Goal: Information Seeking & Learning: Learn about a topic

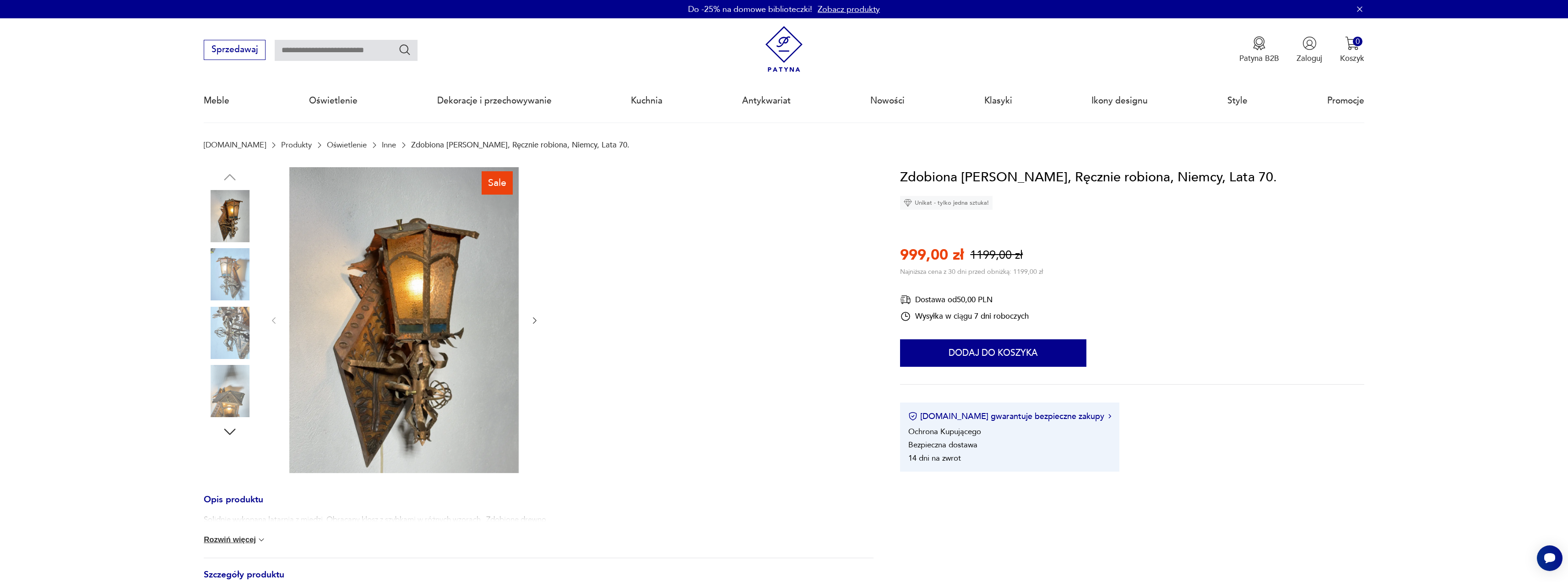
click at [775, 45] on img at bounding box center [784, 49] width 46 height 46
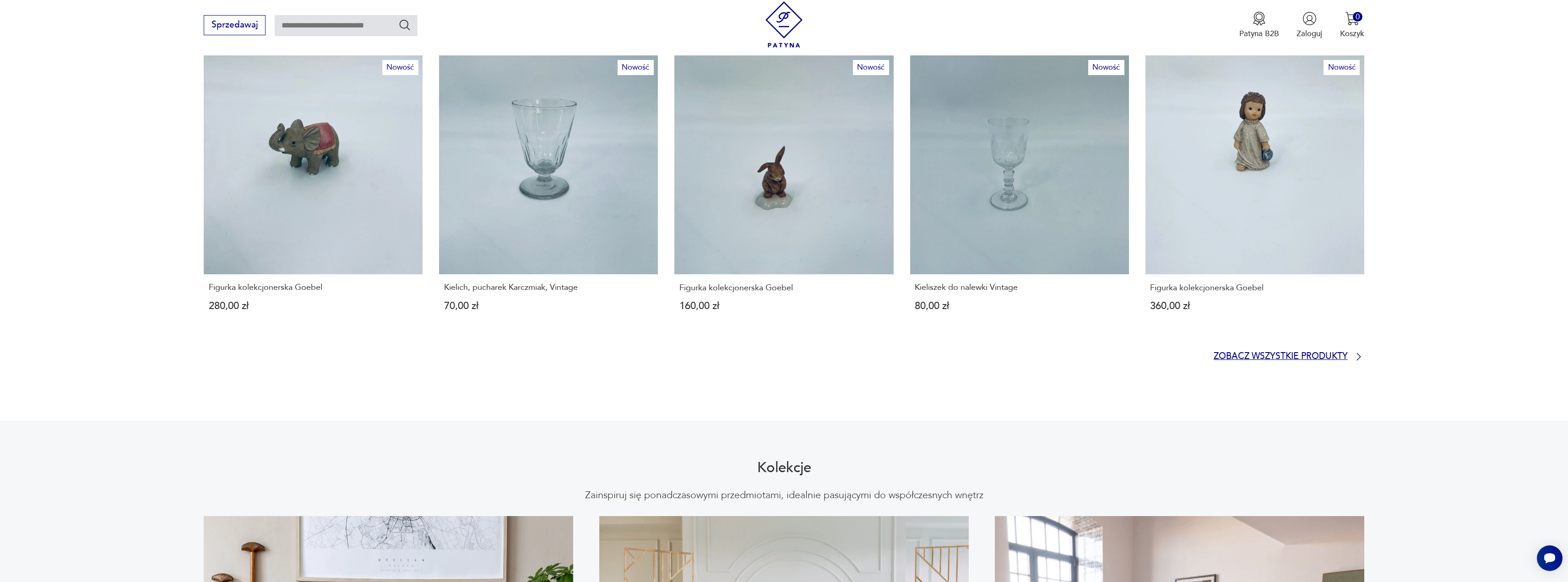
click at [779, 353] on p "Zobacz wszystkie produkty" at bounding box center [1281, 356] width 134 height 7
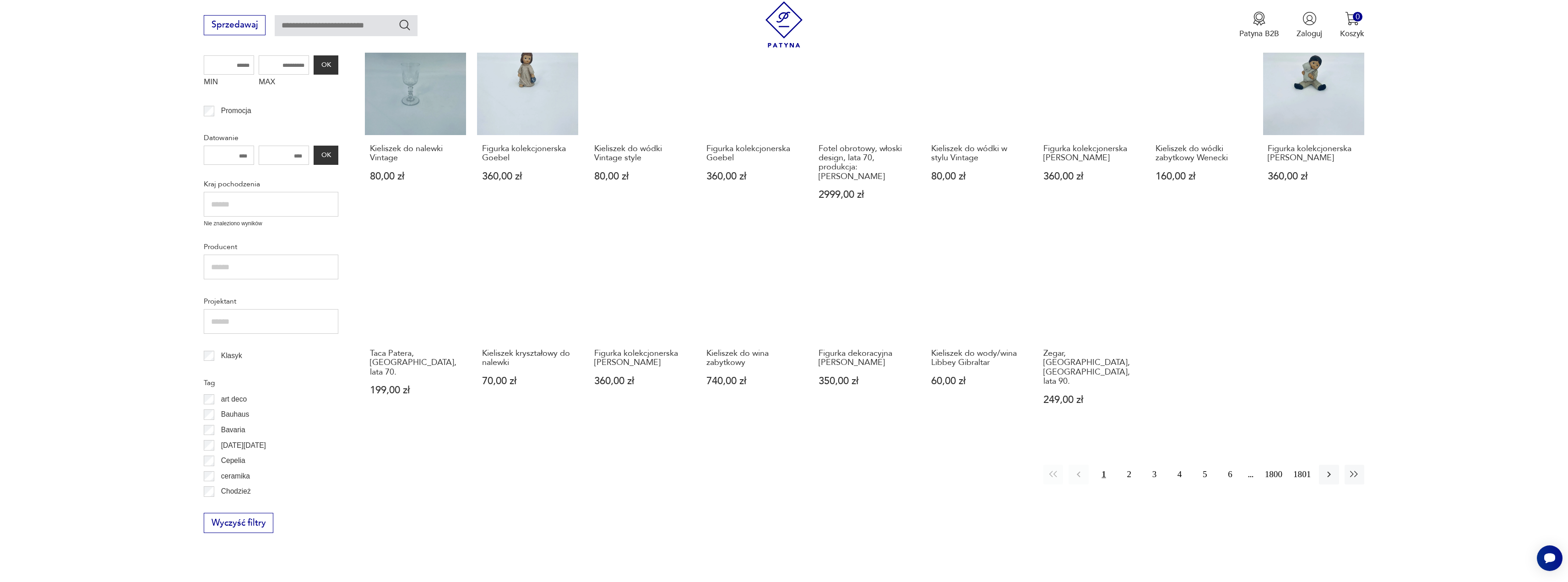
scroll to position [122, 0]
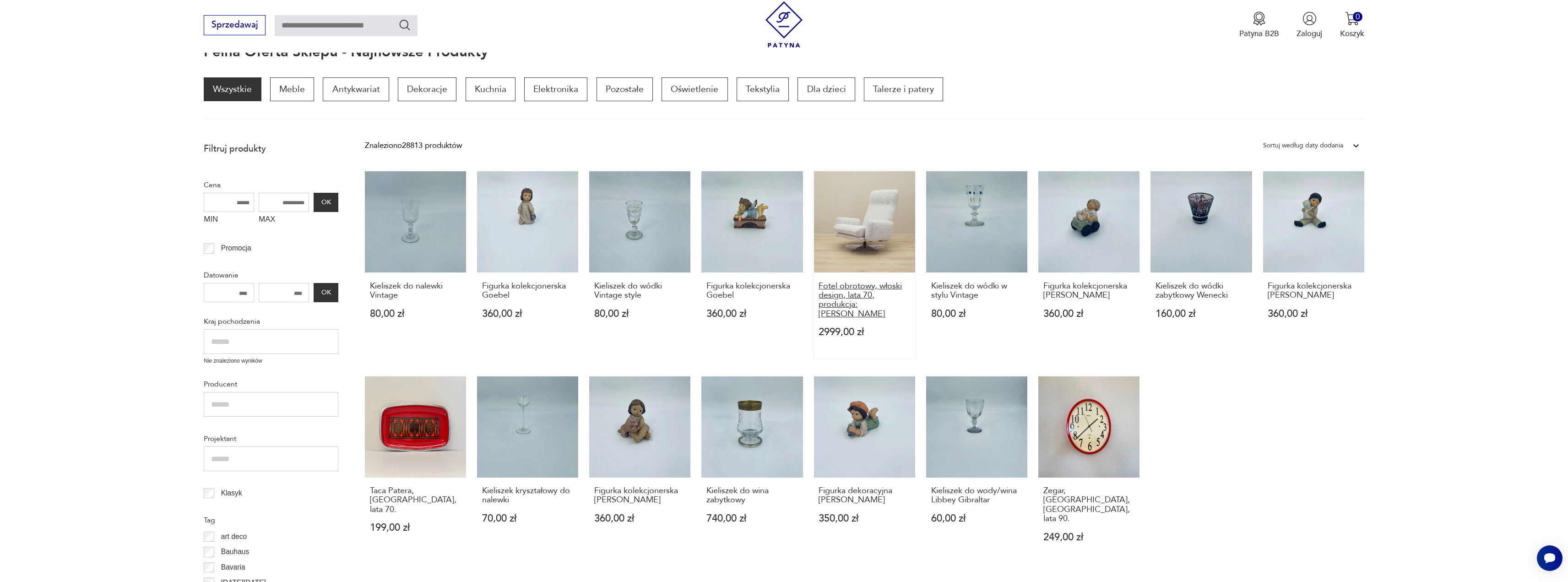
click at [779, 294] on h3 "Fotel obrotowy, włoski design, lata 70, produkcja: Włochy" at bounding box center [864, 300] width 92 height 38
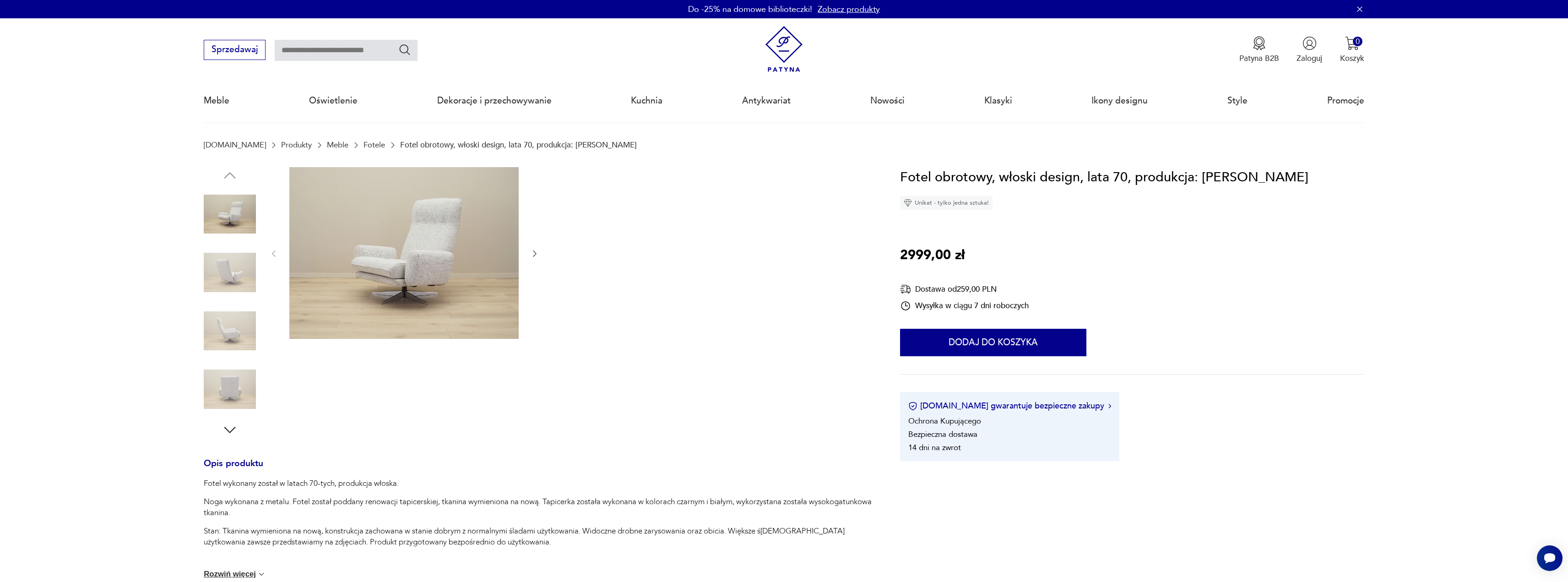
click at [529, 250] on div at bounding box center [404, 254] width 270 height 174
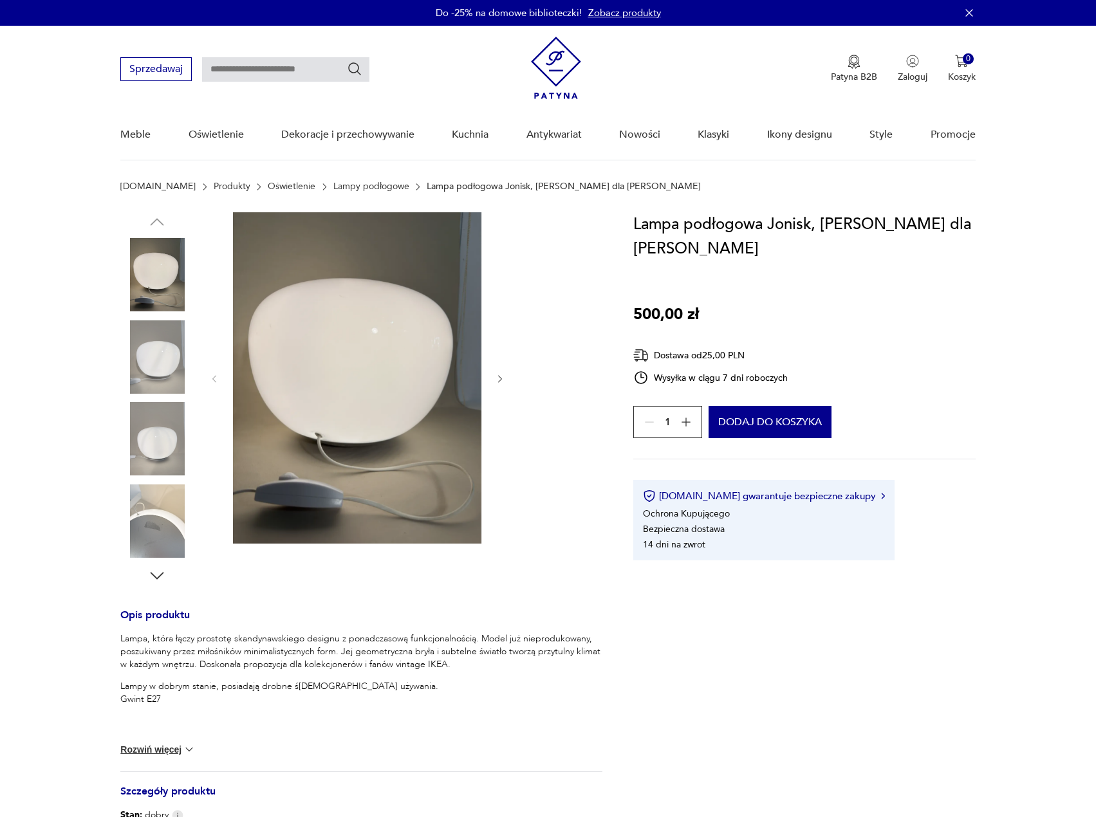
click at [503, 374] on icon "button" at bounding box center [500, 379] width 11 height 11
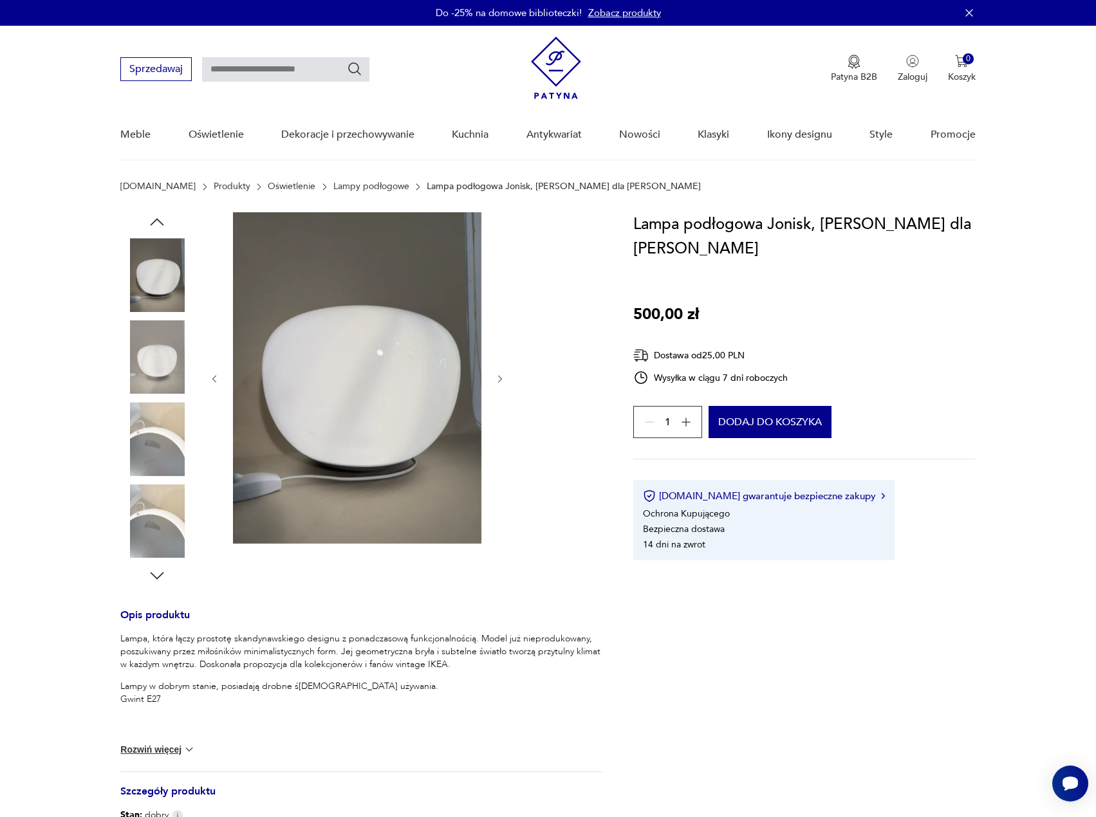
click at [494, 376] on div at bounding box center [357, 378] width 296 height 333
click at [503, 376] on icon "button" at bounding box center [500, 379] width 11 height 11
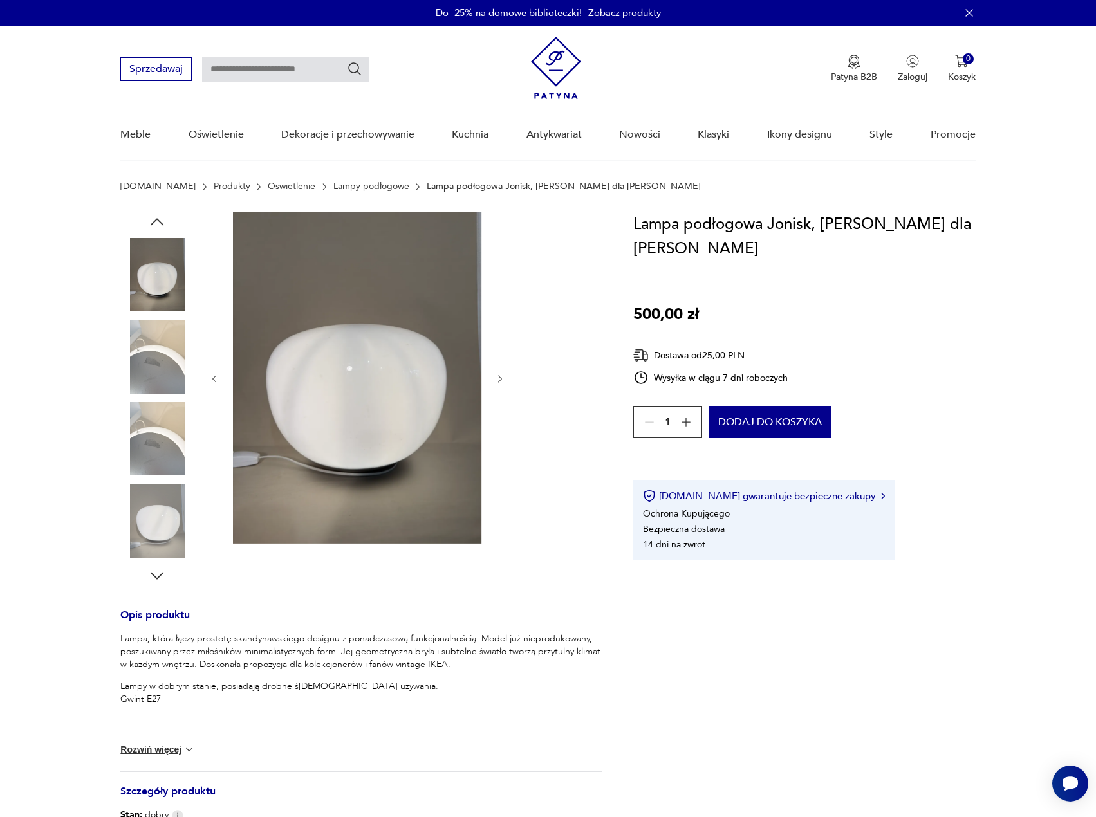
click at [503, 376] on icon "button" at bounding box center [500, 379] width 11 height 11
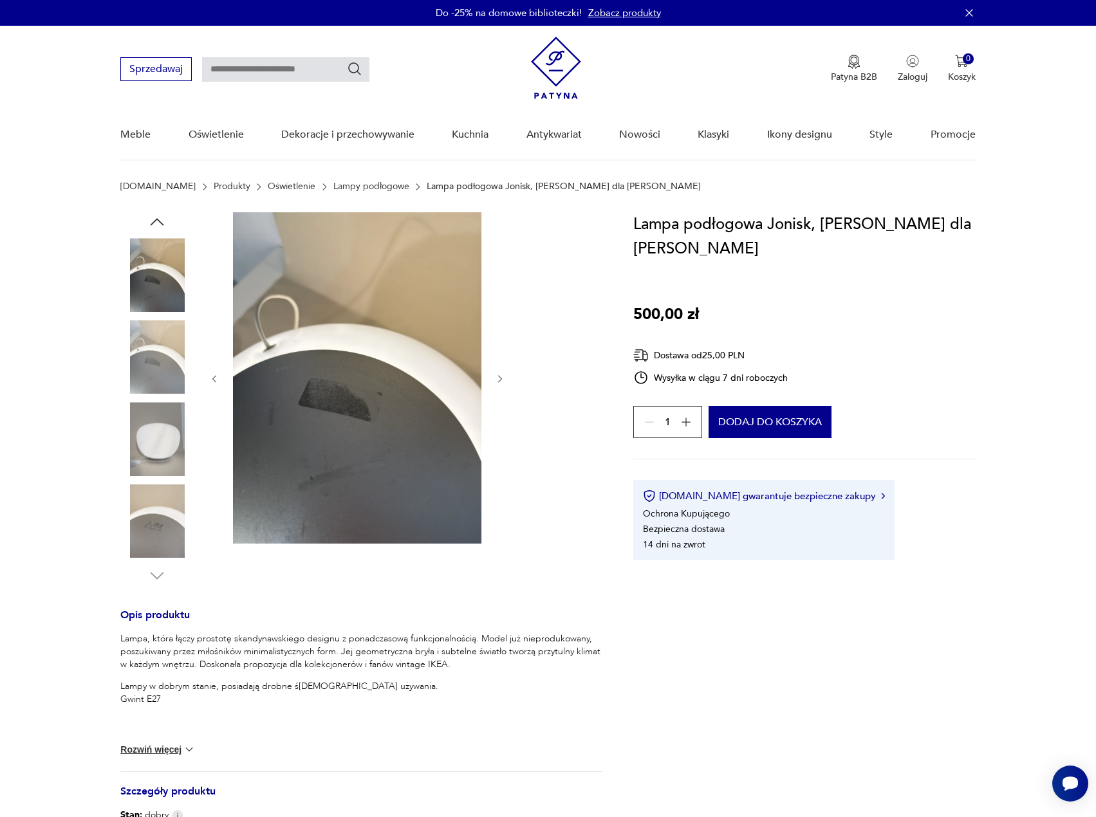
click at [503, 376] on icon "button" at bounding box center [500, 379] width 11 height 11
click at [502, 376] on icon "button" at bounding box center [500, 379] width 11 height 11
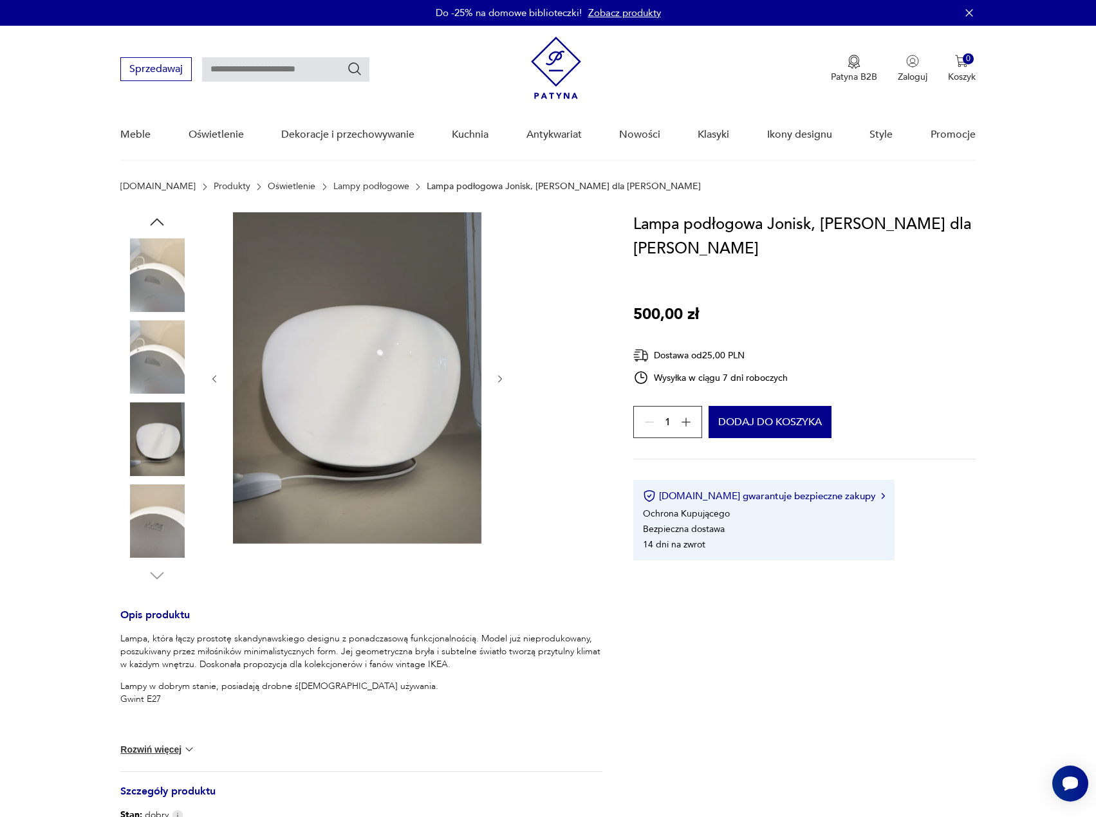
click at [146, 348] on img at bounding box center [156, 356] width 73 height 73
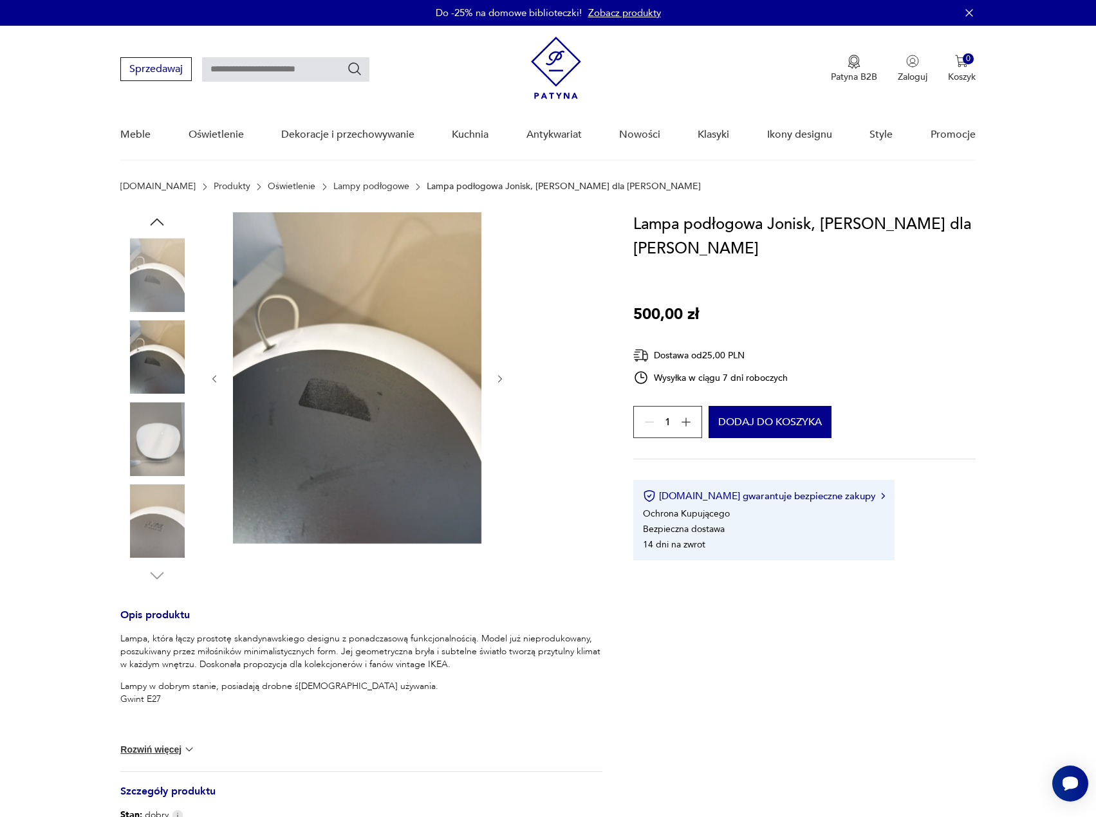
click at [157, 282] on img at bounding box center [156, 274] width 73 height 73
click at [145, 424] on img at bounding box center [156, 438] width 73 height 73
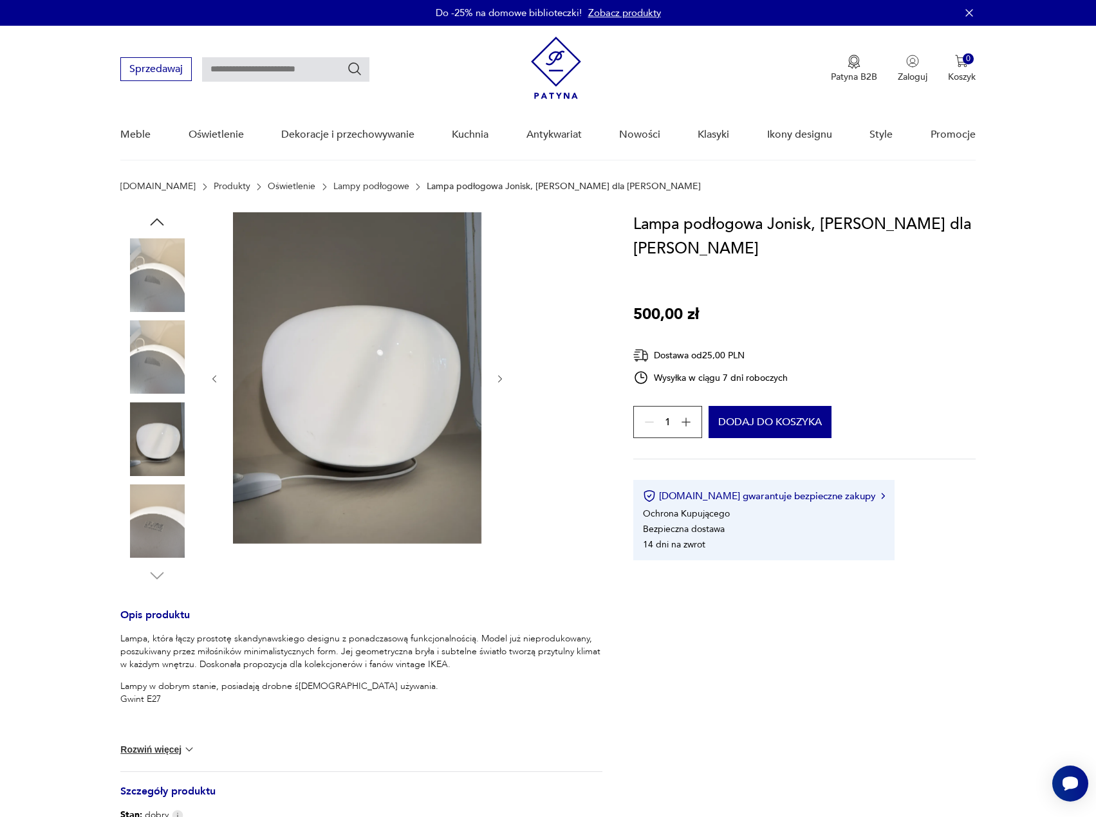
scroll to position [193, 0]
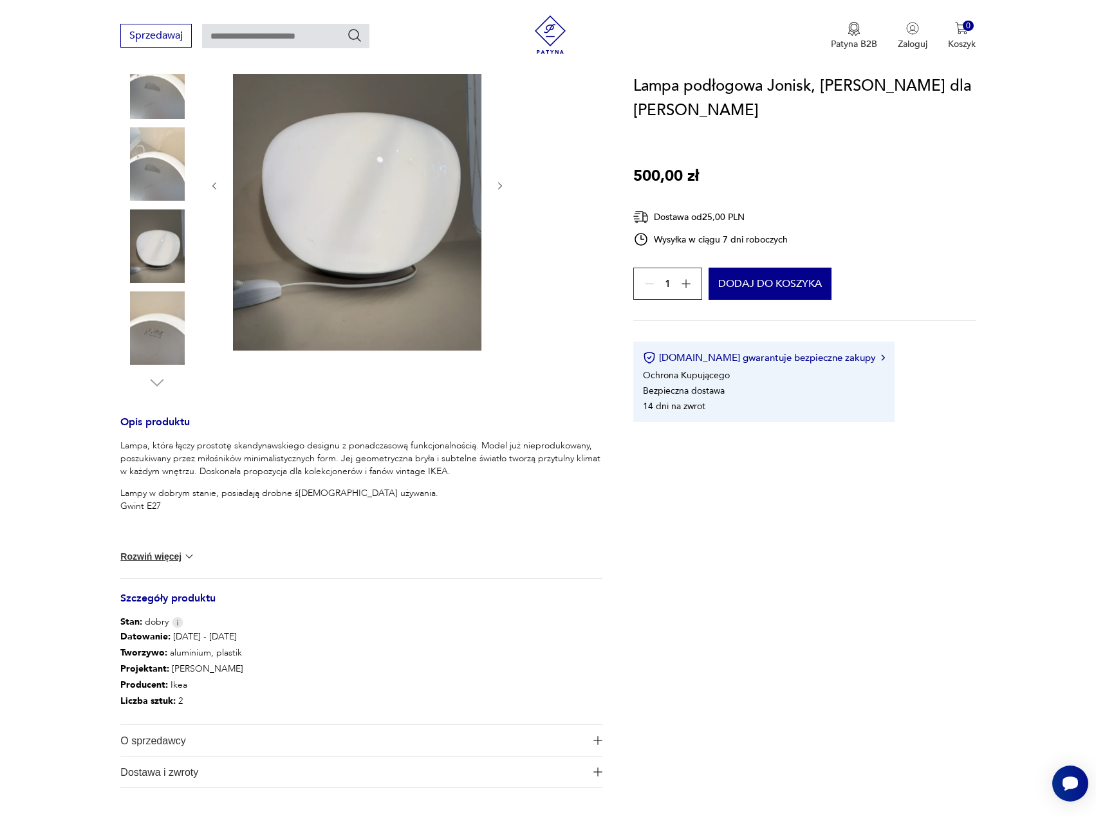
click at [167, 365] on div at bounding box center [156, 330] width 73 height 76
click at [156, 313] on img at bounding box center [156, 328] width 73 height 73
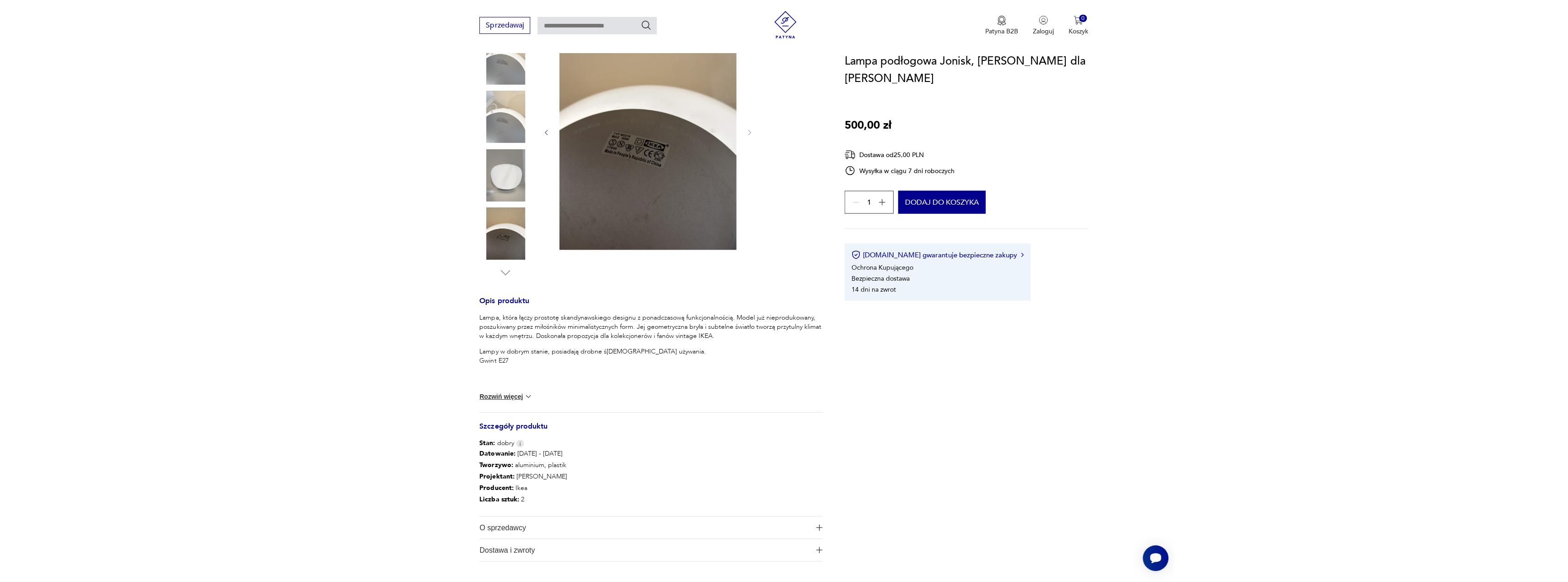
scroll to position [46, 0]
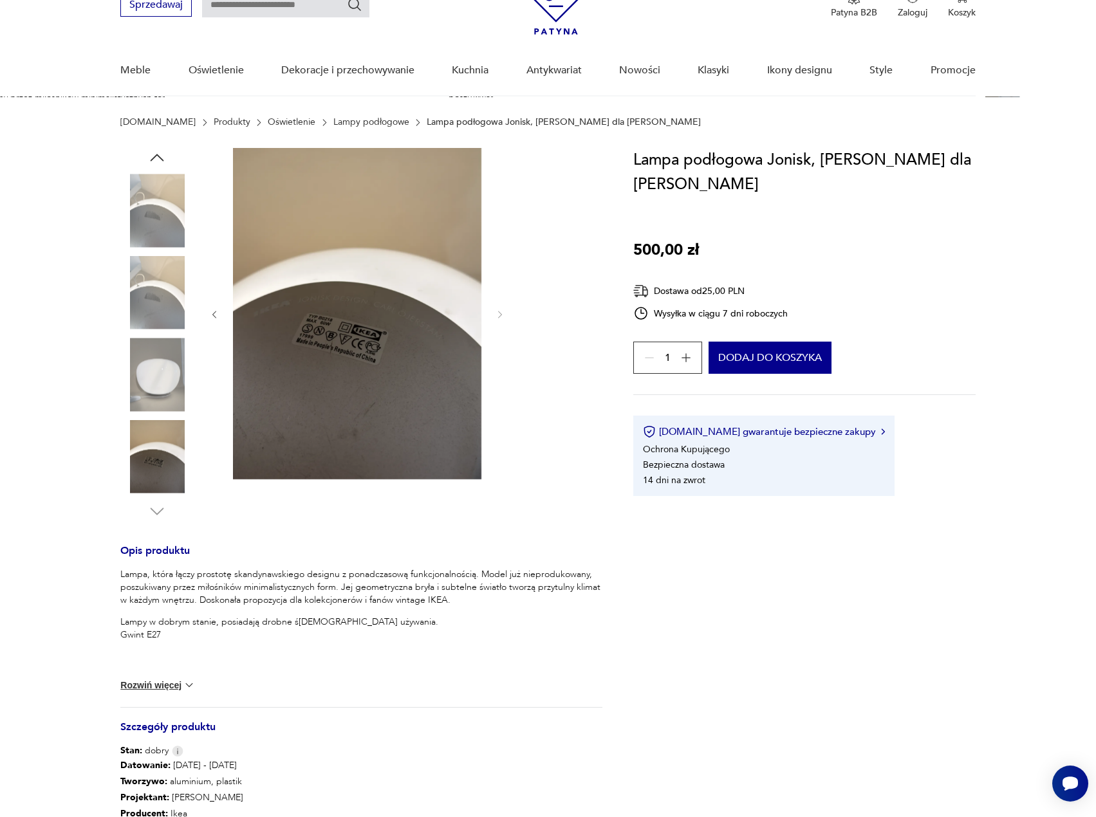
click at [159, 357] on img at bounding box center [156, 374] width 73 height 73
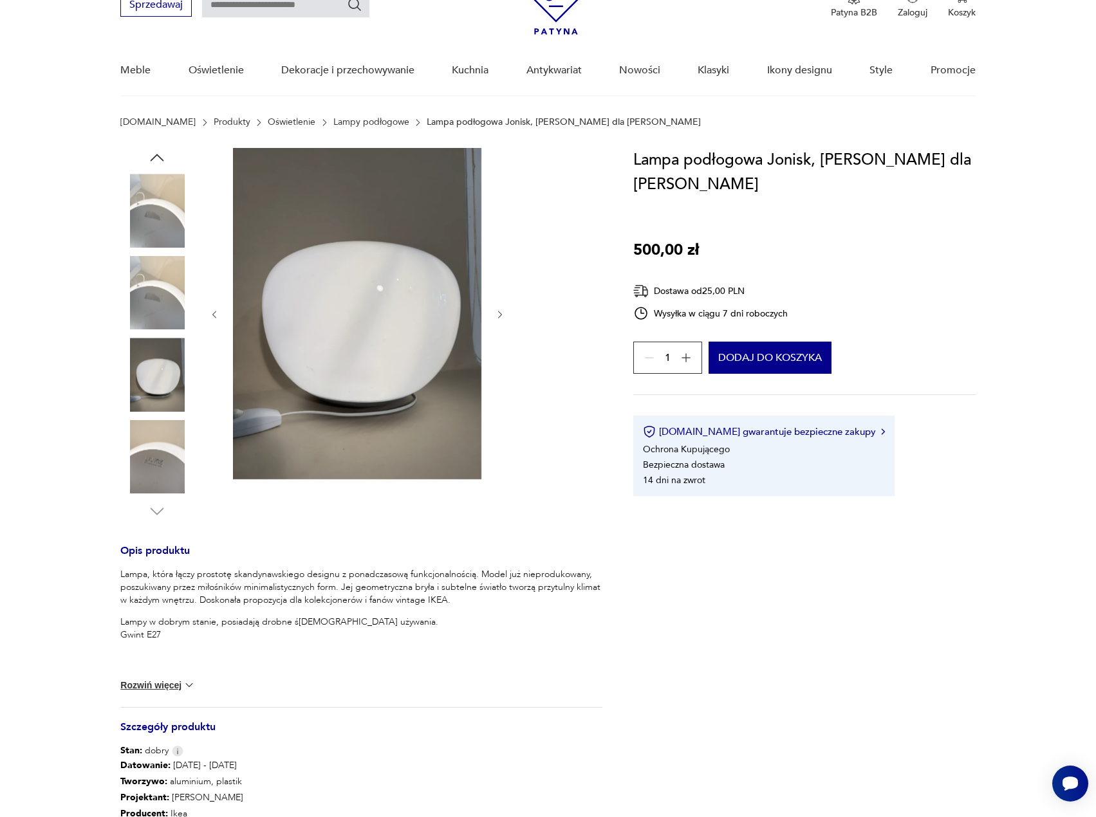
click at [168, 301] on img at bounding box center [156, 292] width 73 height 73
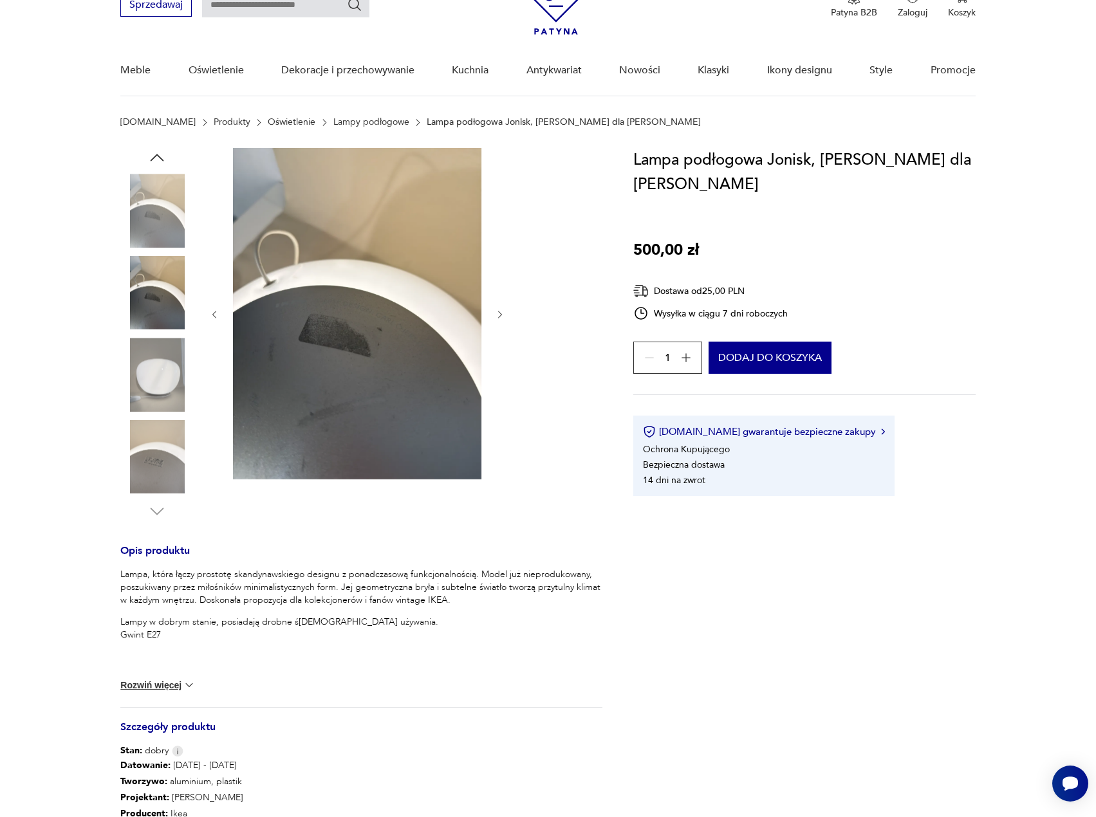
click at [216, 317] on icon "button" at bounding box center [215, 315] width 4 height 8
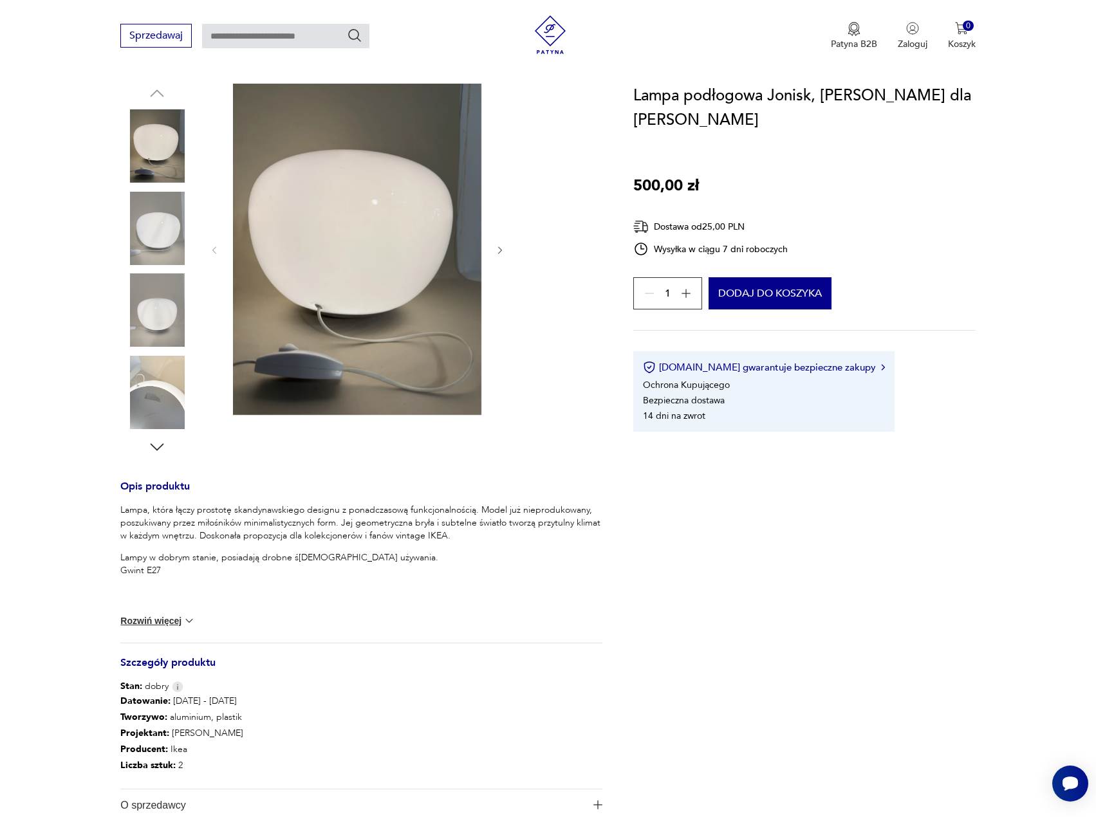
click at [152, 223] on img at bounding box center [156, 228] width 73 height 73
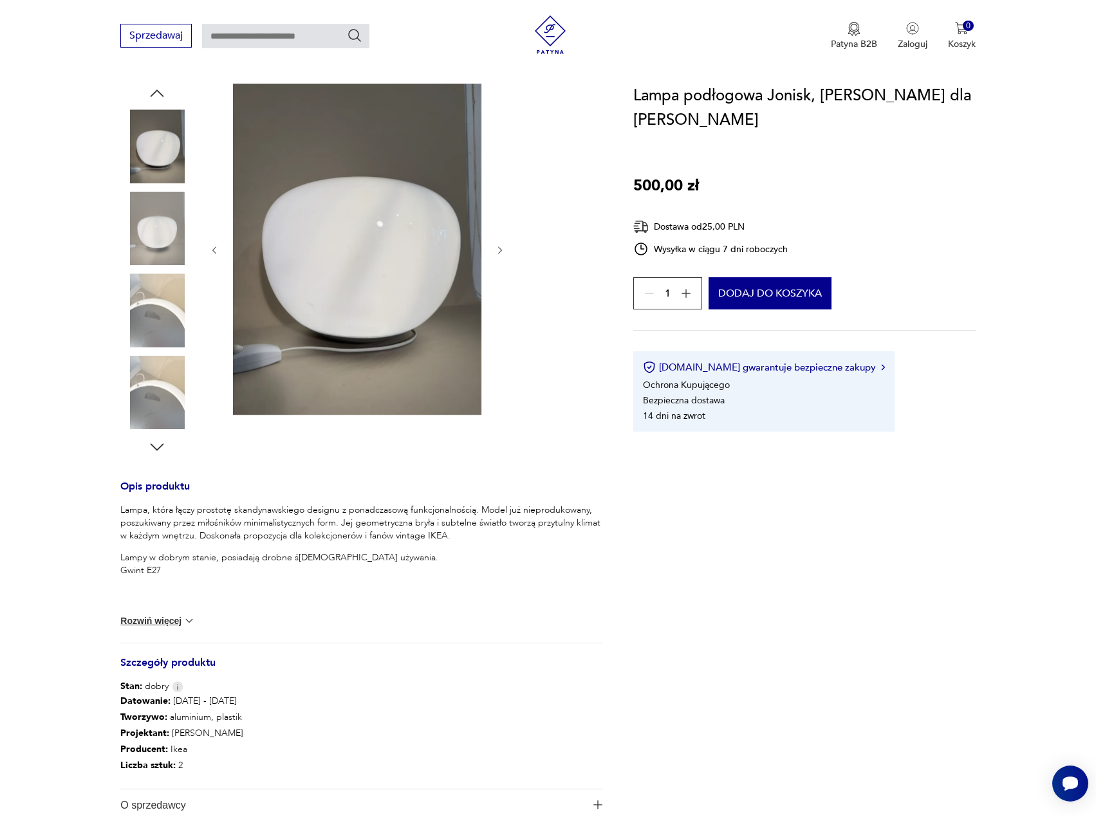
click at [156, 234] on img at bounding box center [156, 228] width 73 height 73
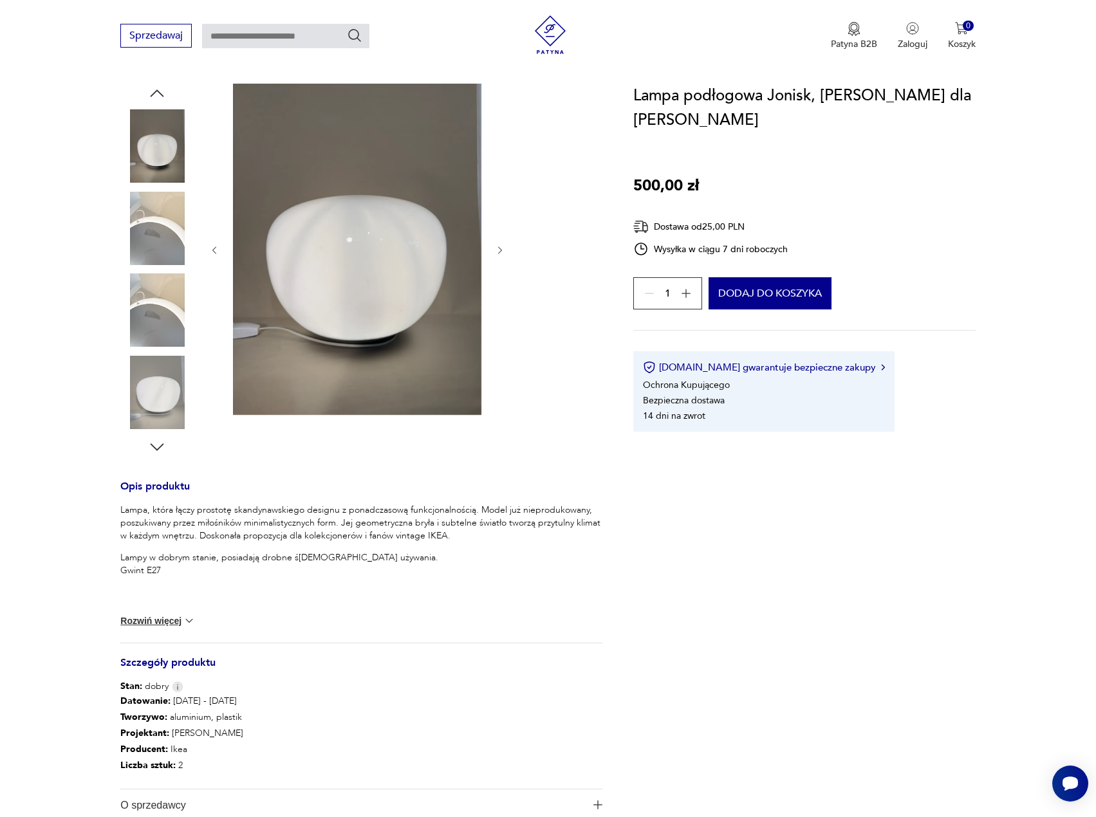
click at [154, 270] on div at bounding box center [156, 270] width 73 height 322
click at [172, 305] on img at bounding box center [156, 310] width 73 height 73
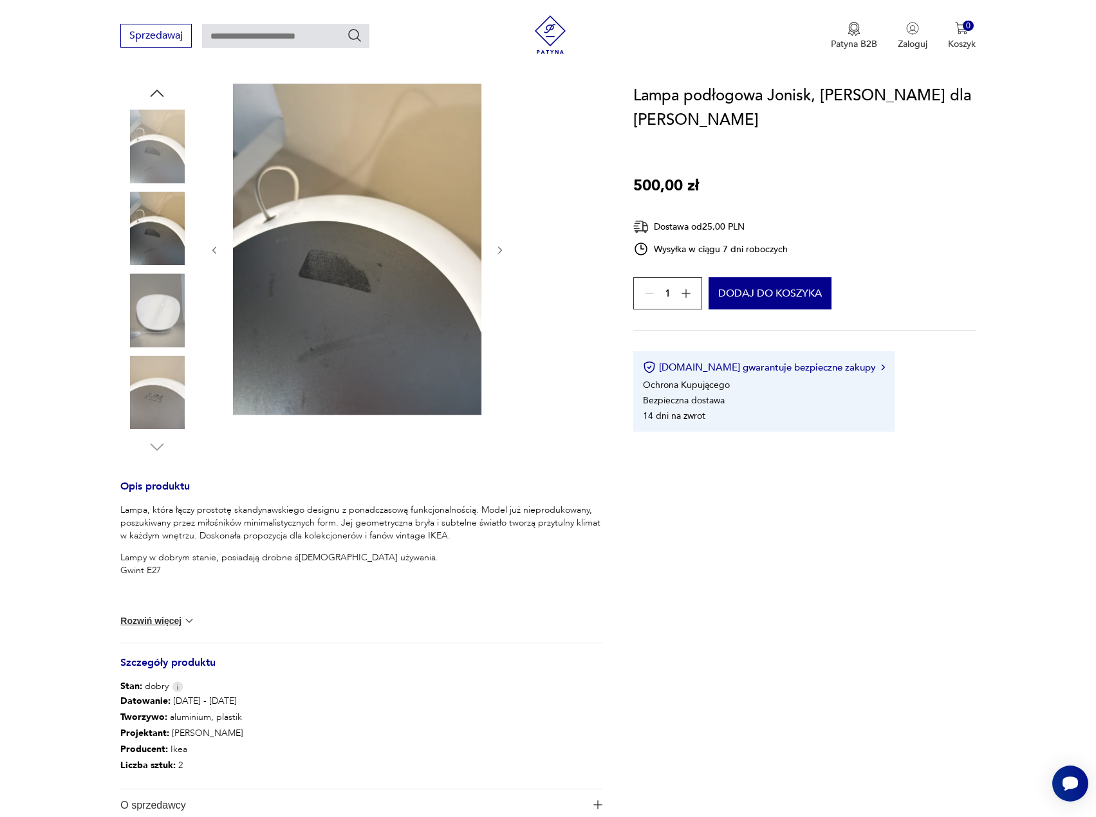
click at [171, 341] on img at bounding box center [156, 310] width 73 height 73
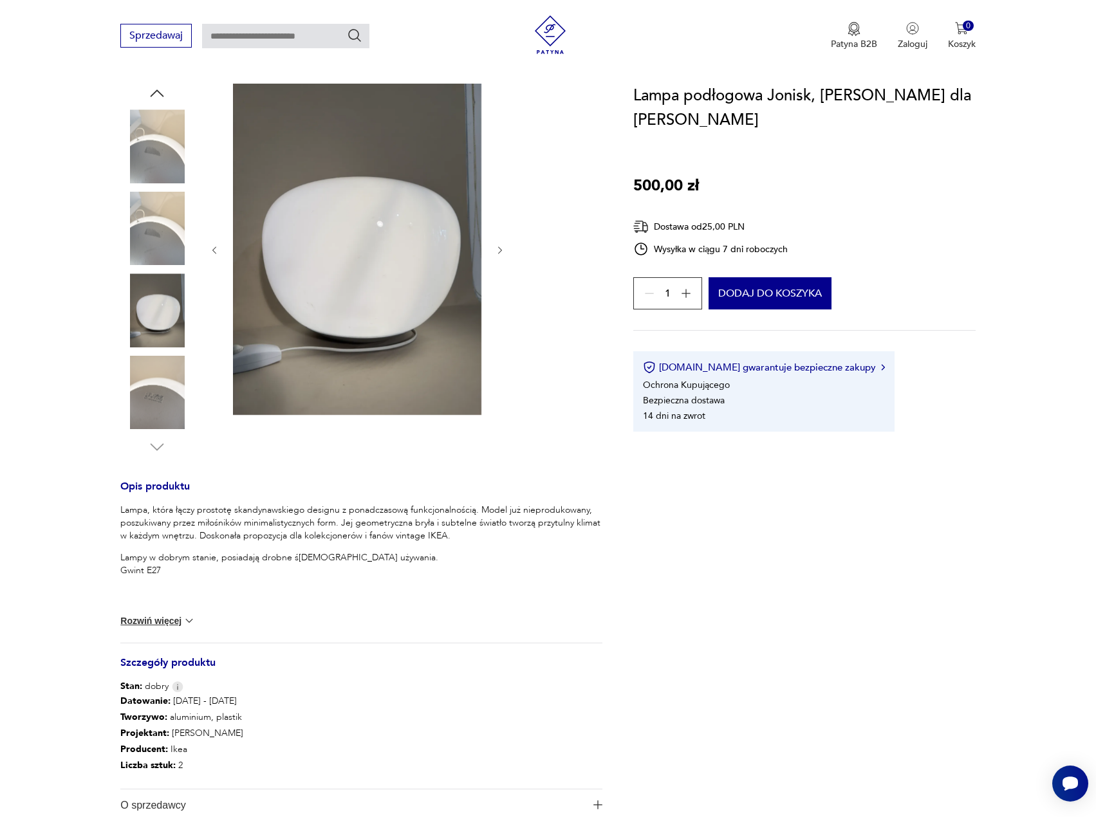
click at [169, 371] on img at bounding box center [156, 392] width 73 height 73
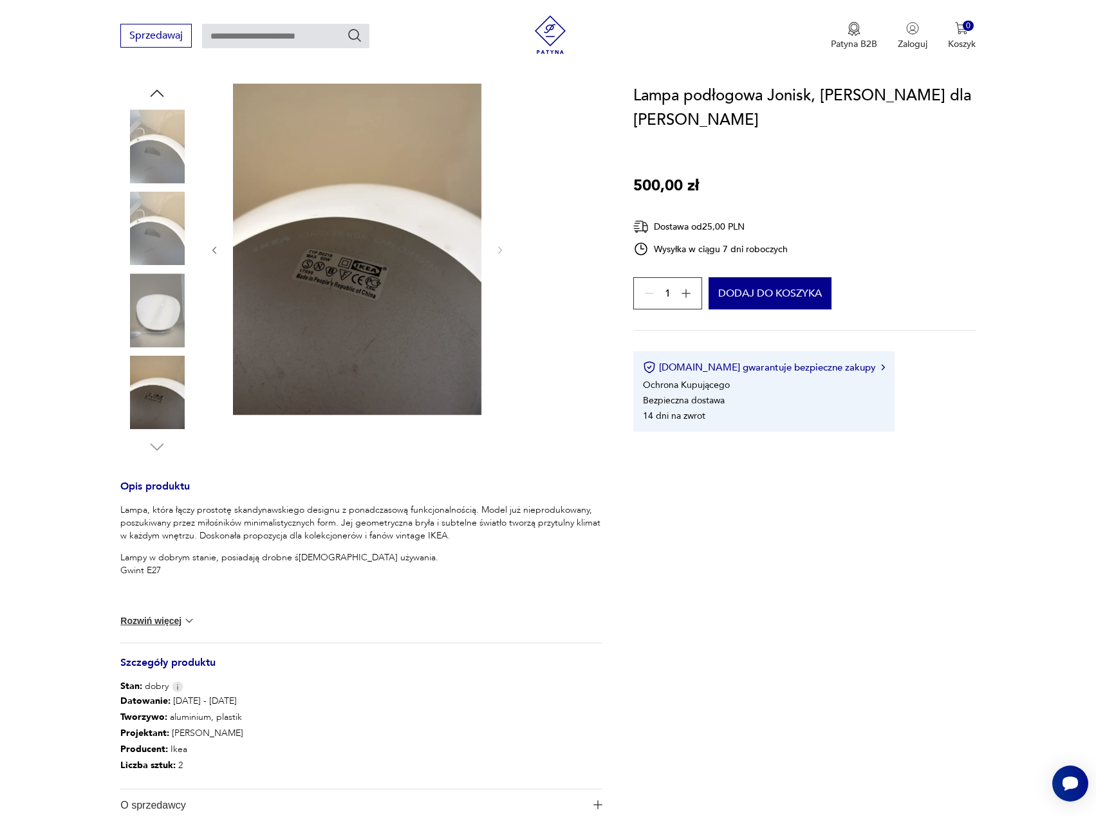
click at [158, 316] on img at bounding box center [156, 310] width 73 height 73
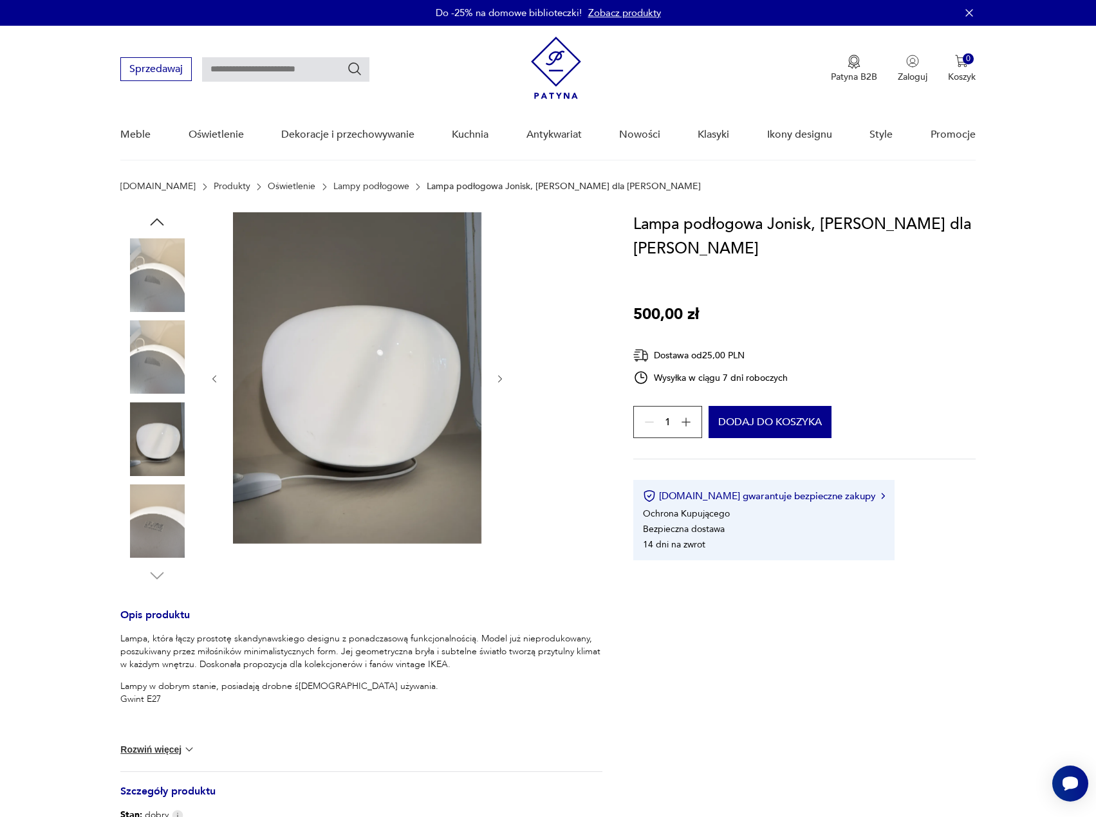
click at [167, 301] on img at bounding box center [156, 274] width 73 height 73
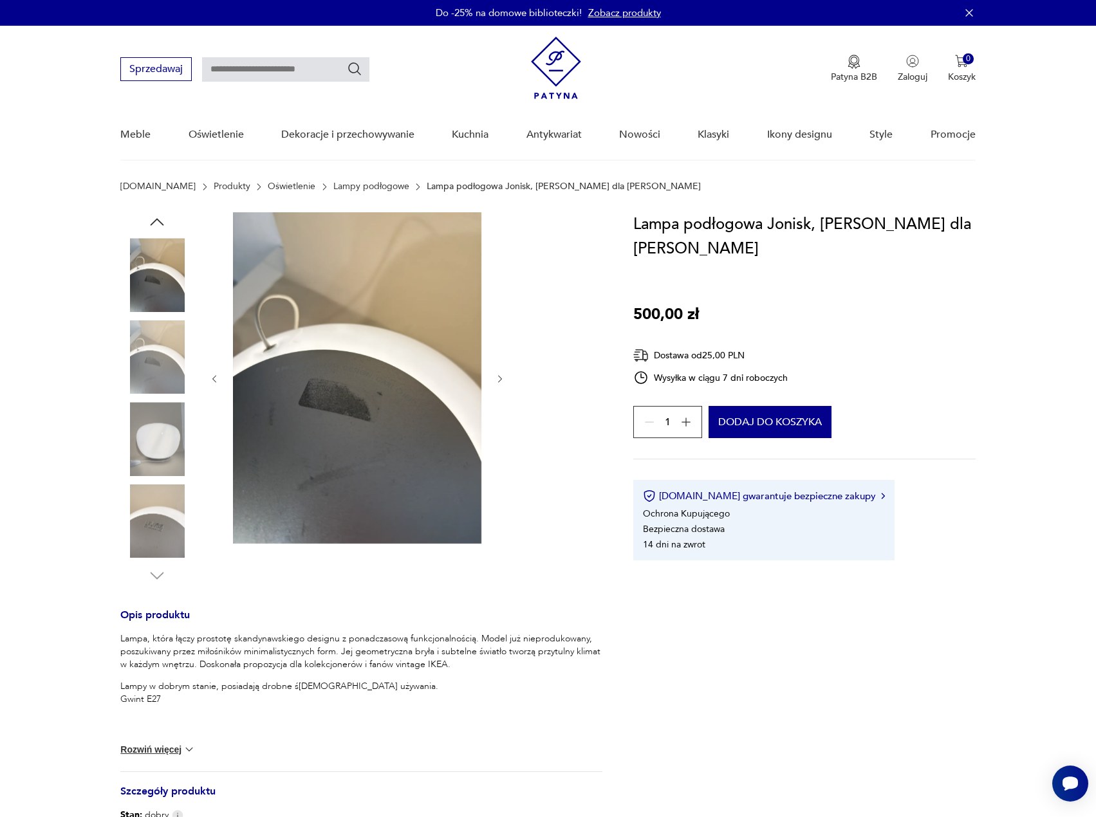
click at [217, 381] on icon "button" at bounding box center [214, 379] width 11 height 11
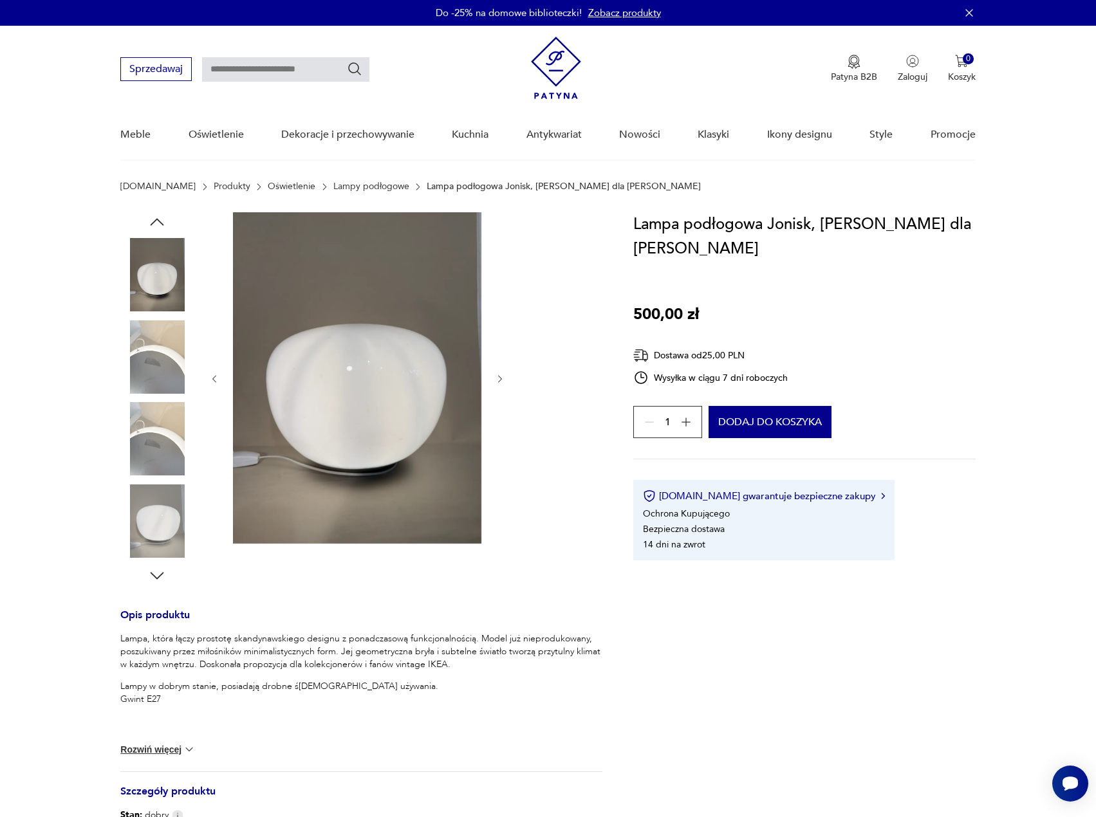
click at [216, 380] on icon "button" at bounding box center [214, 379] width 11 height 11
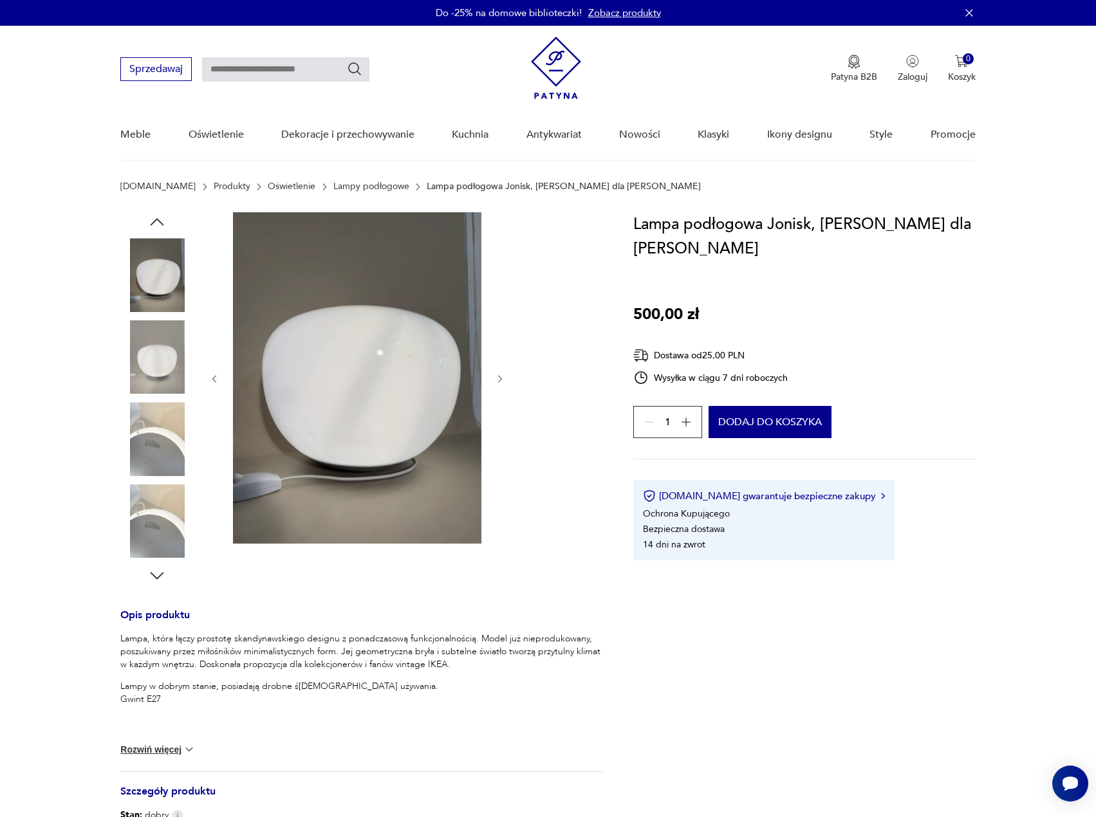
click at [216, 380] on icon "button" at bounding box center [214, 379] width 11 height 11
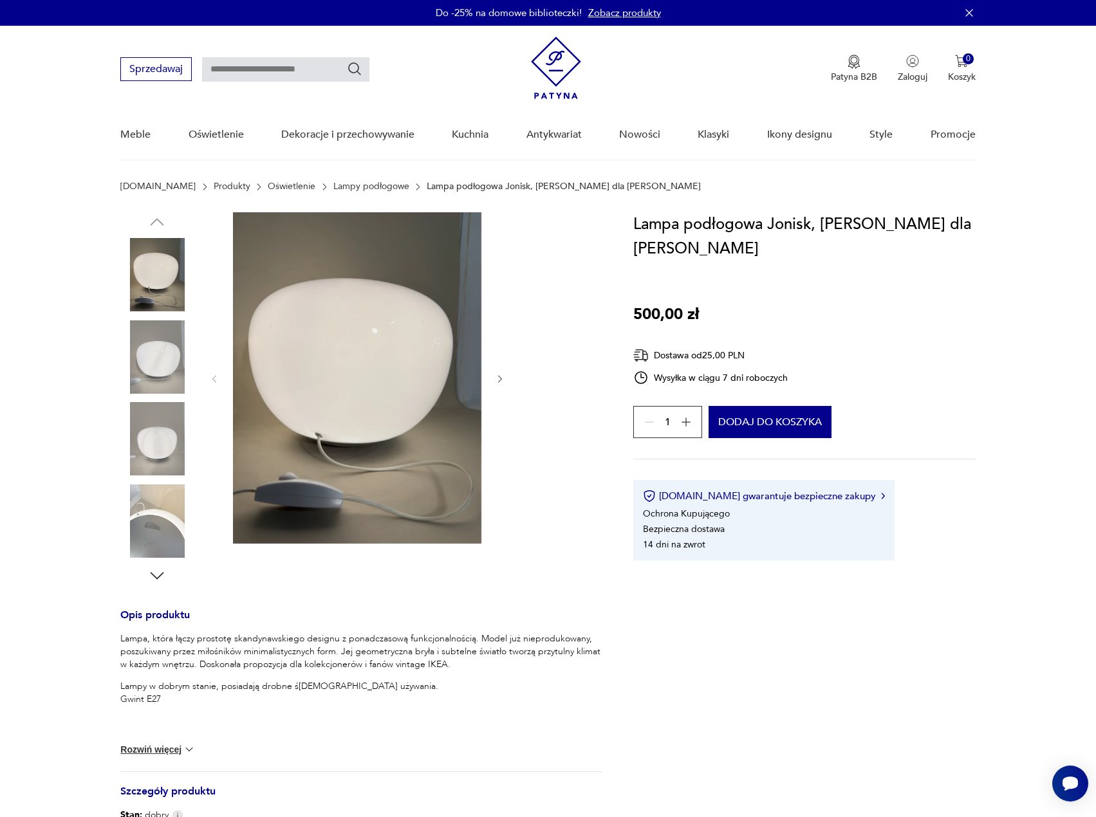
click at [503, 377] on icon "button" at bounding box center [500, 379] width 11 height 11
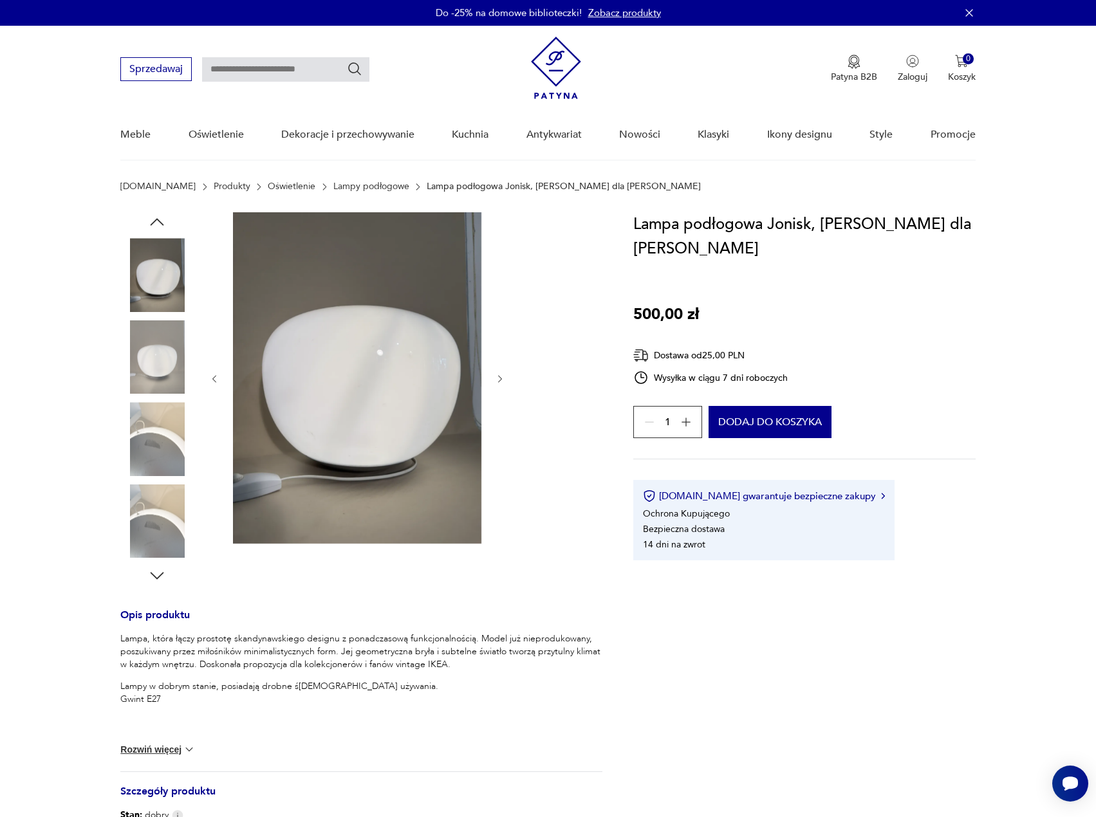
click at [502, 377] on icon "button" at bounding box center [500, 379] width 11 height 11
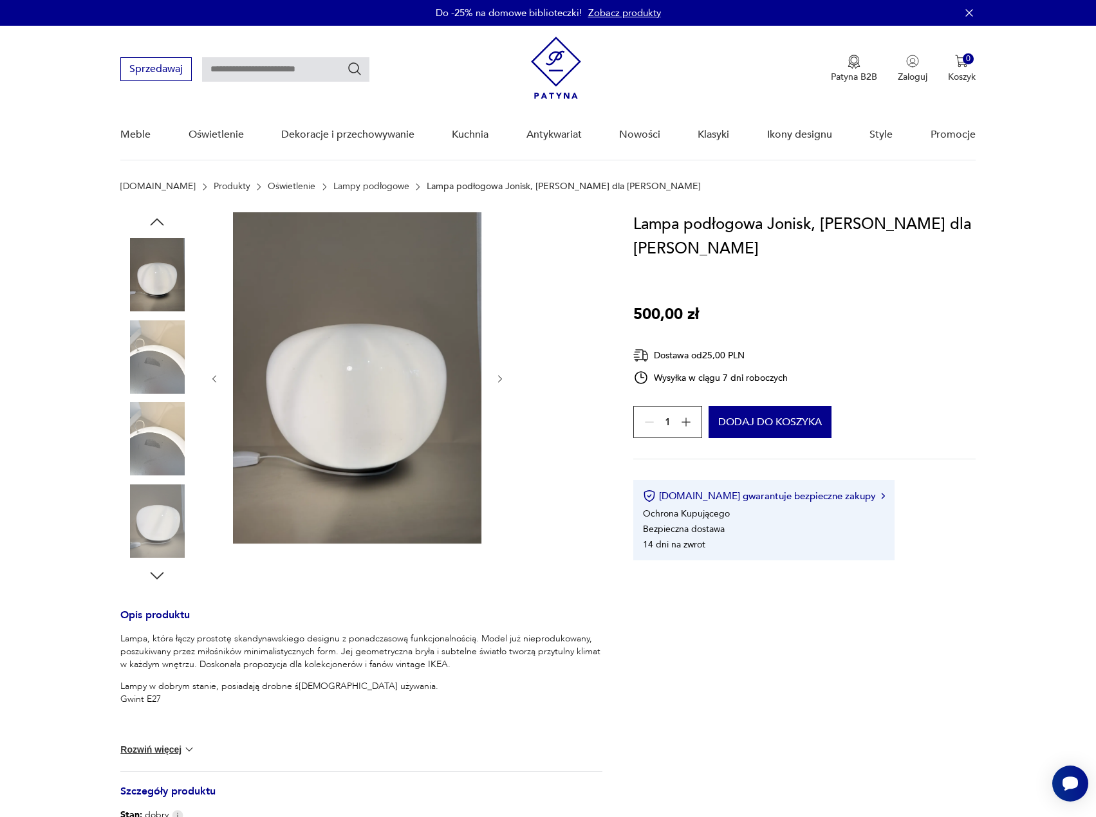
click at [501, 377] on icon "button" at bounding box center [500, 379] width 11 height 11
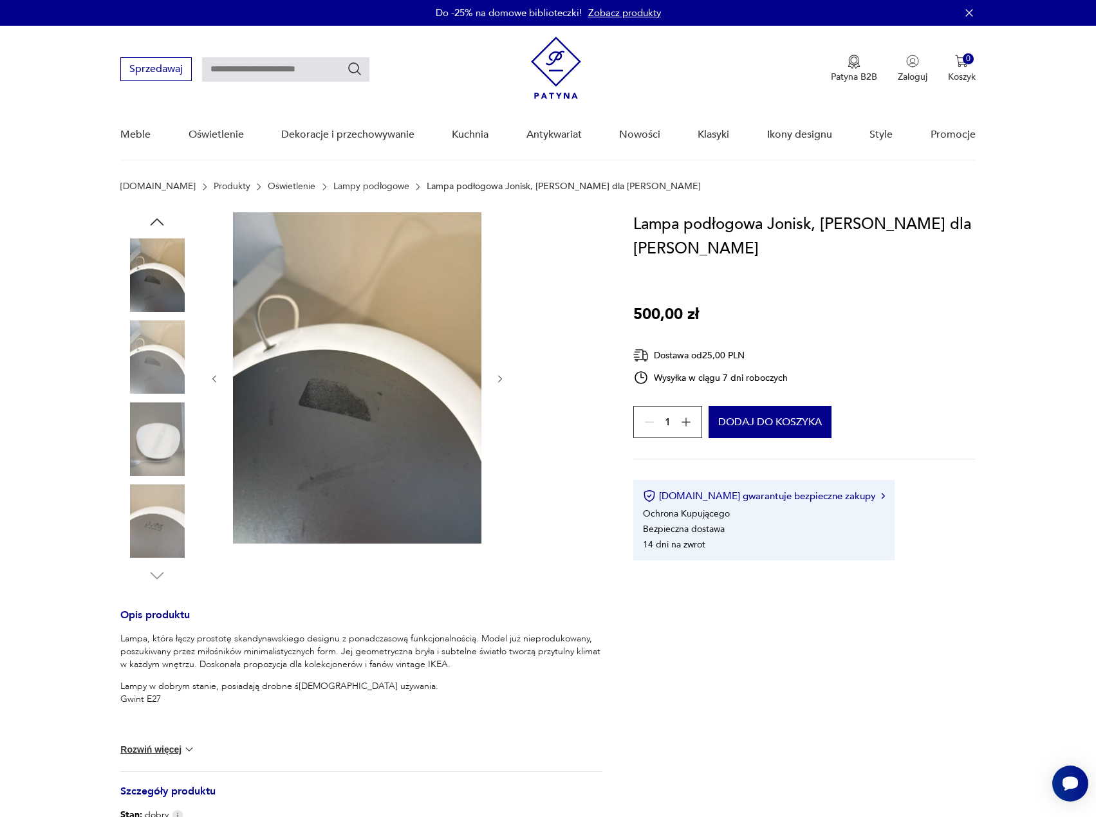
click at [501, 377] on icon "button" at bounding box center [500, 379] width 11 height 11
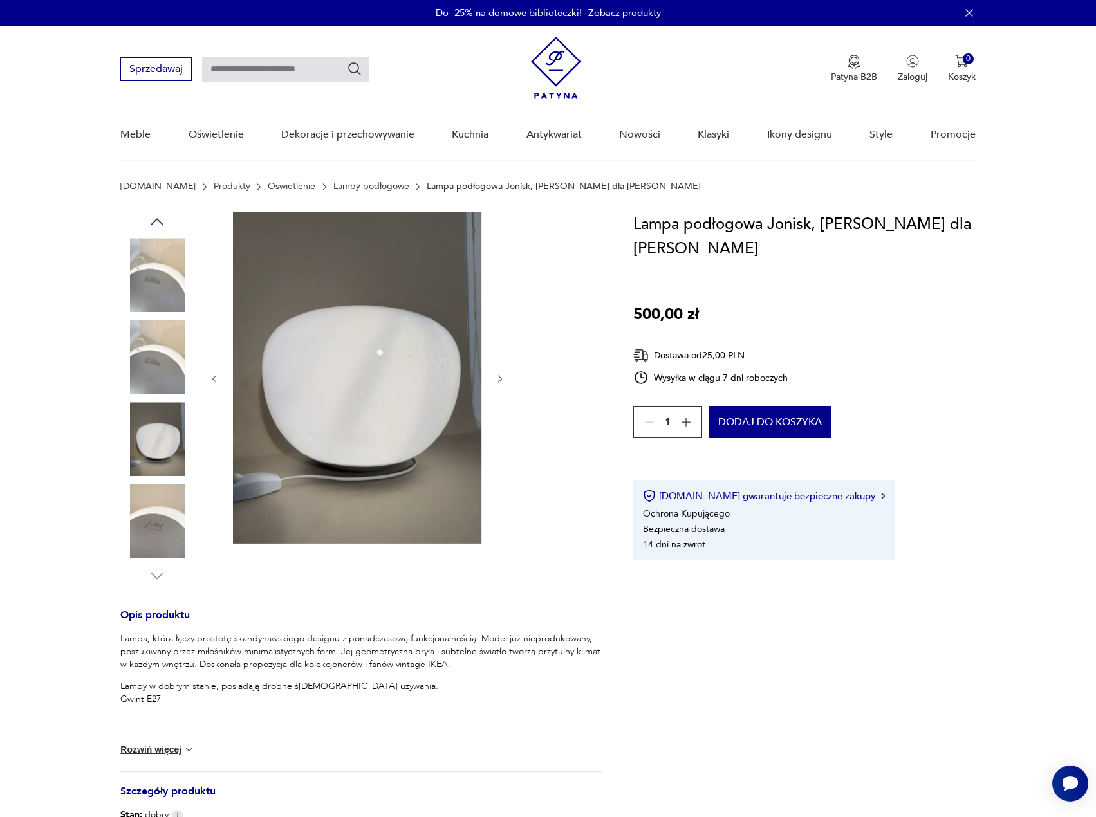
click at [219, 384] on button "button" at bounding box center [214, 379] width 11 height 13
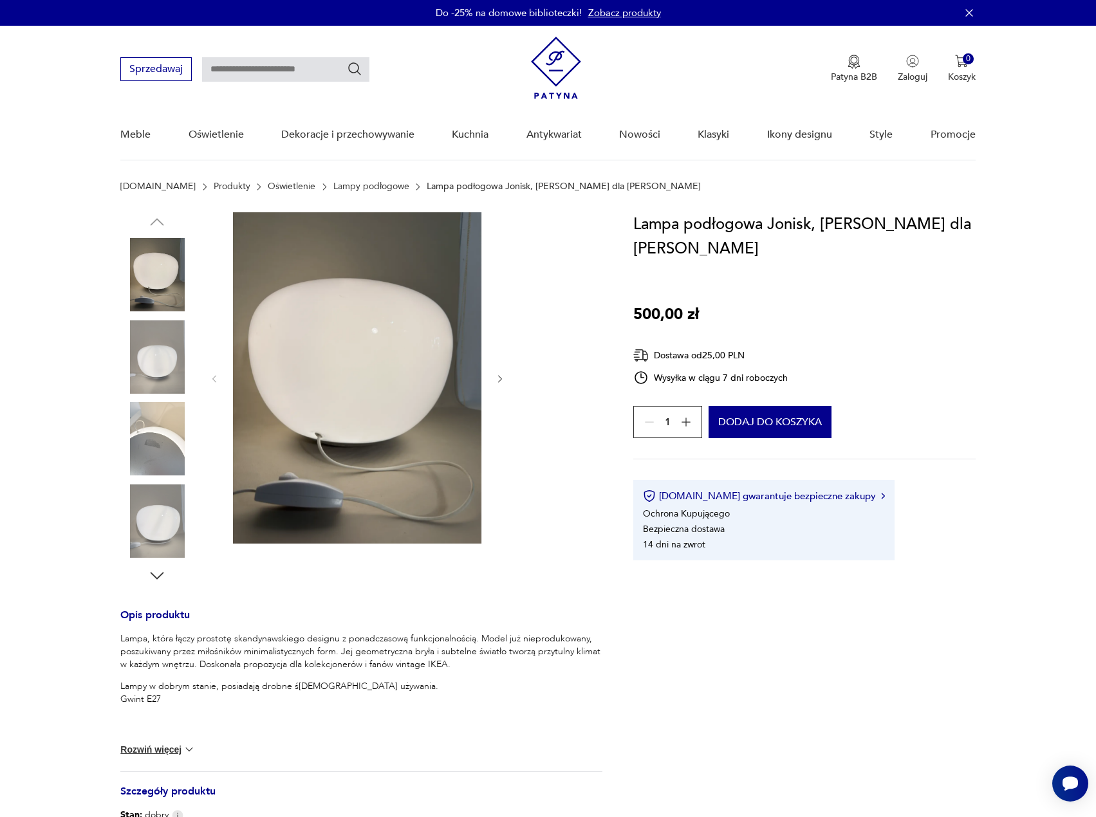
scroll to position [129, 0]
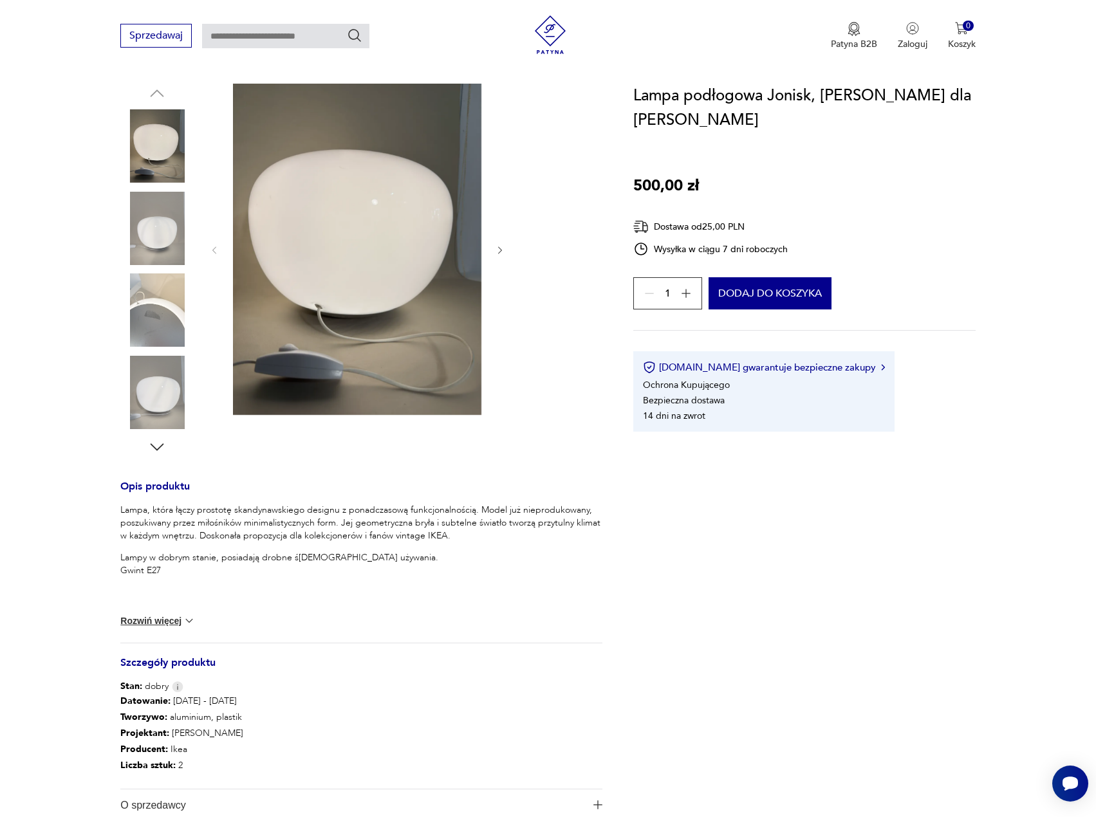
drag, startPoint x: 169, startPoint y: 454, endPoint x: 163, endPoint y: 450, distance: 6.6
click at [165, 452] on div at bounding box center [156, 270] width 73 height 373
click at [163, 447] on icon "button" at bounding box center [156, 447] width 19 height 19
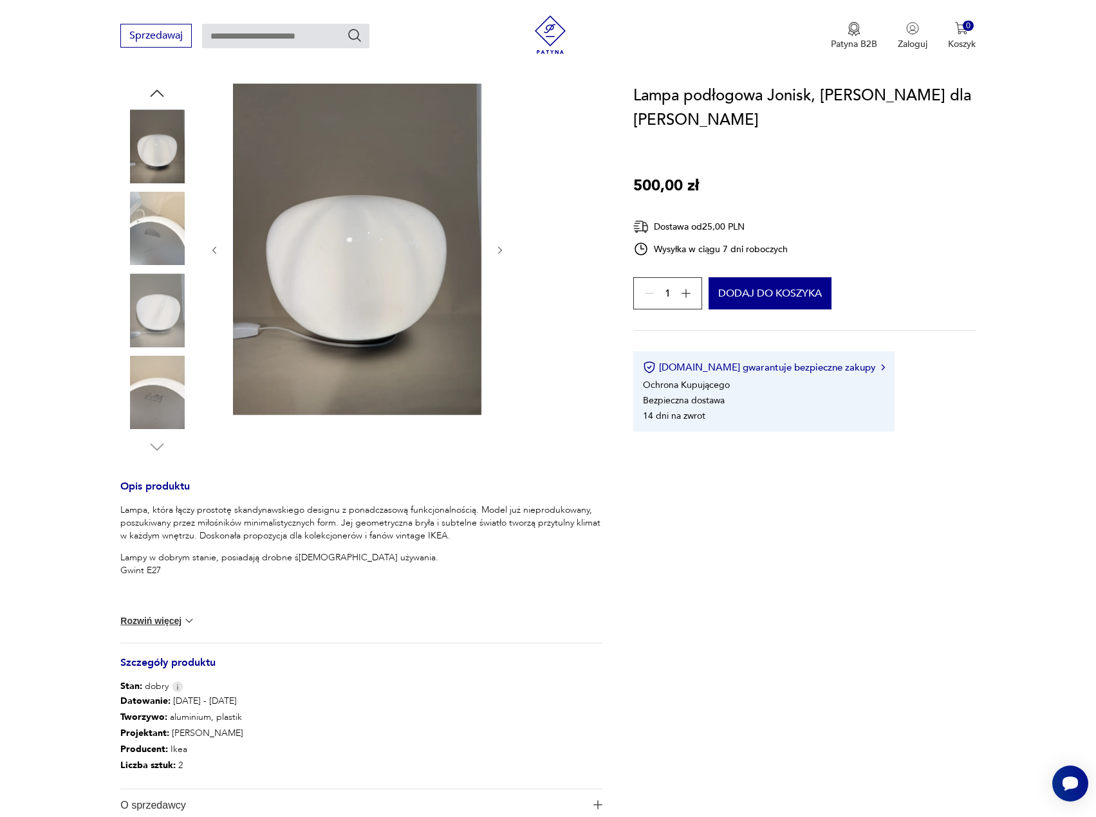
click at [162, 436] on div at bounding box center [156, 270] width 73 height 373
click at [167, 376] on img at bounding box center [156, 392] width 73 height 73
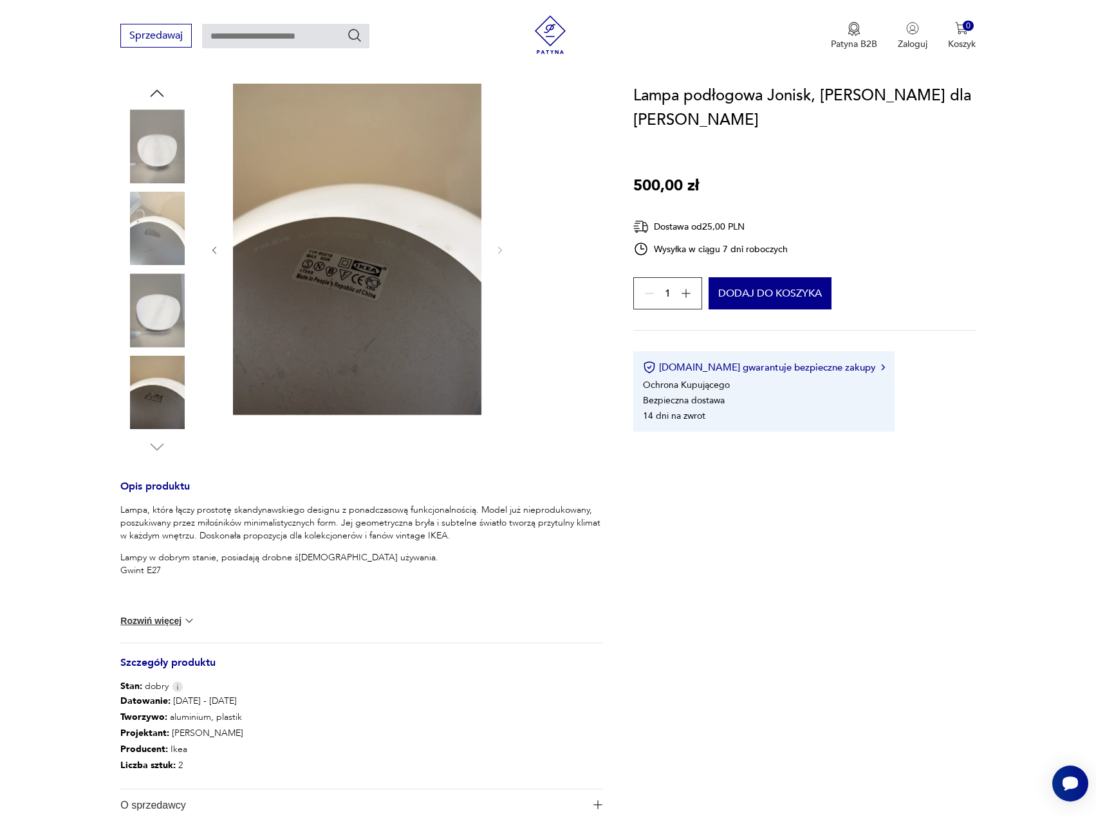
click at [152, 292] on img at bounding box center [156, 310] width 73 height 73
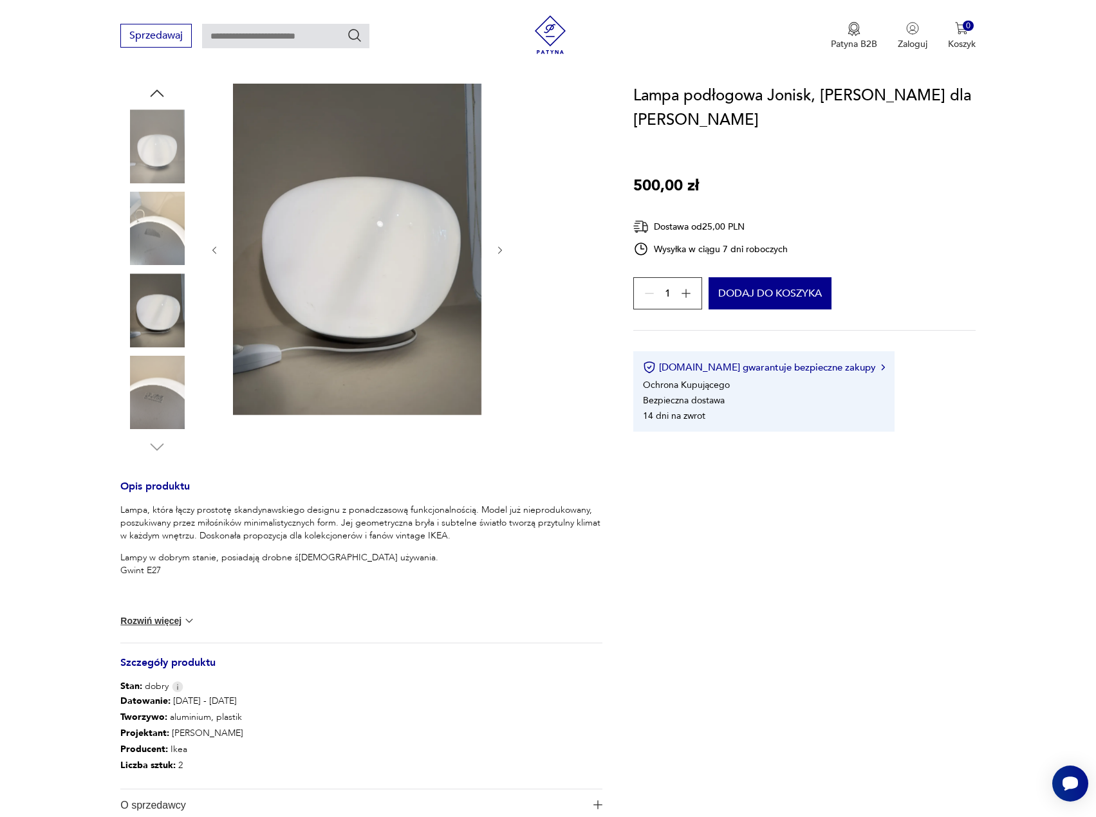
click at [156, 225] on img at bounding box center [156, 228] width 73 height 73
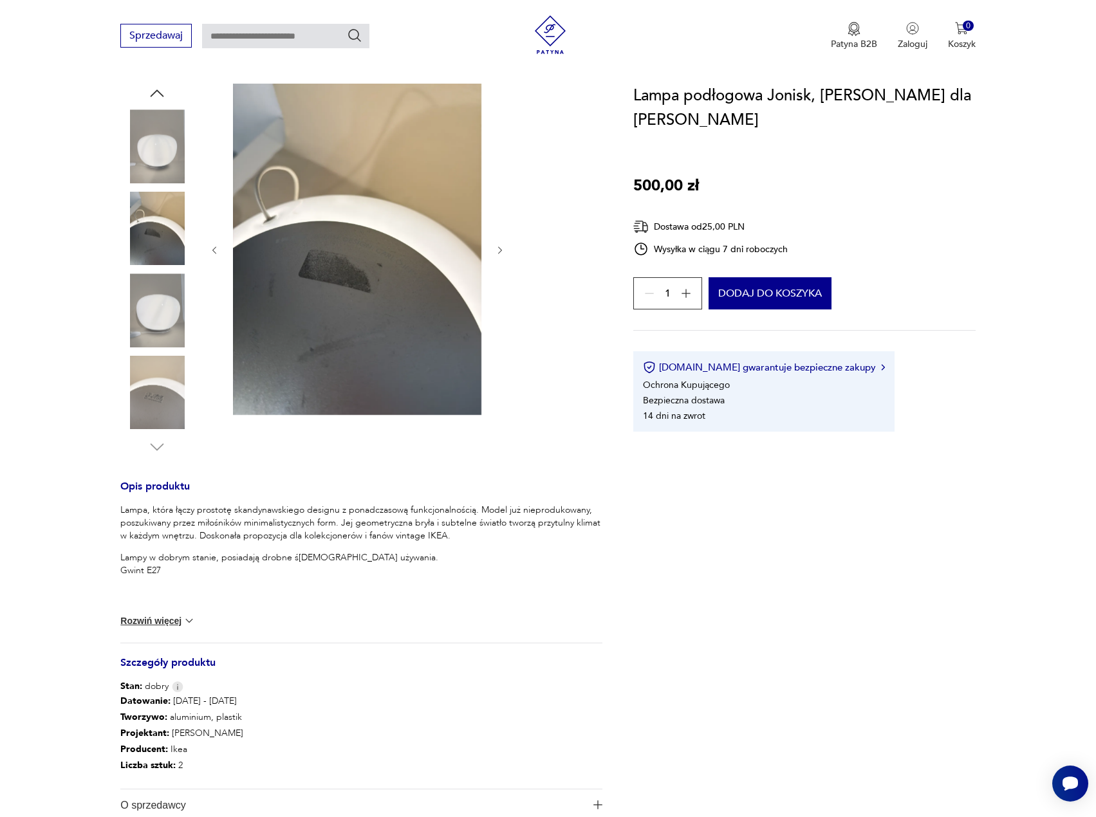
click at [135, 165] on img at bounding box center [156, 145] width 73 height 73
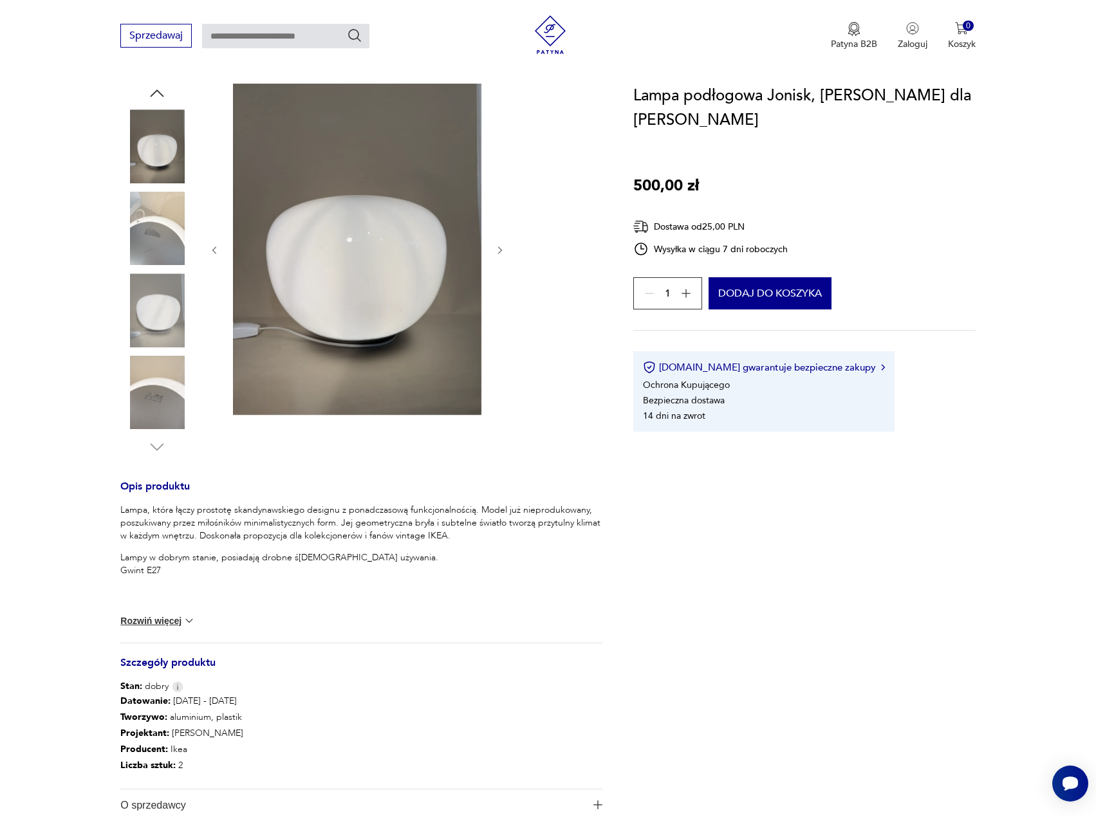
click at [153, 93] on icon "button" at bounding box center [156, 93] width 19 height 19
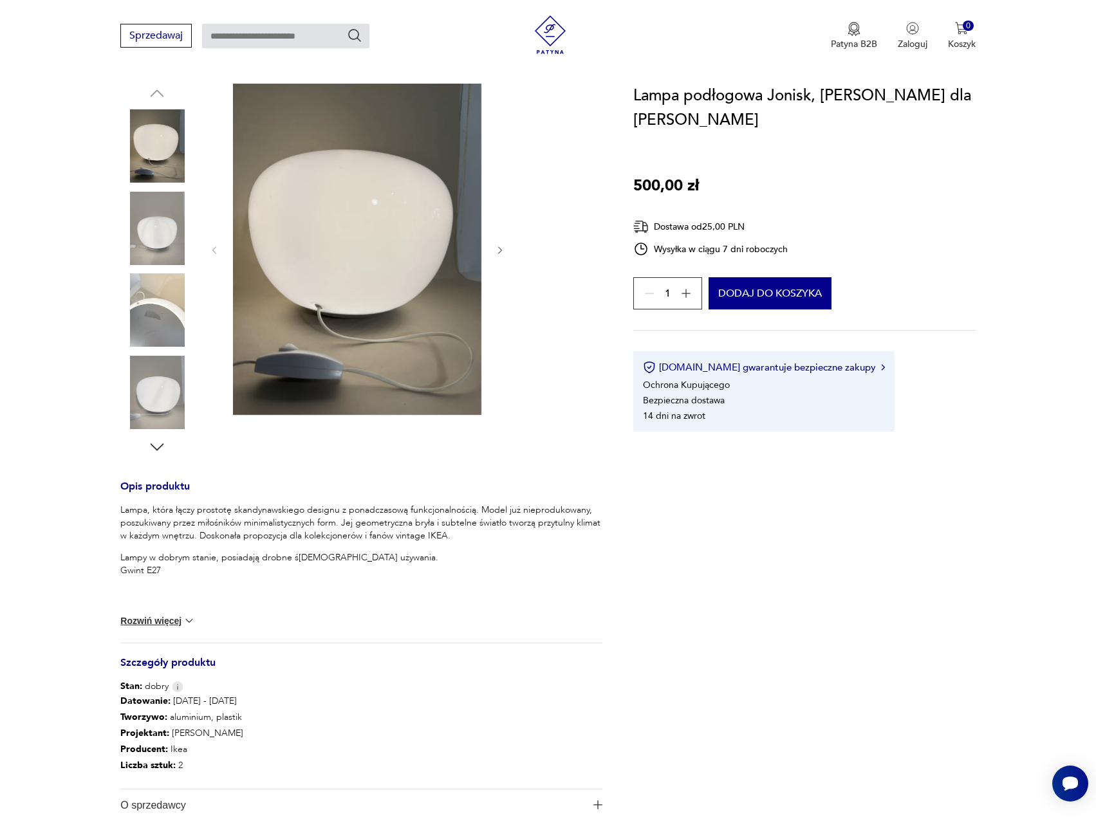
click at [147, 149] on img at bounding box center [156, 145] width 73 height 73
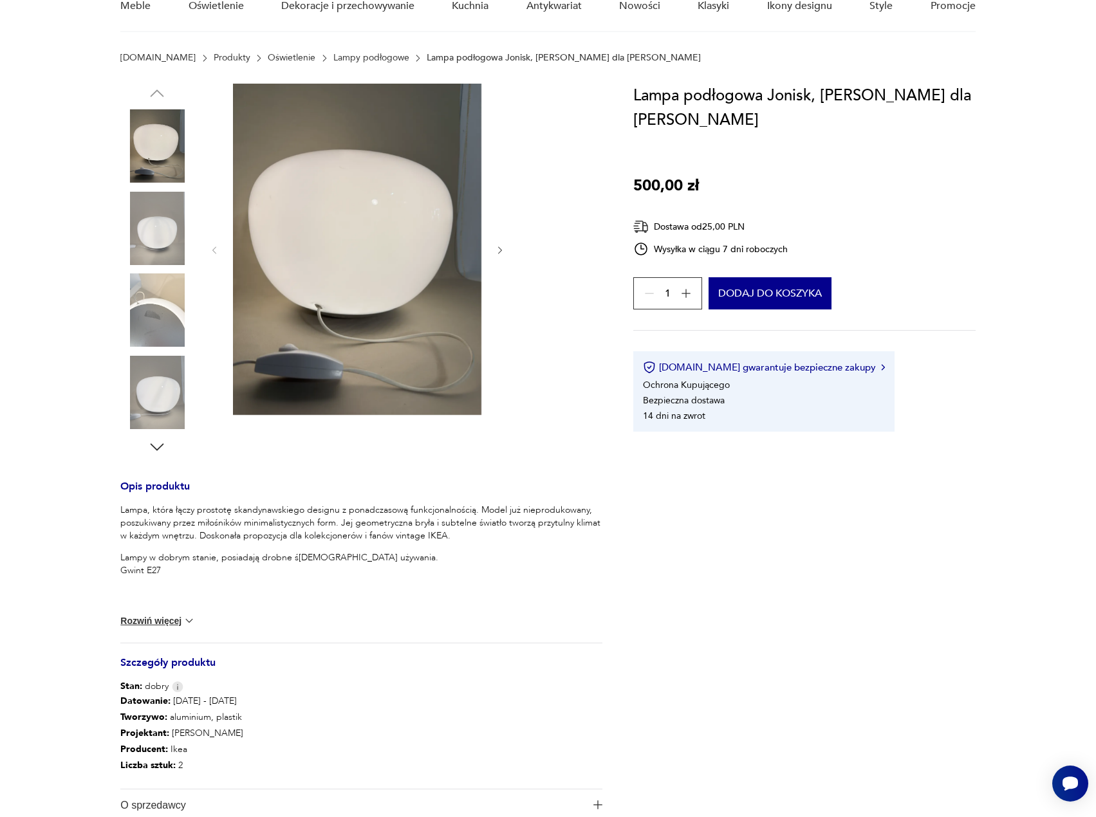
scroll to position [0, 0]
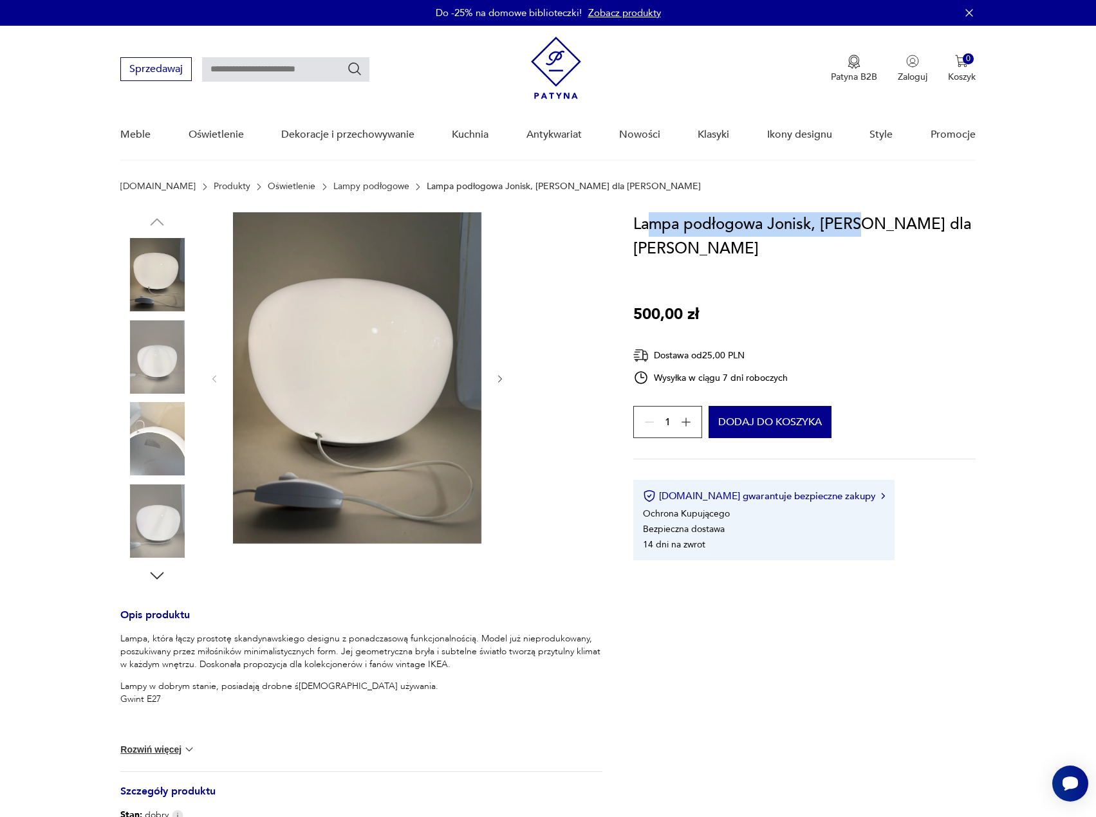
drag, startPoint x: 696, startPoint y: 229, endPoint x: 861, endPoint y: 287, distance: 174.6
click at [858, 228] on h1 "Lampa podłogowa Jonisk, [PERSON_NAME] dla [PERSON_NAME]" at bounding box center [804, 236] width 342 height 49
click at [855, 284] on div "Lampa podłogowa Jonisk, Carl Öjerstam dla Ikea 500,00 zł Dostawa od 25,00 PLN W…" at bounding box center [804, 386] width 342 height 348
drag, startPoint x: 748, startPoint y: 222, endPoint x: 872, endPoint y: 285, distance: 139.3
click at [862, 226] on h1 "Lampa podłogowa Jonisk, [PERSON_NAME] dla [PERSON_NAME]" at bounding box center [804, 236] width 342 height 49
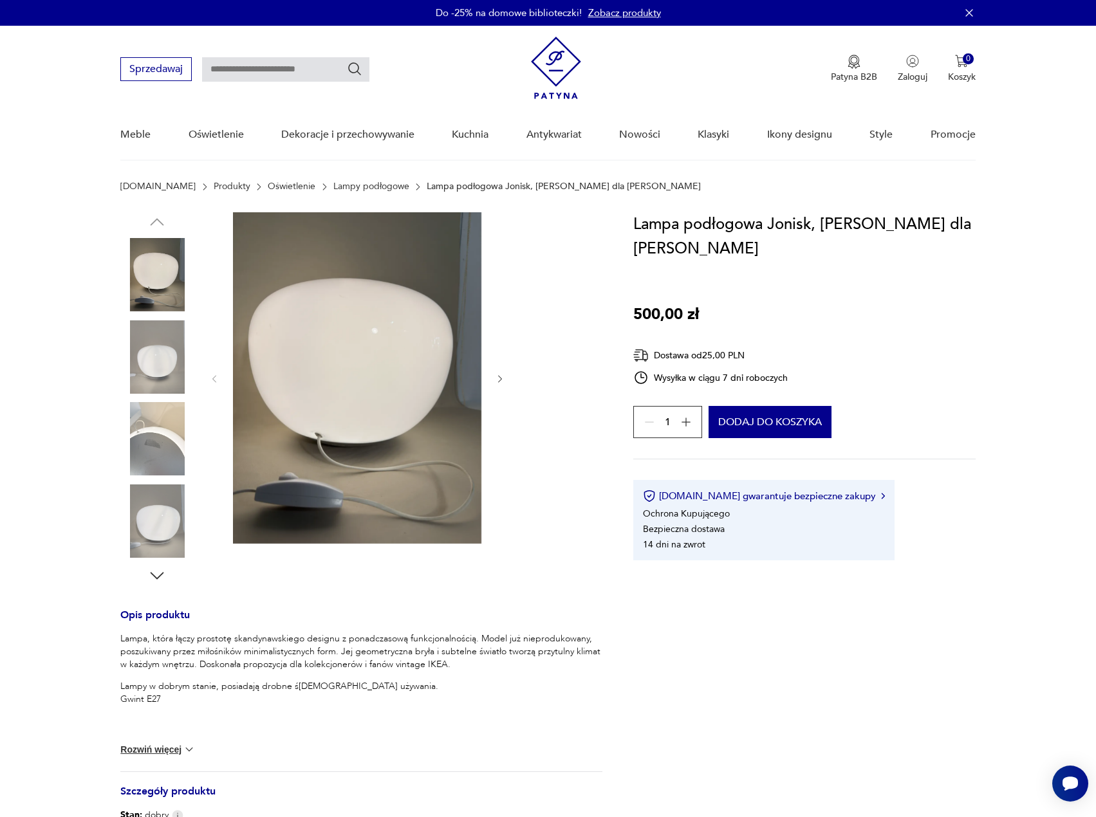
drag, startPoint x: 872, startPoint y: 285, endPoint x: 856, endPoint y: 269, distance: 22.8
click at [868, 280] on div "Lampa podłogowa Jonisk, Carl Öjerstam dla Ikea 500,00 zł Dostawa od 25,00 PLN W…" at bounding box center [804, 386] width 342 height 348
drag, startPoint x: 402, startPoint y: 470, endPoint x: 357, endPoint y: 456, distance: 47.2
click at [688, 417] on icon "button" at bounding box center [686, 422] width 13 height 13
click at [689, 422] on div "2" at bounding box center [667, 422] width 69 height 32
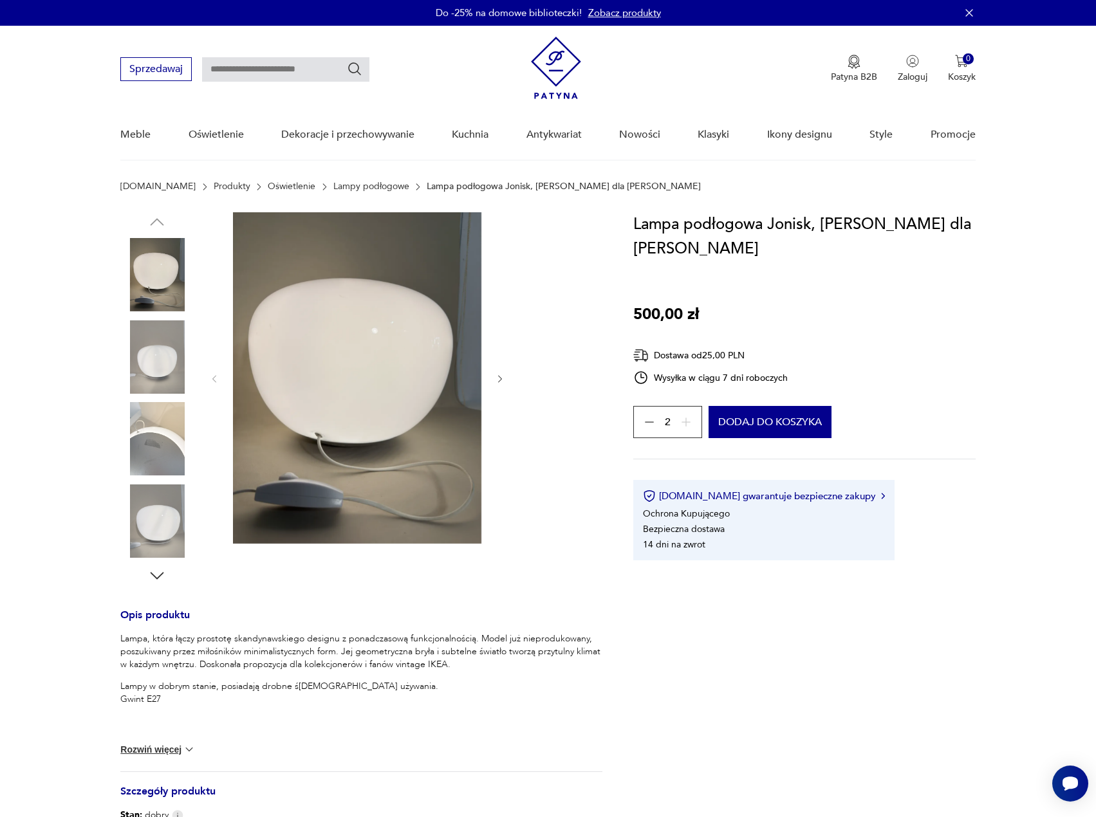
click at [643, 425] on icon "button" at bounding box center [649, 422] width 13 height 13
click at [160, 754] on button "Rozwiń więcej" at bounding box center [157, 749] width 75 height 13
drag, startPoint x: 160, startPoint y: 689, endPoint x: 317, endPoint y: 695, distance: 157.2
click at [292, 690] on p "Lampy w dobrym stanie, posiadają drobne ślady używania. Gwint E27" at bounding box center [361, 693] width 482 height 26
click at [320, 699] on p "Lampy w dobrym stanie, posiadają drobne ślady używania. Gwint E27" at bounding box center [361, 693] width 482 height 26
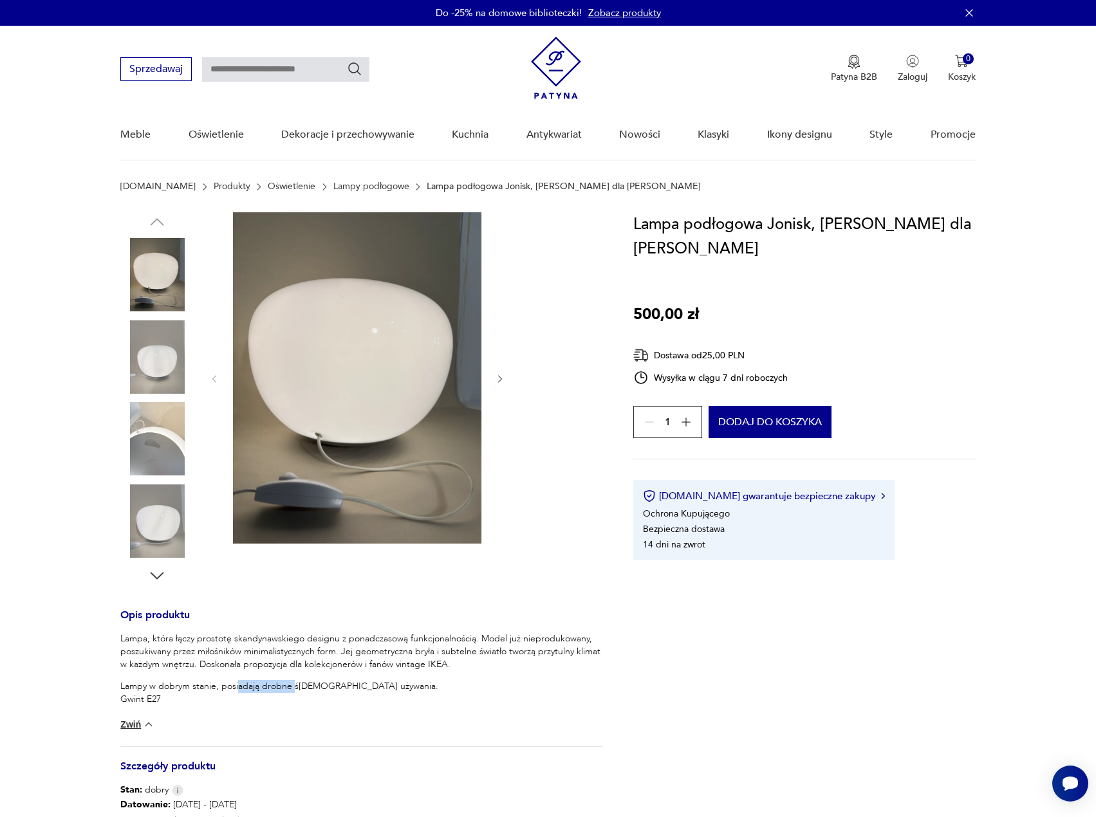
drag, startPoint x: 250, startPoint y: 688, endPoint x: 340, endPoint y: 696, distance: 91.1
click at [305, 691] on p "Lampy w dobrym stanie, posiadają drobne ślady używania. Gwint E27" at bounding box center [361, 693] width 482 height 26
click at [340, 698] on p "Lampy w dobrym stanie, posiadają drobne ślady używania. Gwint E27" at bounding box center [361, 693] width 482 height 26
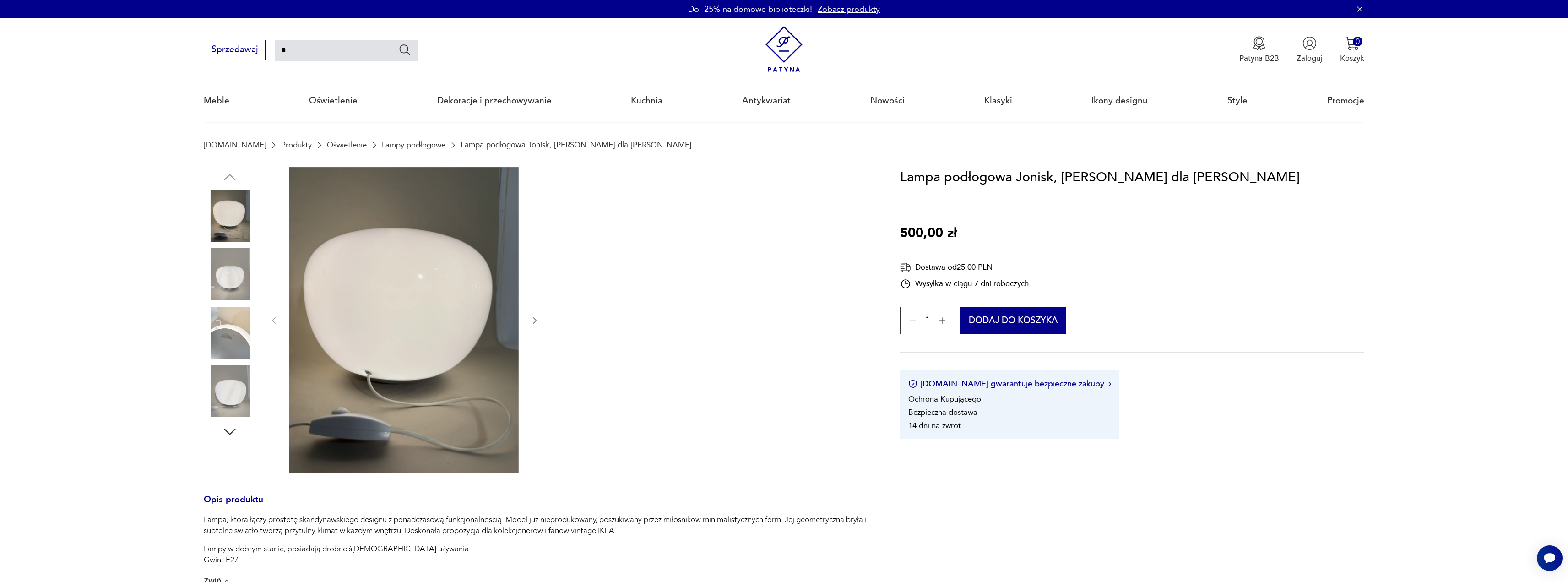
drag, startPoint x: 332, startPoint y: 48, endPoint x: 324, endPoint y: 48, distance: 8.0
click at [329, 48] on input "*" at bounding box center [346, 51] width 143 height 21
type input "*****"
click at [406, 52] on icon "Szukaj" at bounding box center [405, 49] width 14 height 14
type input "*****"
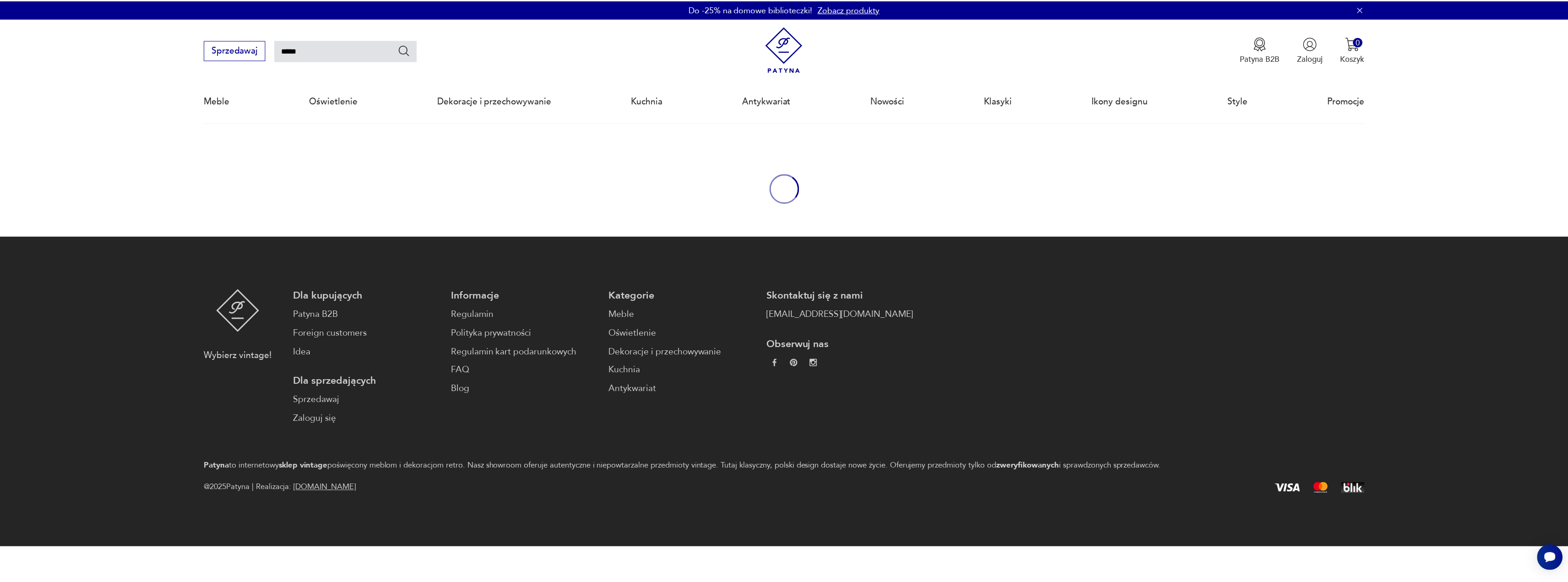
scroll to position [53, 0]
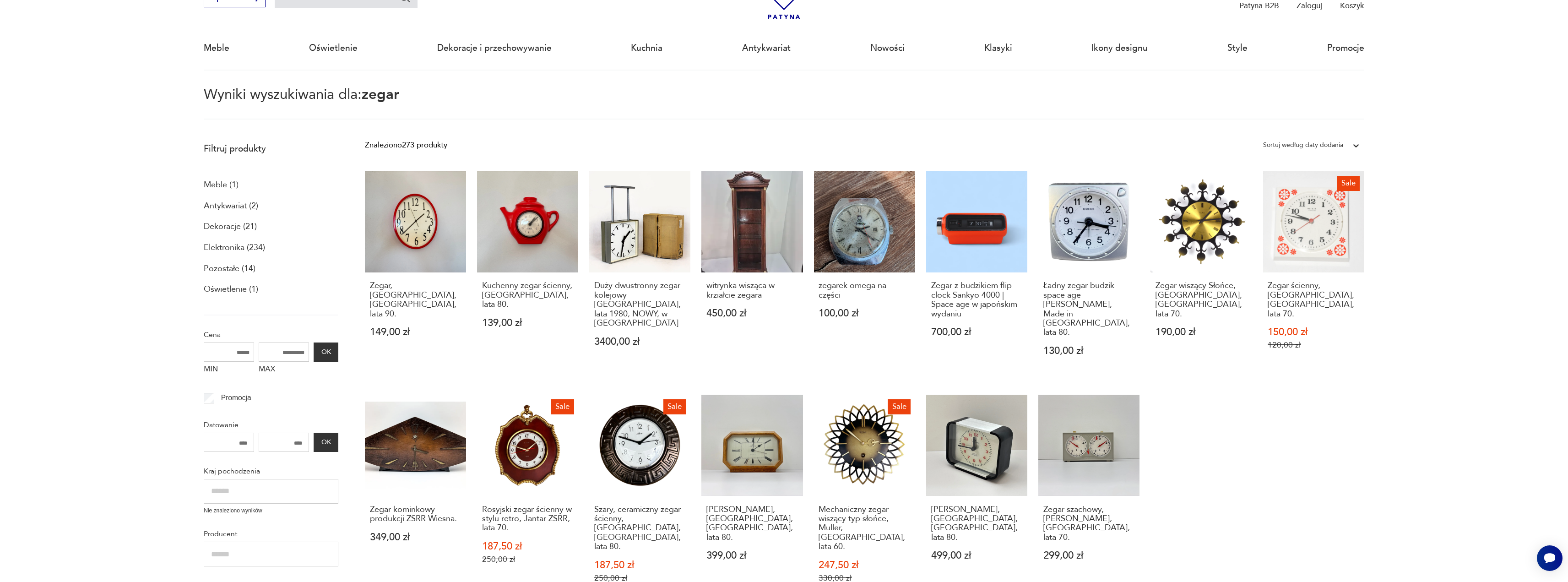
click at [414, 223] on link "Zegar, Mebus, Niemcy, lata 90. 149,00 zł" at bounding box center [415, 275] width 101 height 206
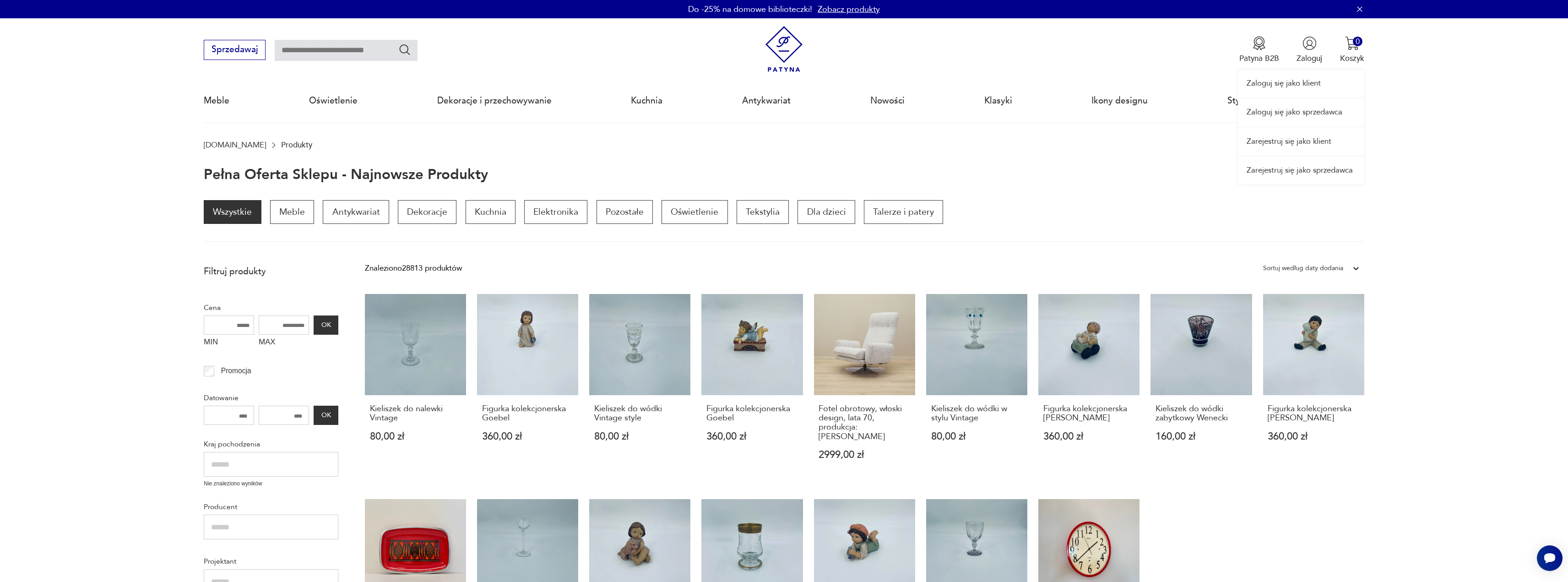
click at [1288, 111] on link "Zaloguj się jako sprzedawca" at bounding box center [1301, 112] width 127 height 28
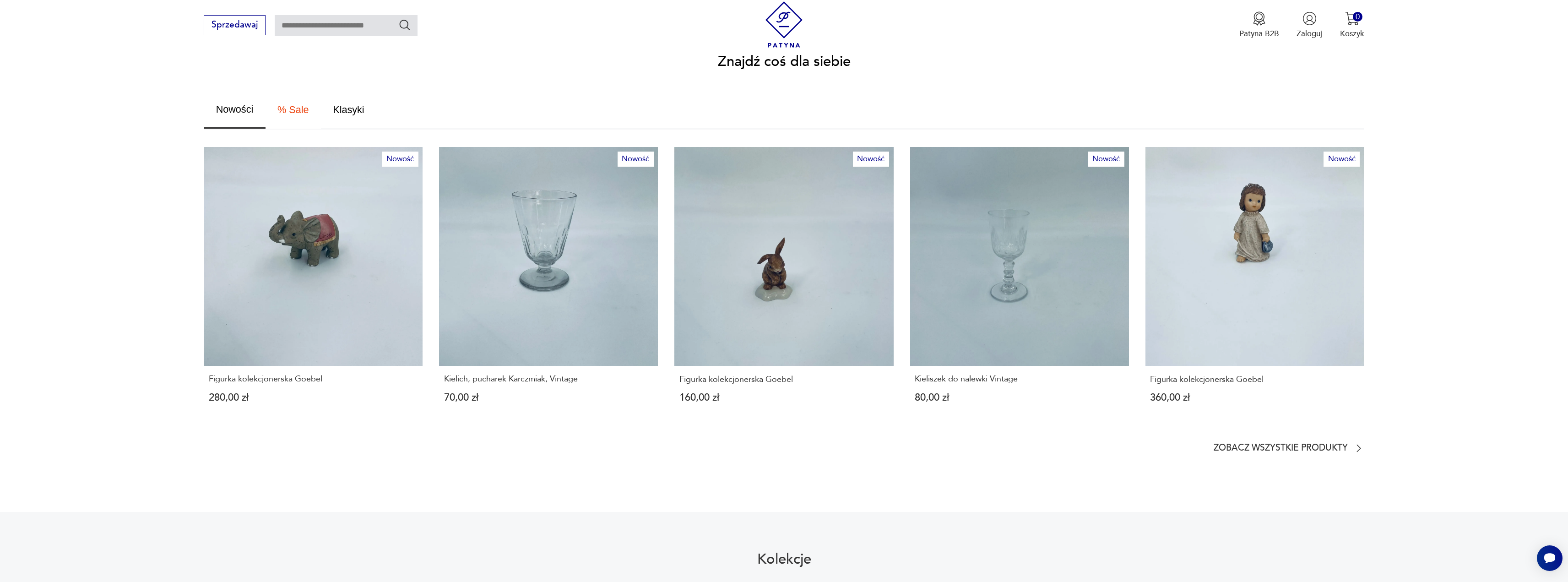
click at [293, 105] on span "% Sale" at bounding box center [293, 110] width 31 height 10
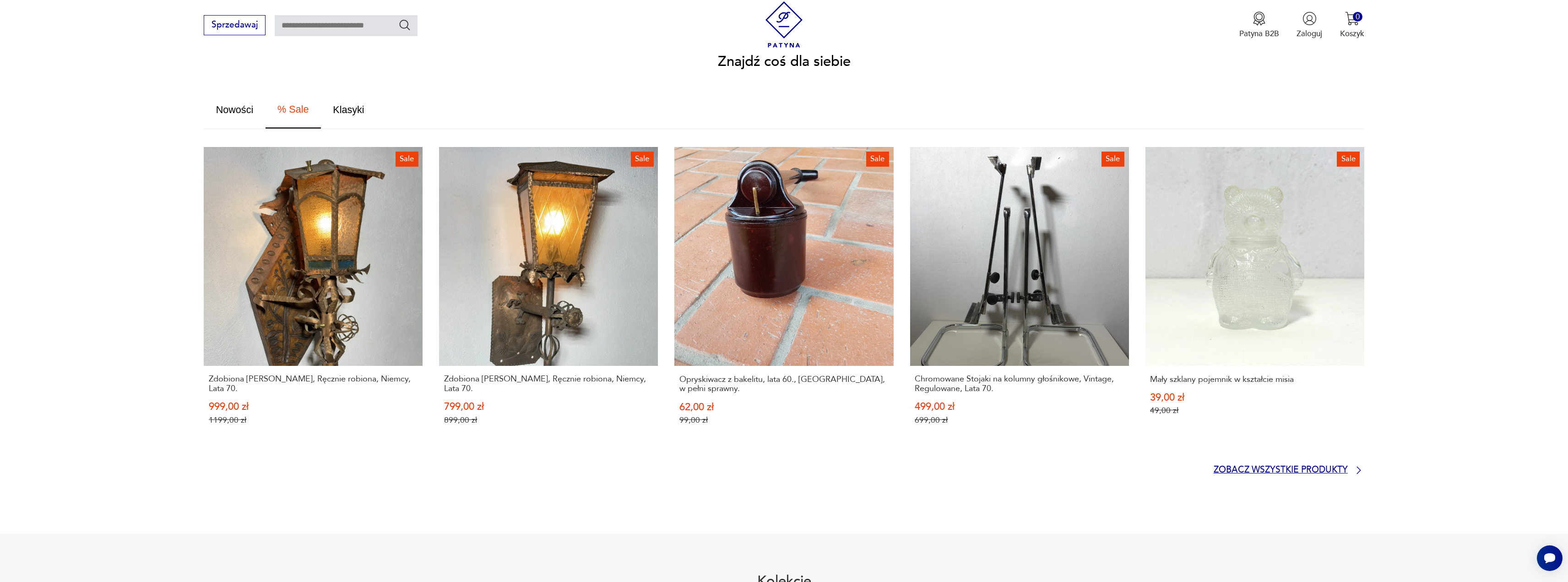
click at [1254, 467] on p "Zobacz wszystkie produkty" at bounding box center [1281, 470] width 134 height 7
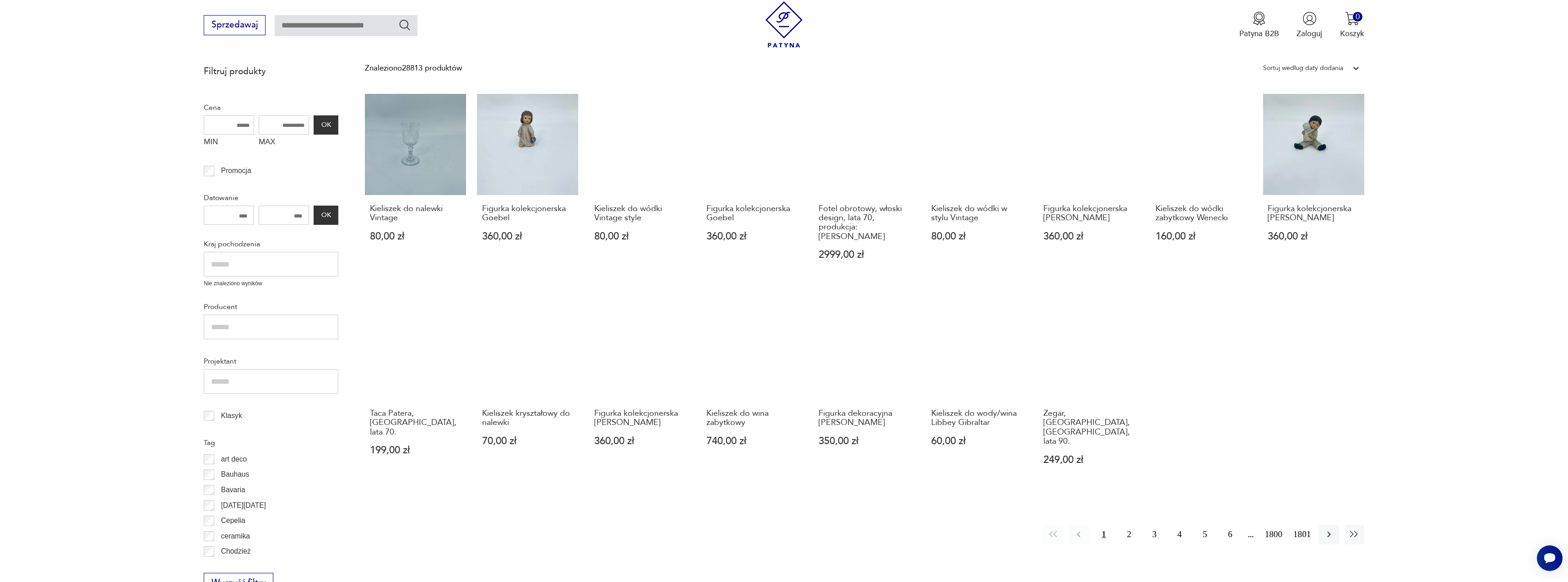
scroll to position [63, 0]
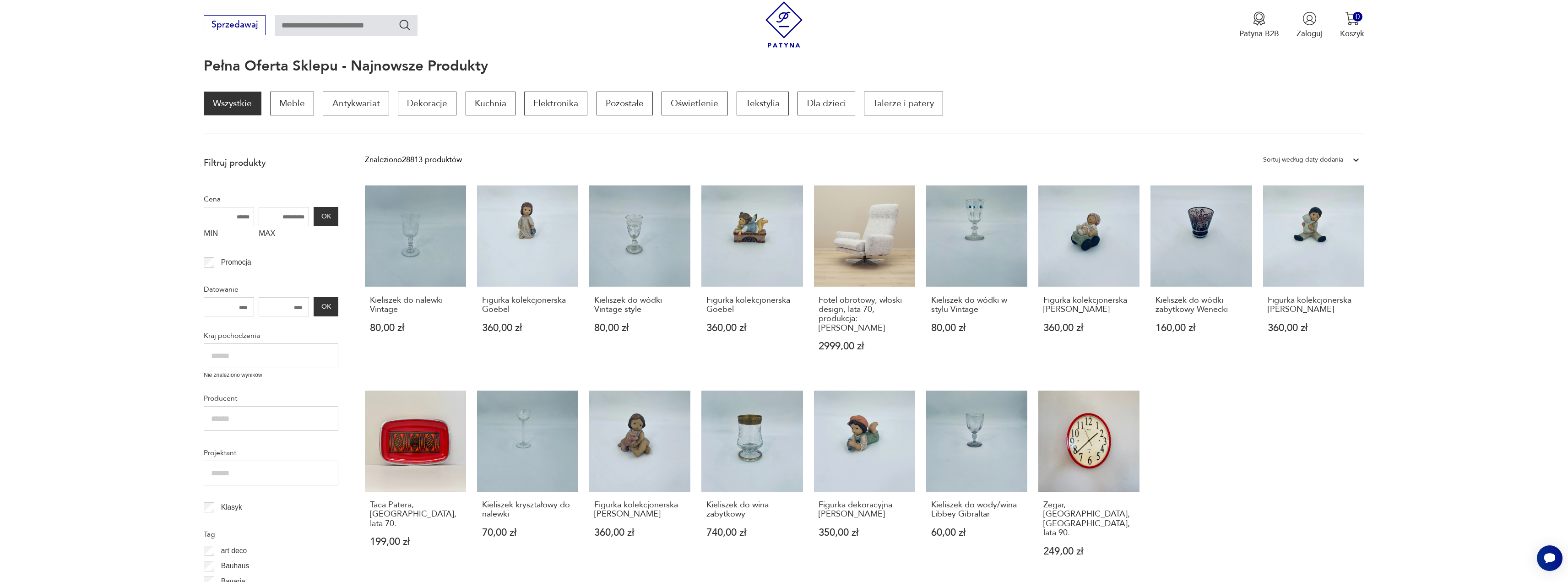
drag, startPoint x: 497, startPoint y: 255, endPoint x: 500, endPoint y: 253, distance: 3.6
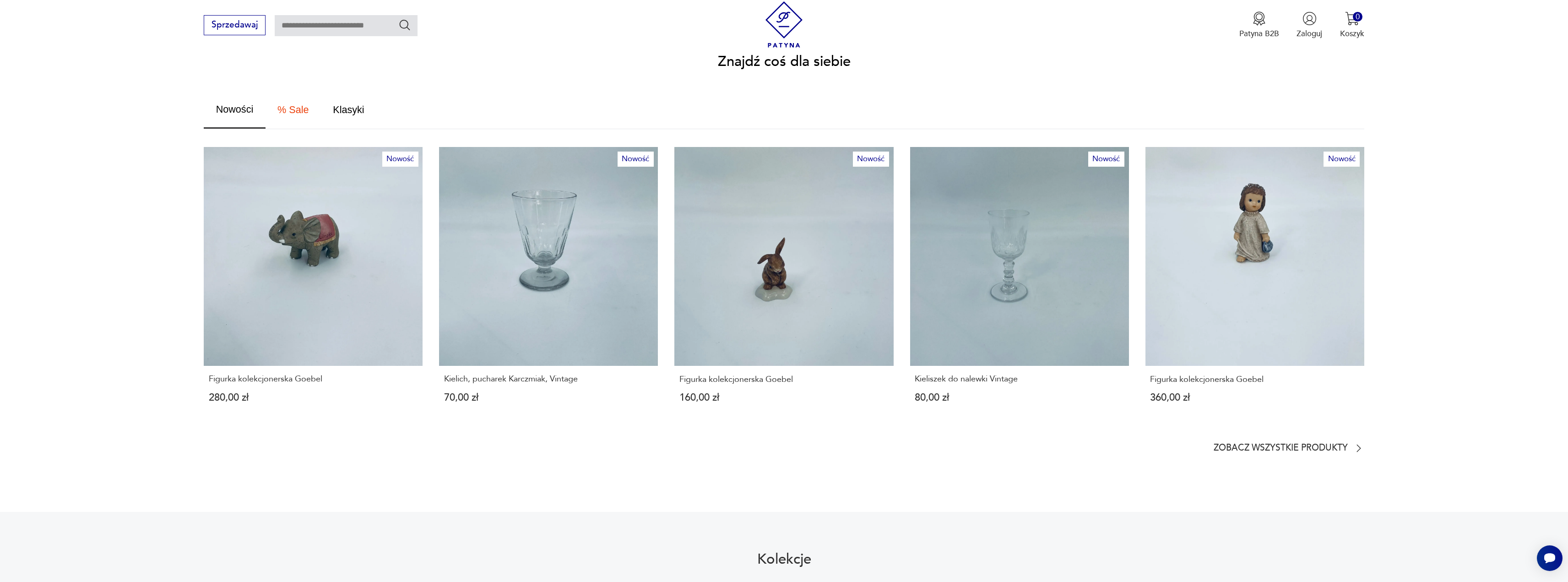
scroll to position [458, 0]
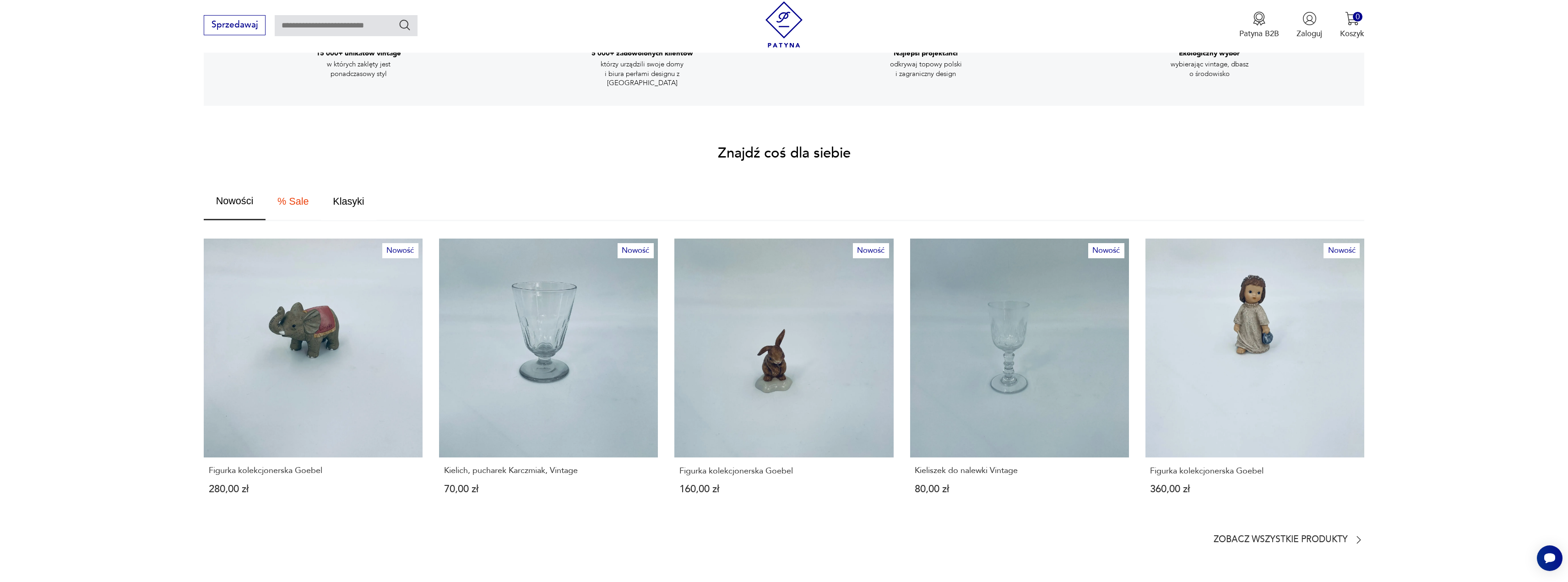
drag, startPoint x: 290, startPoint y: 193, endPoint x: 335, endPoint y: 192, distance: 45.0
click at [289, 196] on span "% Sale" at bounding box center [293, 201] width 31 height 10
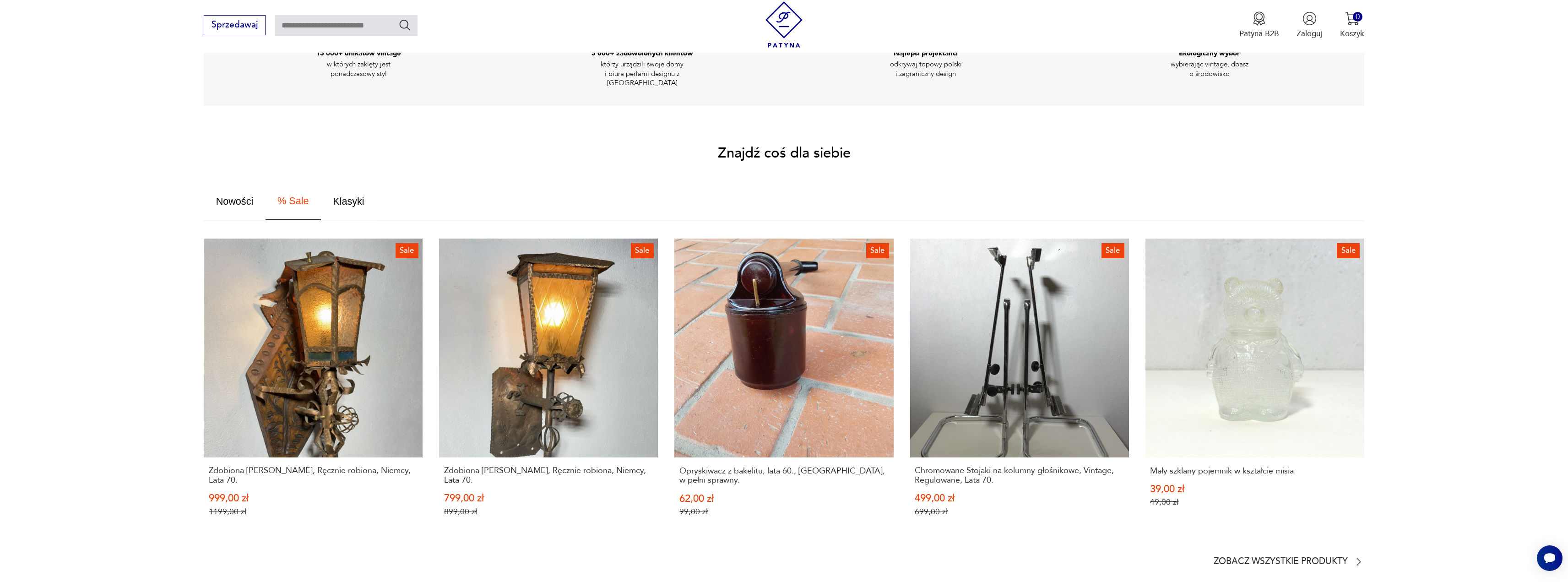
click at [342, 196] on span "Klasyki" at bounding box center [349, 201] width 31 height 10
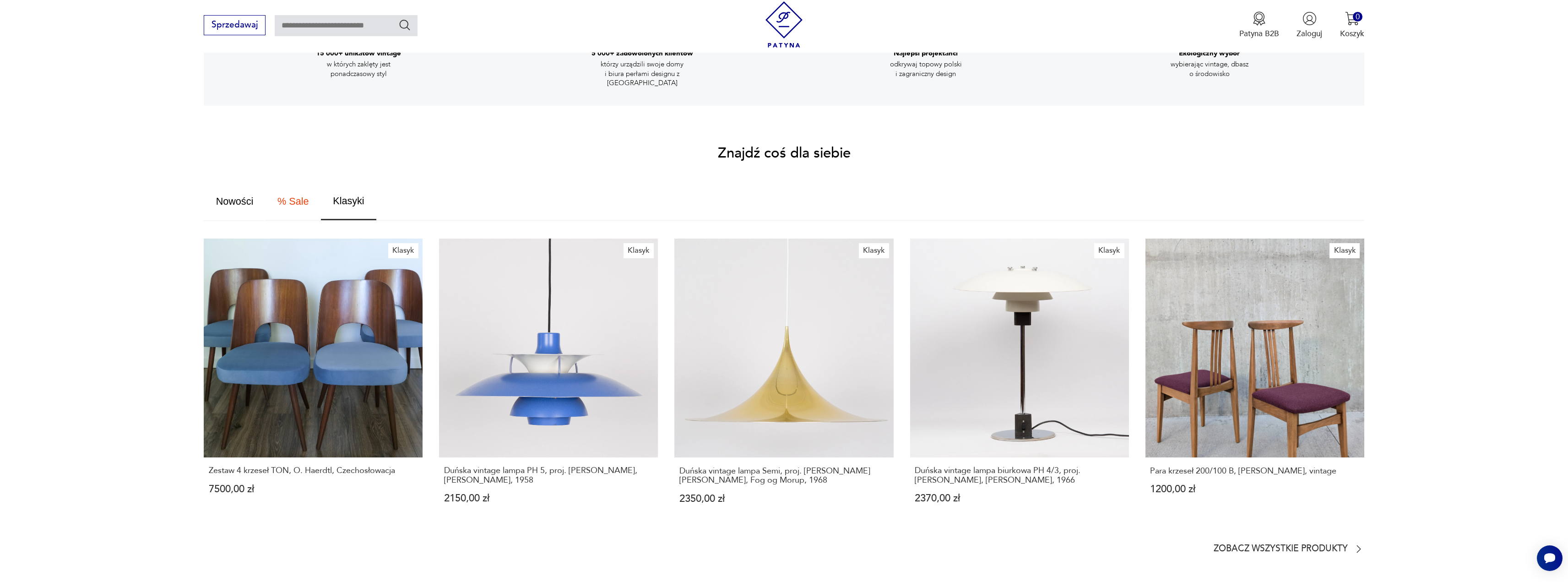
click at [241, 196] on span "Nowości" at bounding box center [235, 201] width 38 height 10
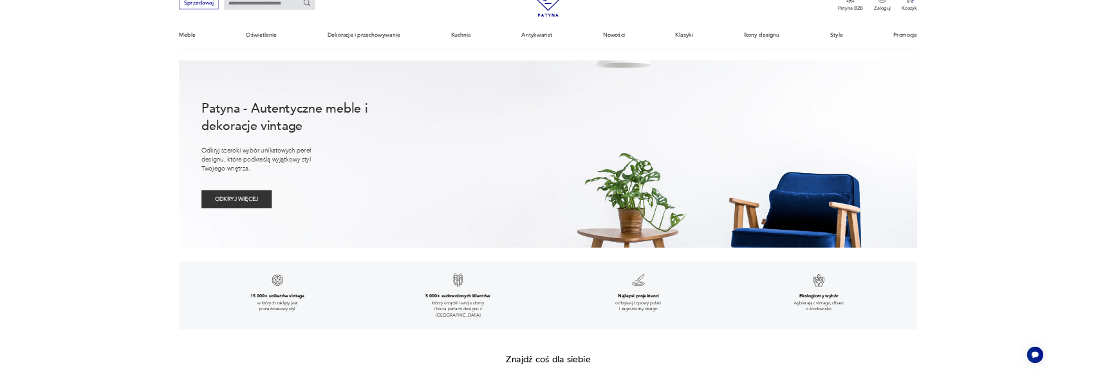
scroll to position [0, 0]
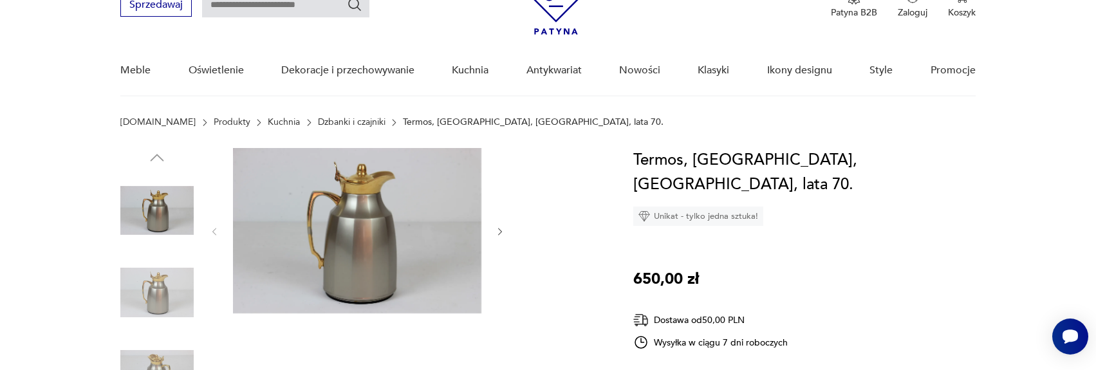
click at [492, 224] on div at bounding box center [357, 231] width 296 height 167
drag, startPoint x: 489, startPoint y: 226, endPoint x: 505, endPoint y: 232, distance: 16.7
click at [491, 229] on div at bounding box center [357, 231] width 296 height 167
click at [505, 233] on icon "button" at bounding box center [500, 232] width 11 height 11
click at [499, 233] on icon "button" at bounding box center [500, 232] width 11 height 11
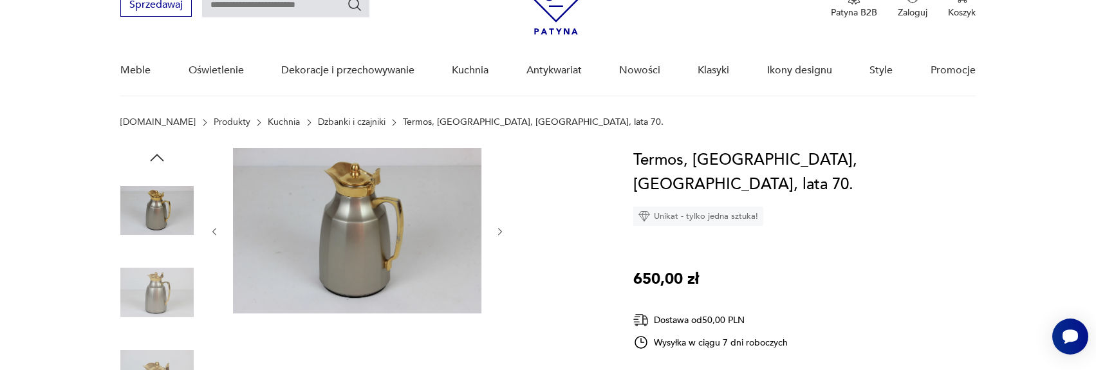
drag, startPoint x: 500, startPoint y: 211, endPoint x: 506, endPoint y: 190, distance: 21.6
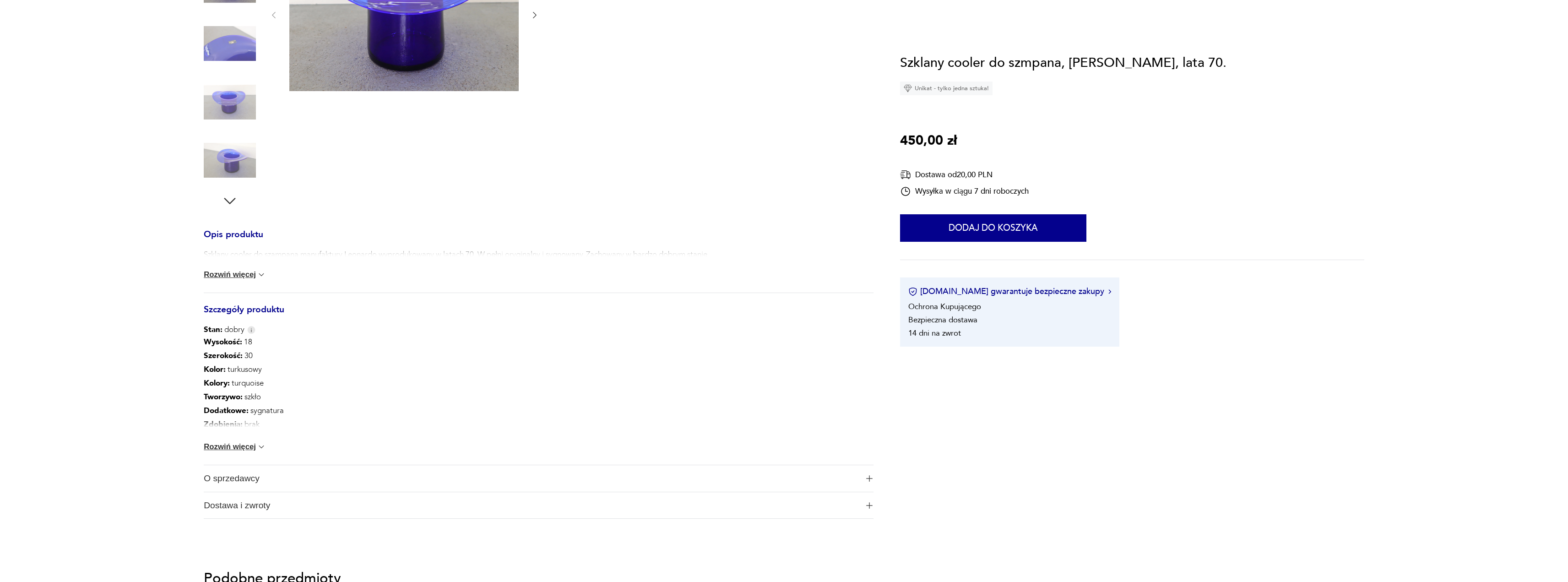
scroll to position [229, 0]
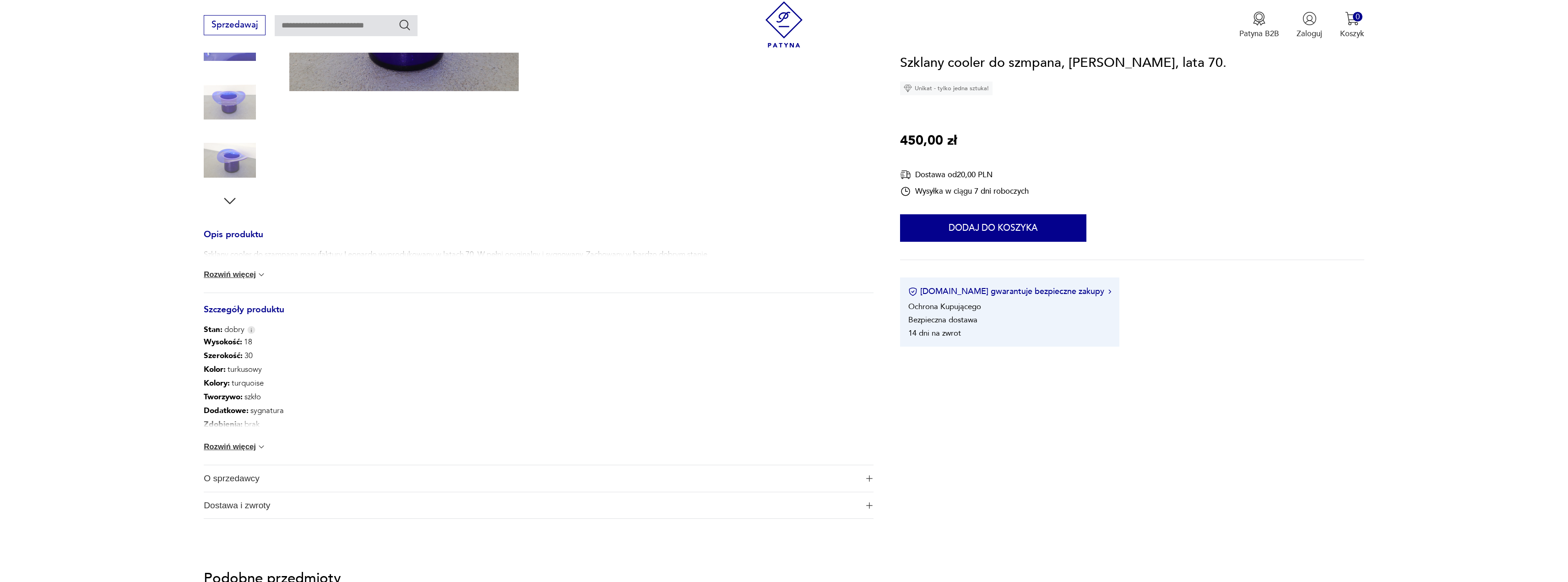
click at [228, 271] on button "Rozwiń więcej" at bounding box center [235, 275] width 63 height 9
drag, startPoint x: 271, startPoint y: 258, endPoint x: 380, endPoint y: 260, distance: 109.0
click at [377, 259] on div "Szklany cooler do szampana manufaktury Leonardo wyprodukowany w latach 70. W pe…" at bounding box center [539, 271] width 670 height 44
click at [388, 272] on div "Szklany cooler do szampana manufaktury Leonardo wyprodukowany w latach 70. W pe…" at bounding box center [539, 271] width 670 height 44
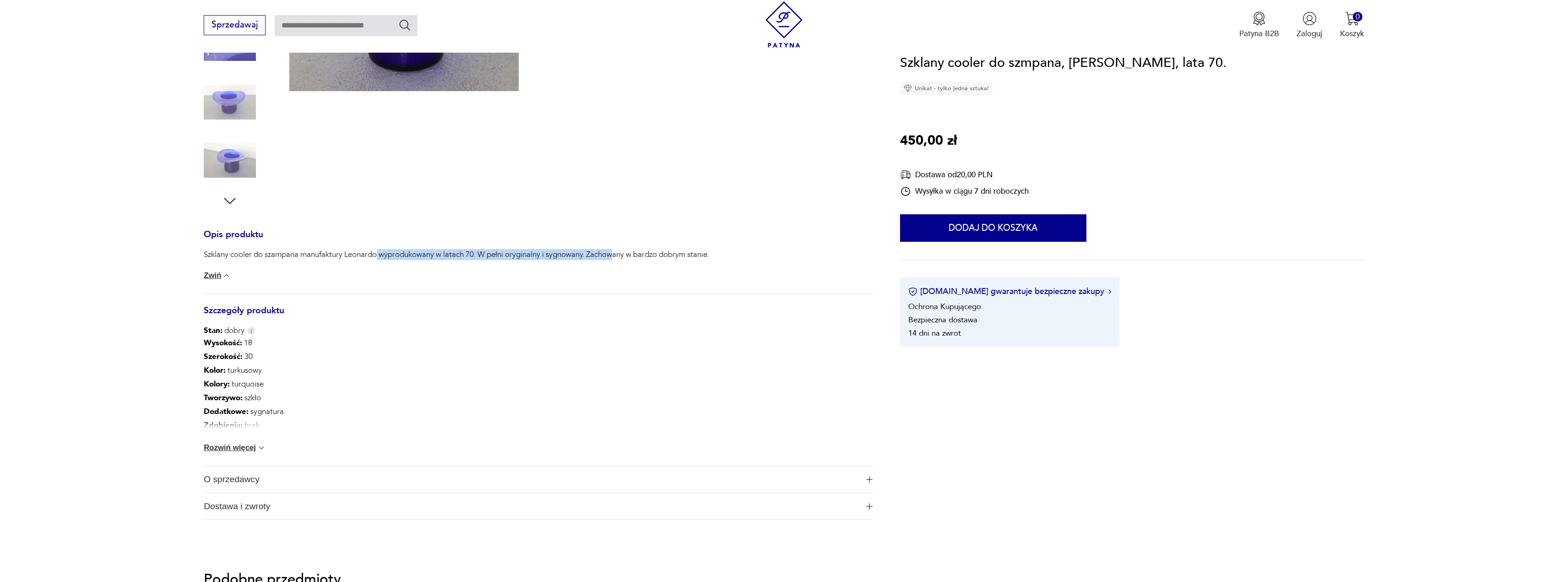
drag, startPoint x: 406, startPoint y: 251, endPoint x: 637, endPoint y: 261, distance: 231.2
click at [624, 256] on p "Szklany cooler do szampana manufaktury Leonardo wyprodukowany w latach 70. W pe…" at bounding box center [456, 254] width 505 height 11
drag, startPoint x: 657, startPoint y: 291, endPoint x: 625, endPoint y: 280, distance: 33.8
click at [655, 290] on div "Szklany cooler do szampana manufaktury Leonardo wyprodukowany w latach 70. W pe…" at bounding box center [539, 271] width 670 height 44
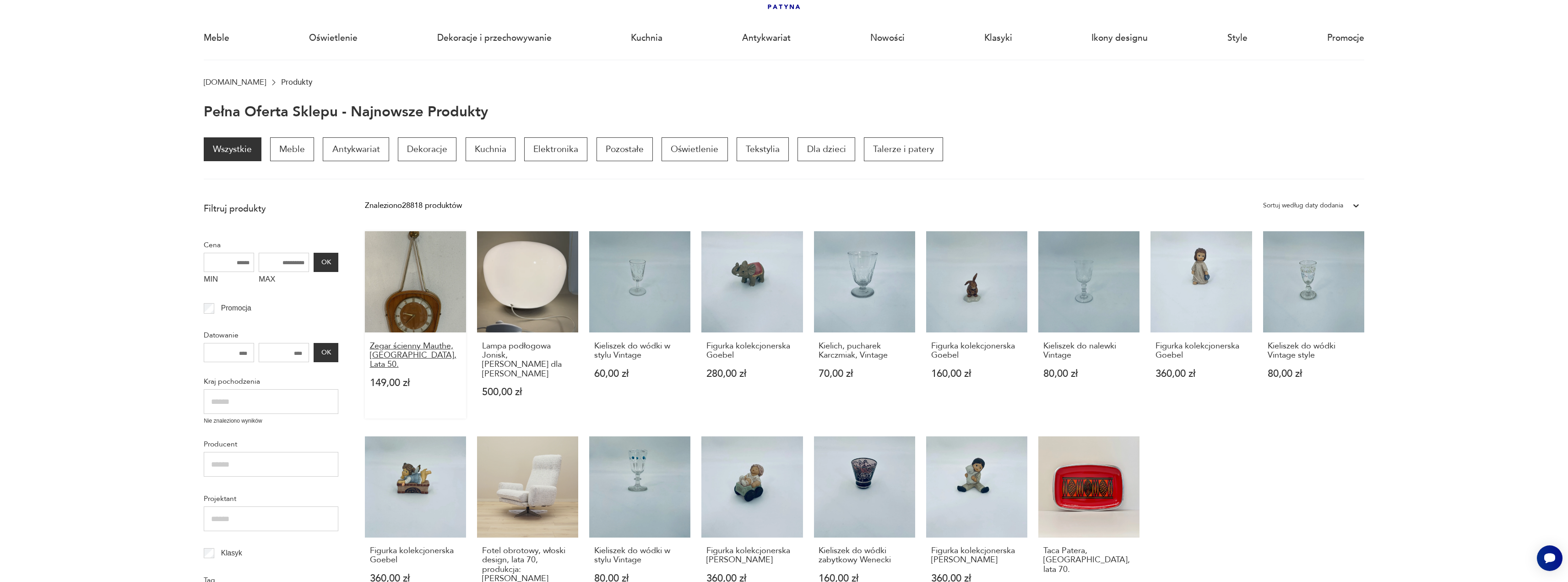
click at [399, 352] on h3 "Zegar ścienny Mauthe, Niemcy, Lata 50." at bounding box center [415, 355] width 92 height 28
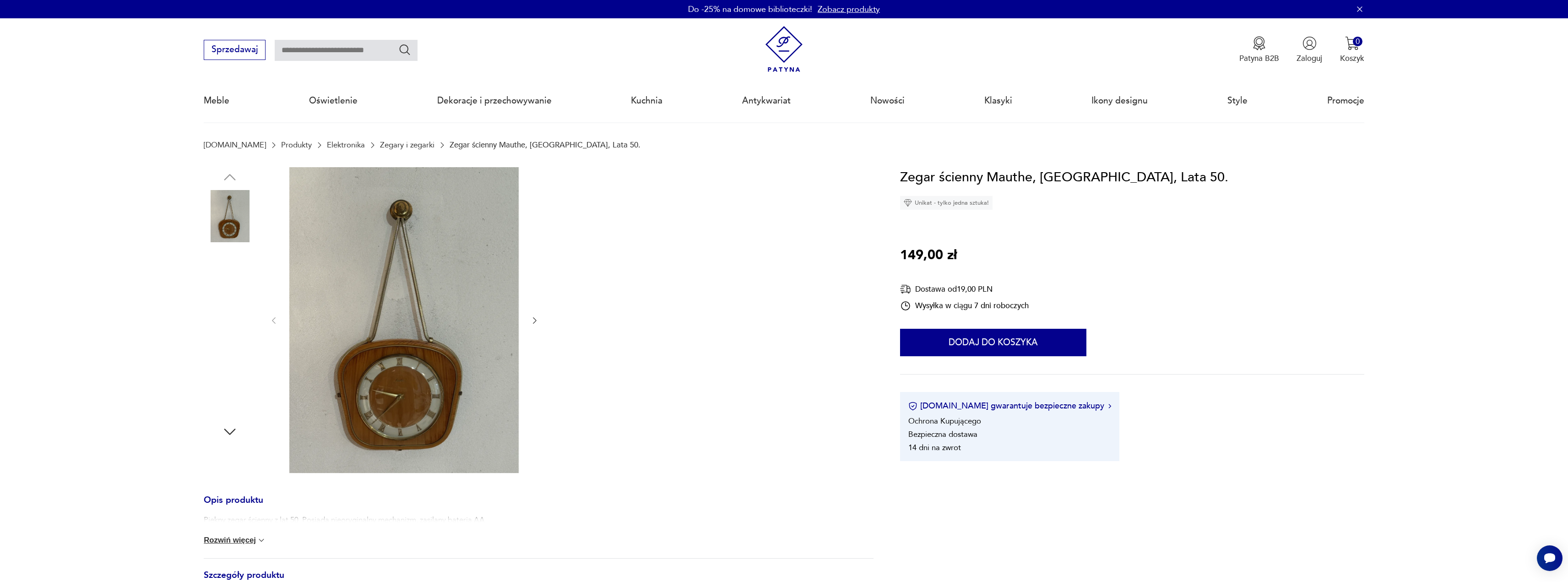
click at [461, 305] on img at bounding box center [404, 320] width 229 height 306
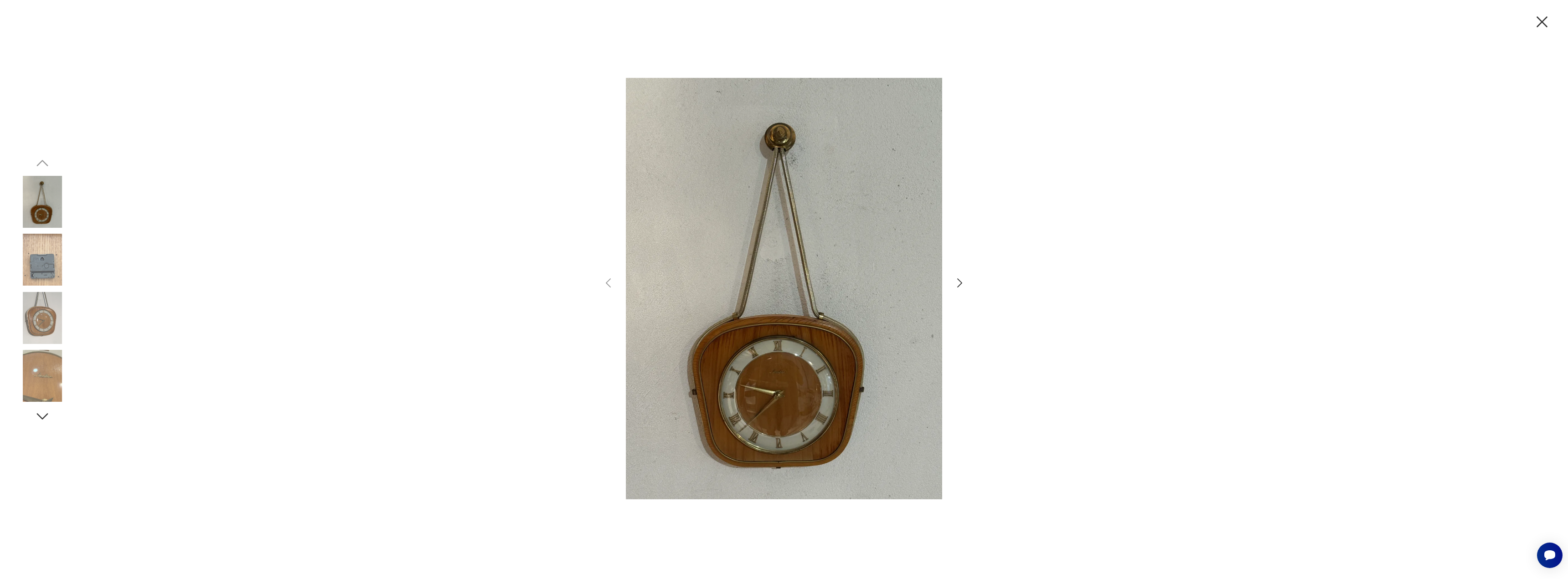
click at [958, 285] on icon "button" at bounding box center [960, 283] width 13 height 13
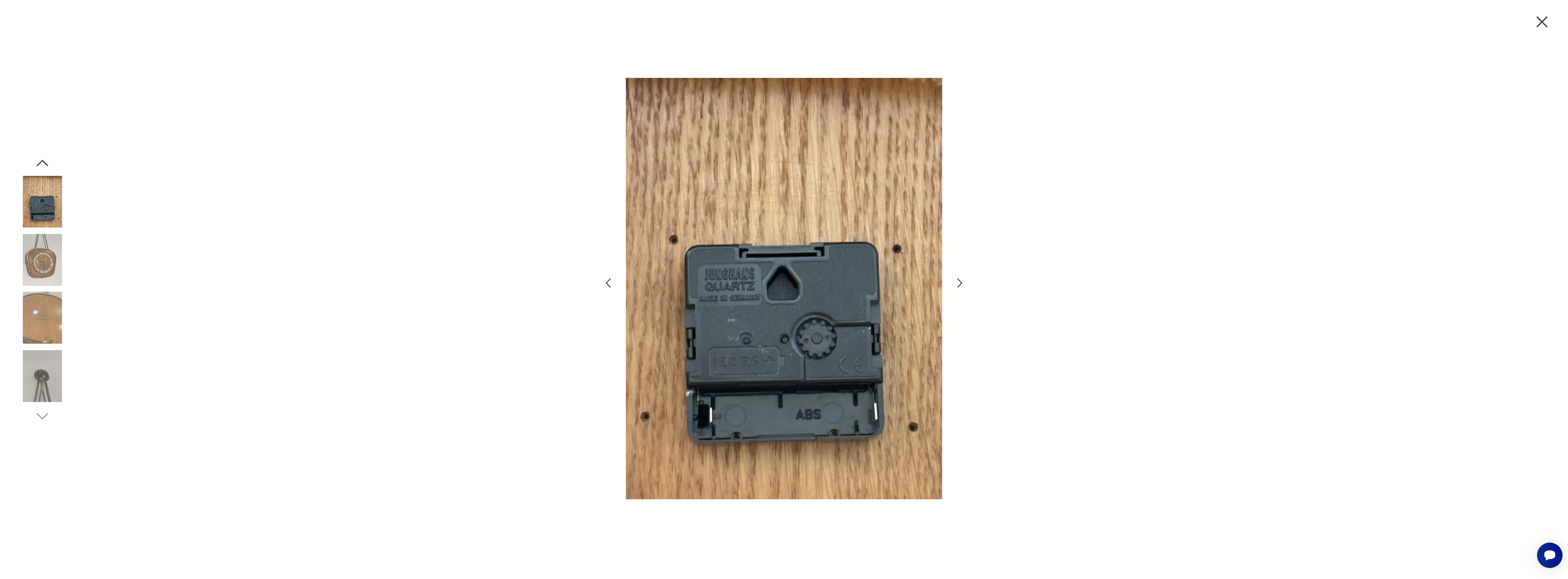
click at [958, 285] on icon "button" at bounding box center [960, 283] width 13 height 13
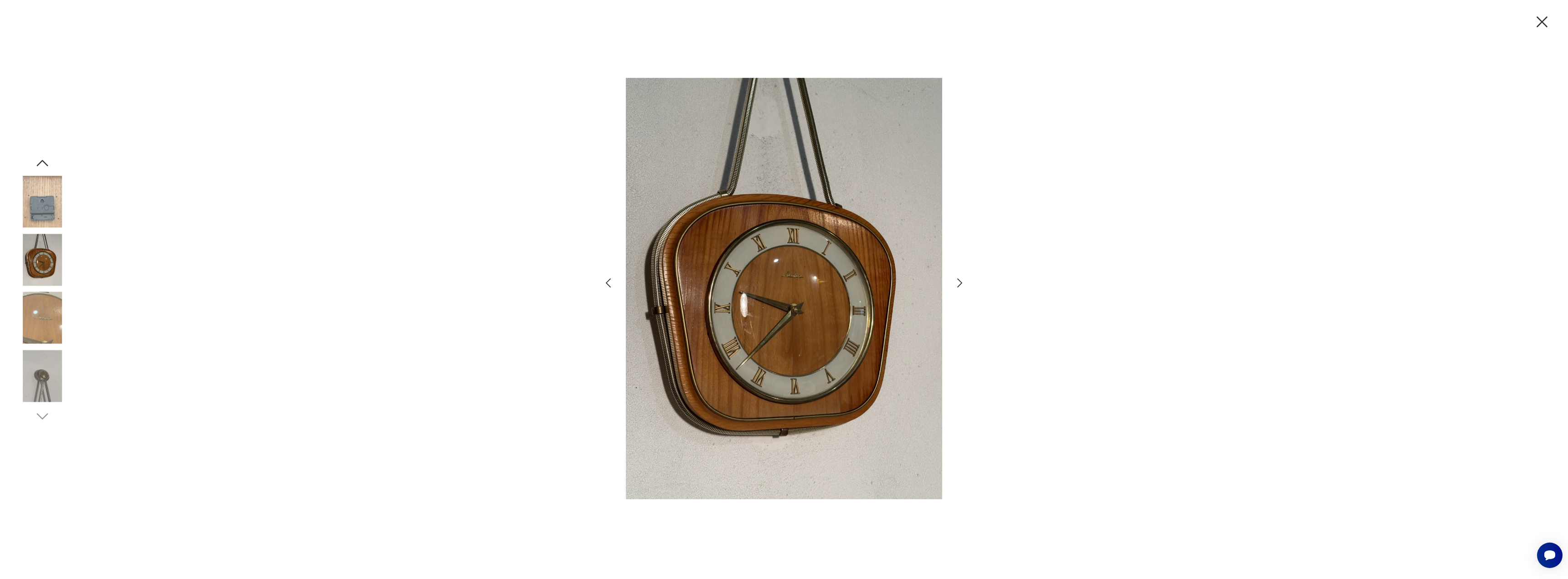
click at [958, 285] on icon "button" at bounding box center [960, 283] width 13 height 13
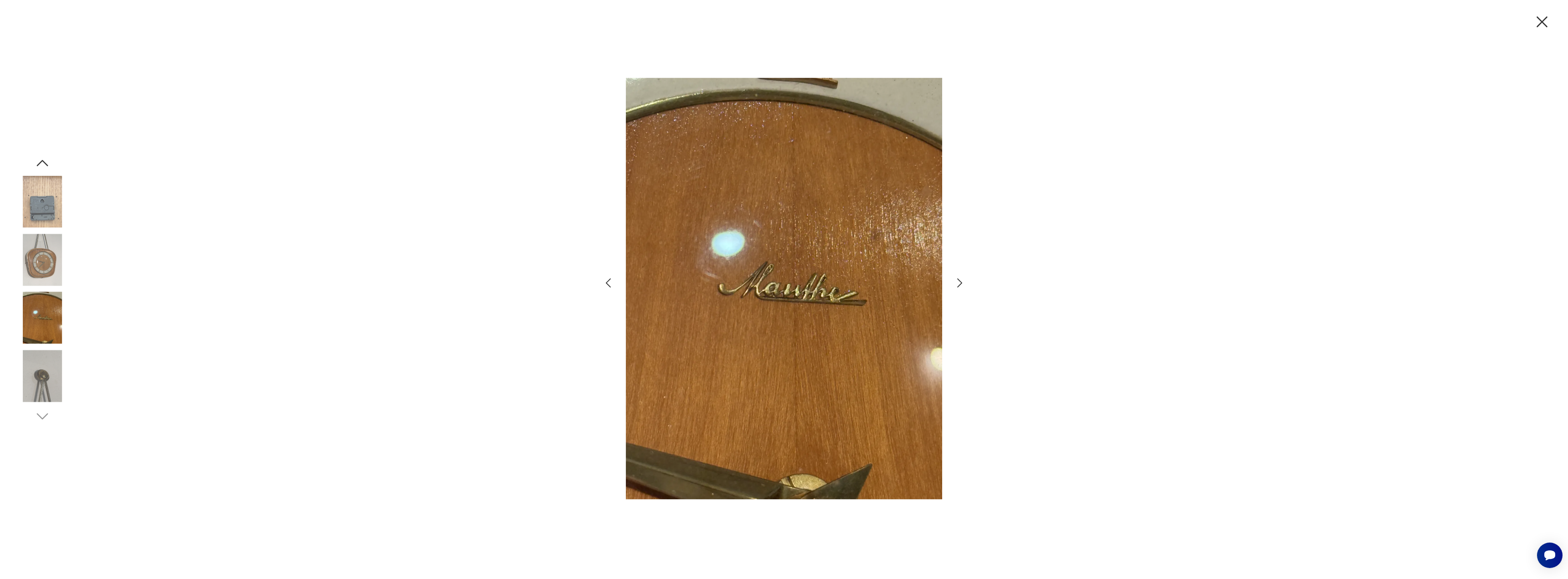
click at [958, 285] on icon "button" at bounding box center [960, 283] width 13 height 13
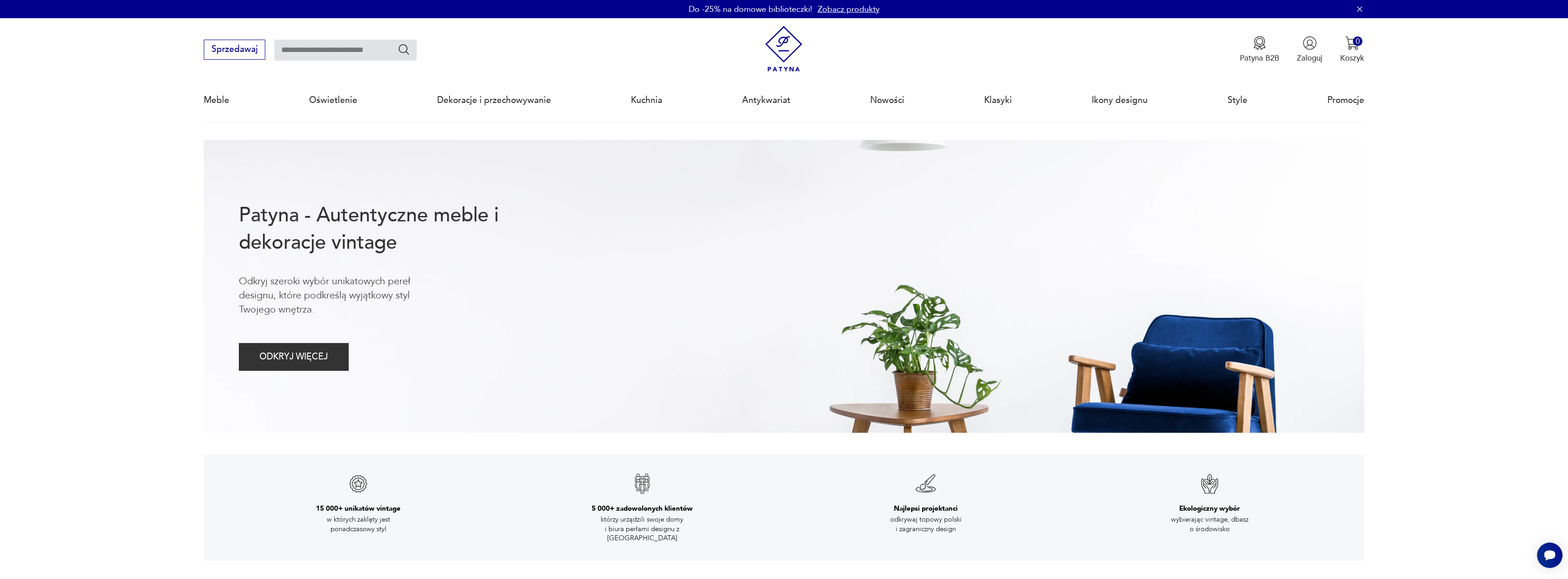
drag, startPoint x: 31, startPoint y: 208, endPoint x: 35, endPoint y: 203, distance: 6.4
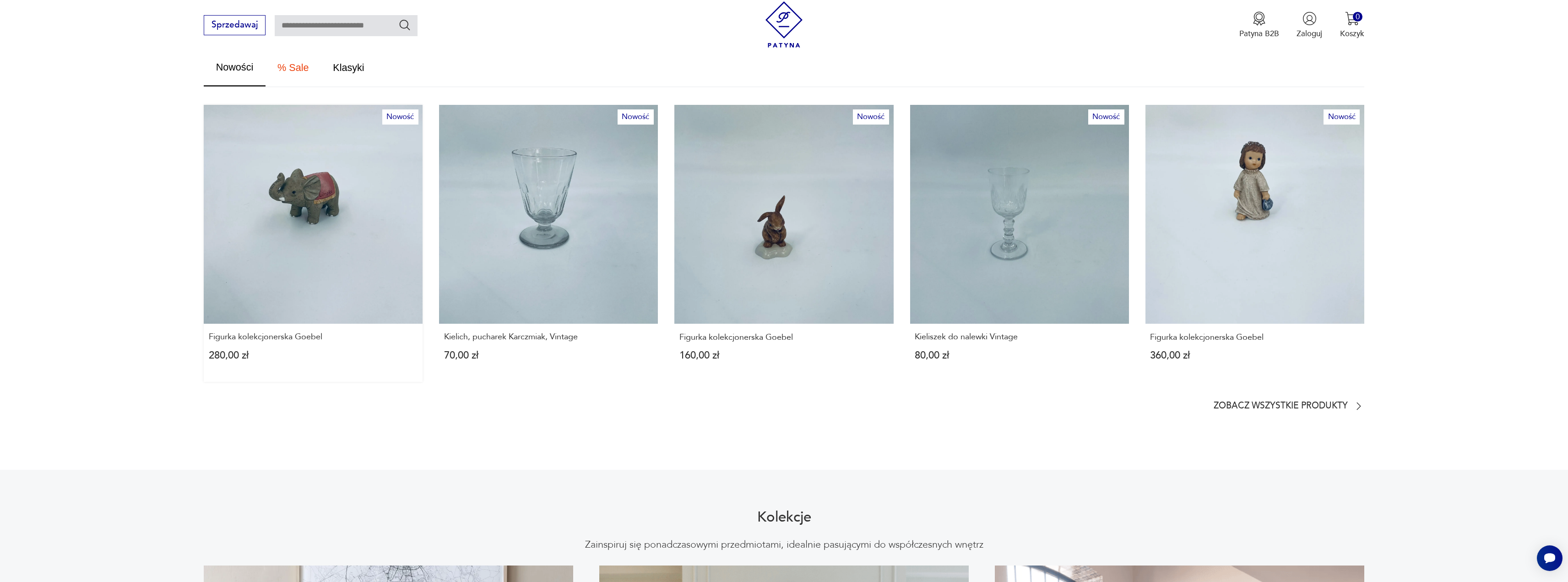
scroll to position [408, 0]
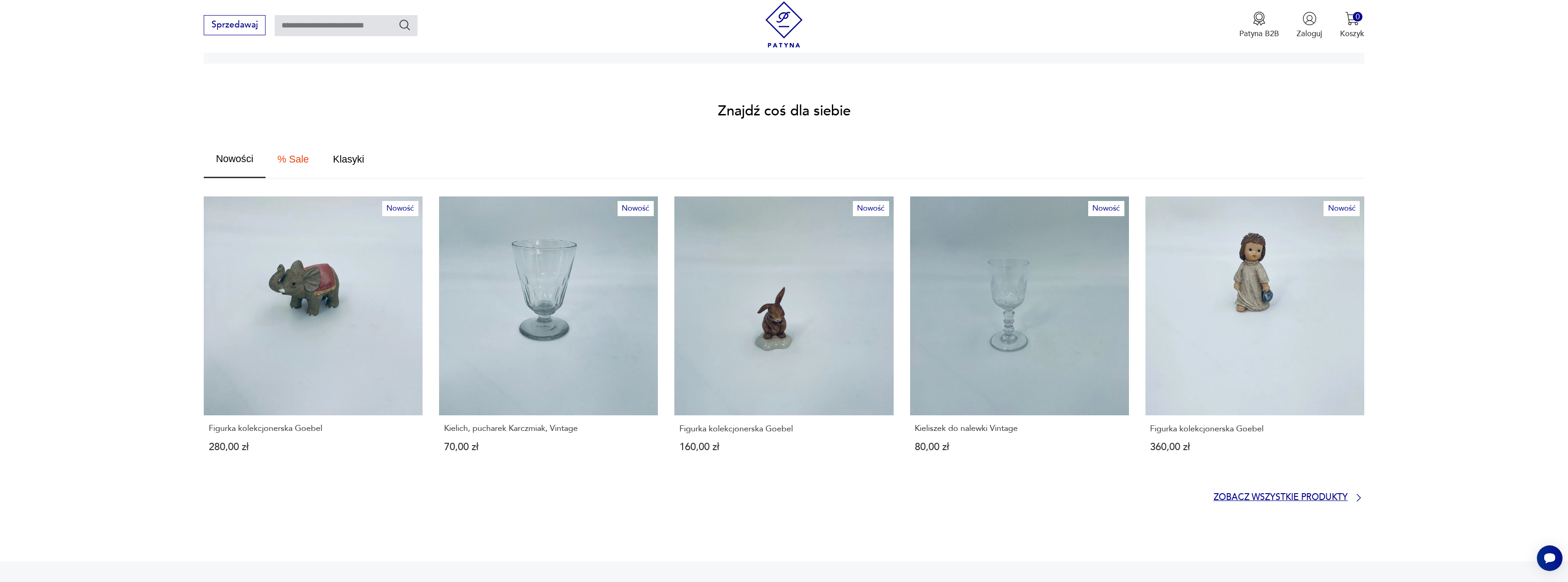
click at [1262, 494] on p "Zobacz wszystkie produkty" at bounding box center [1281, 497] width 134 height 7
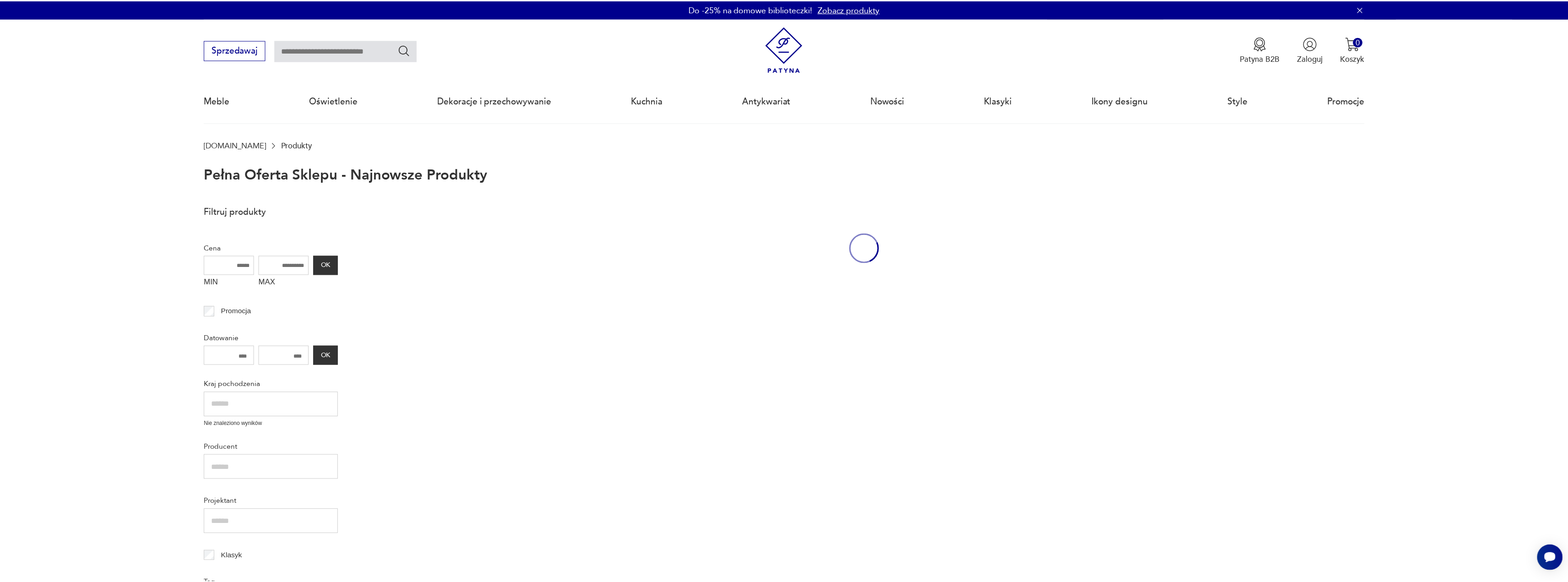
scroll to position [63, 0]
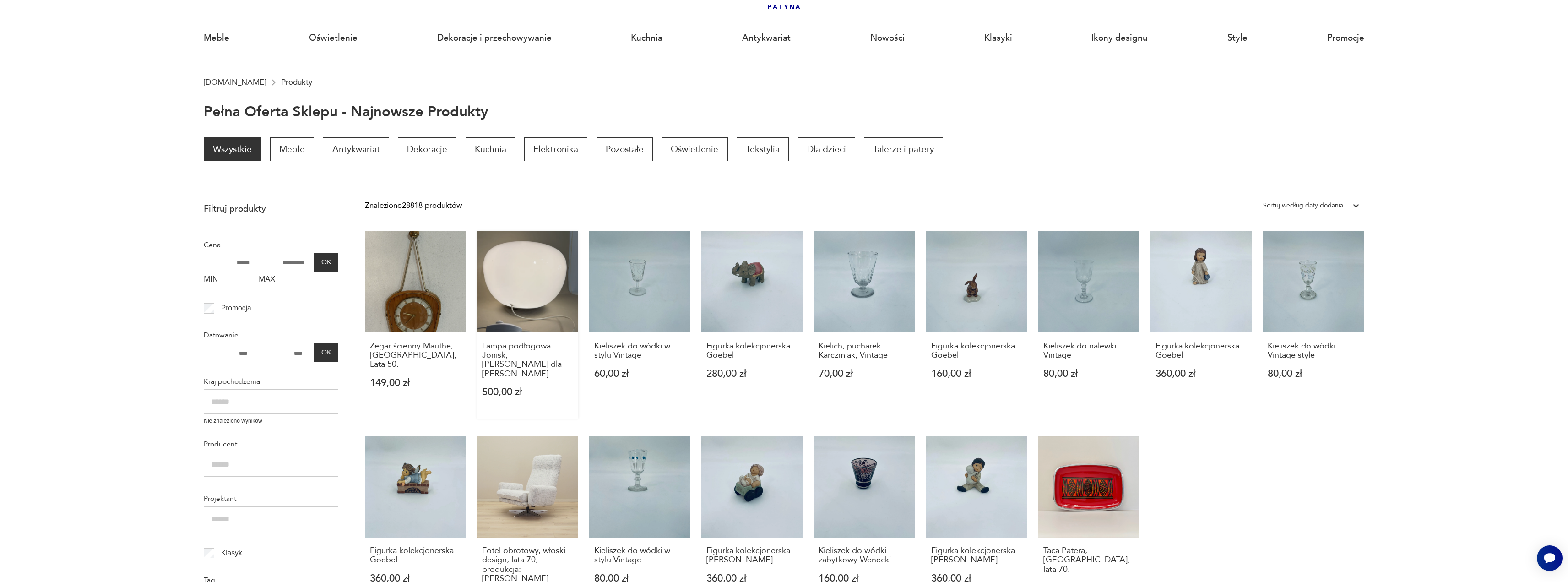
click at [542, 349] on h3 "Lampa podłogowa Jonisk, [PERSON_NAME] dla [PERSON_NAME]" at bounding box center [528, 360] width 92 height 38
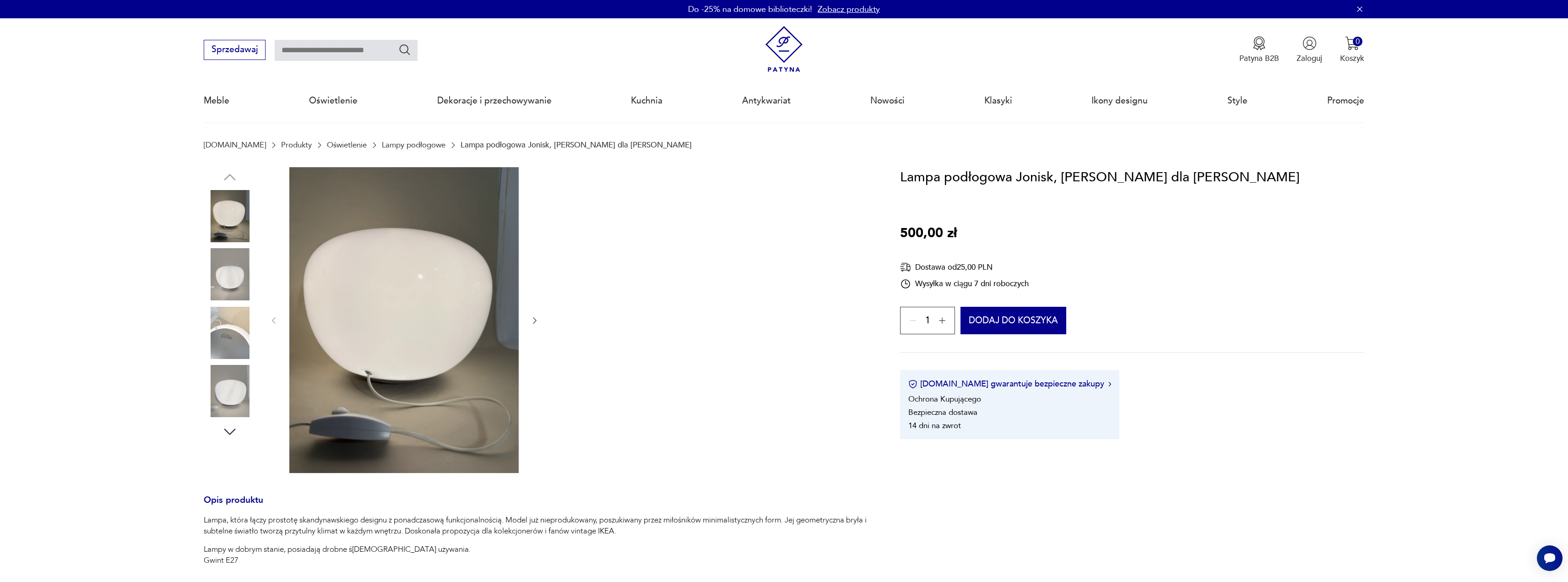
click at [534, 324] on icon "button" at bounding box center [534, 320] width 9 height 9
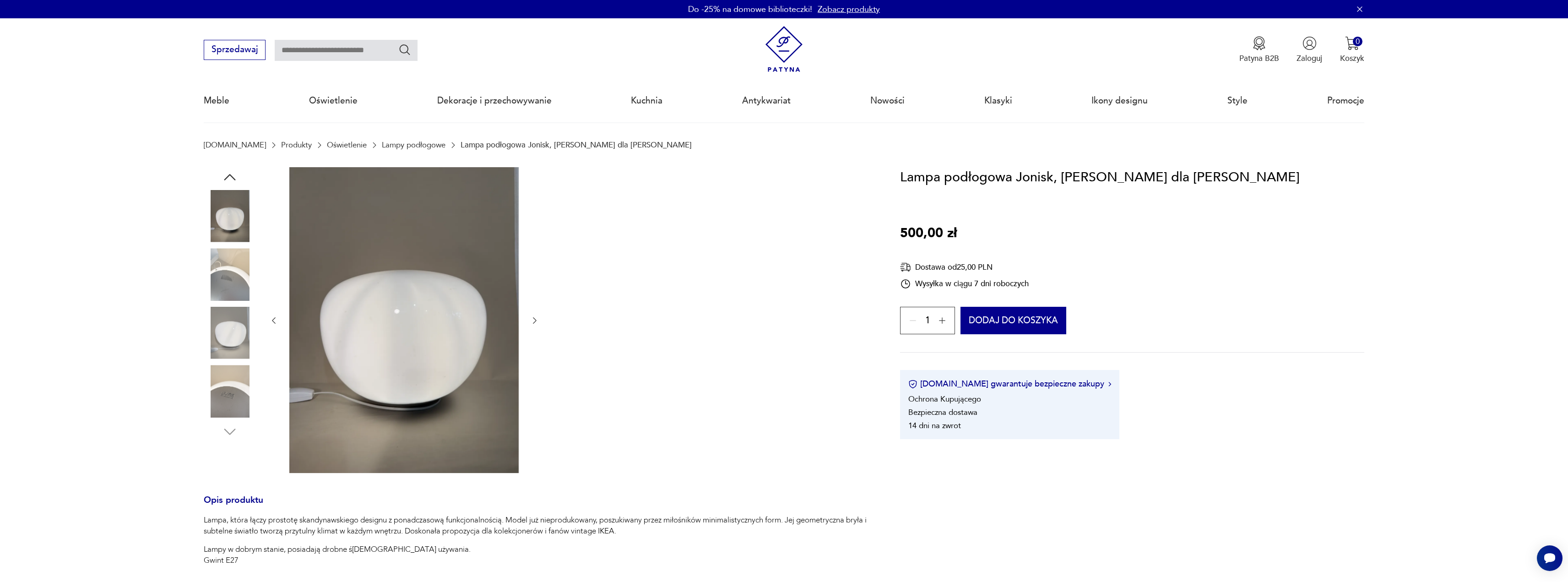
click at [534, 323] on icon "button" at bounding box center [534, 320] width 9 height 9
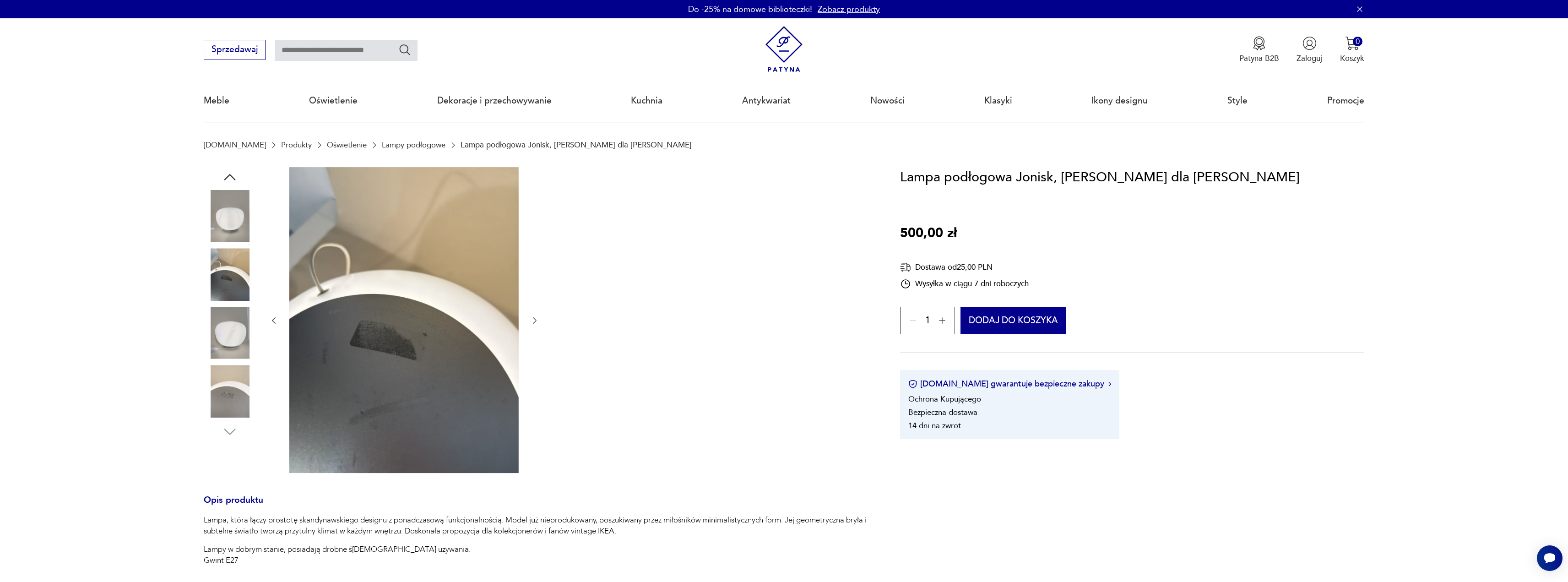
click at [534, 323] on icon "button" at bounding box center [534, 321] width 4 height 6
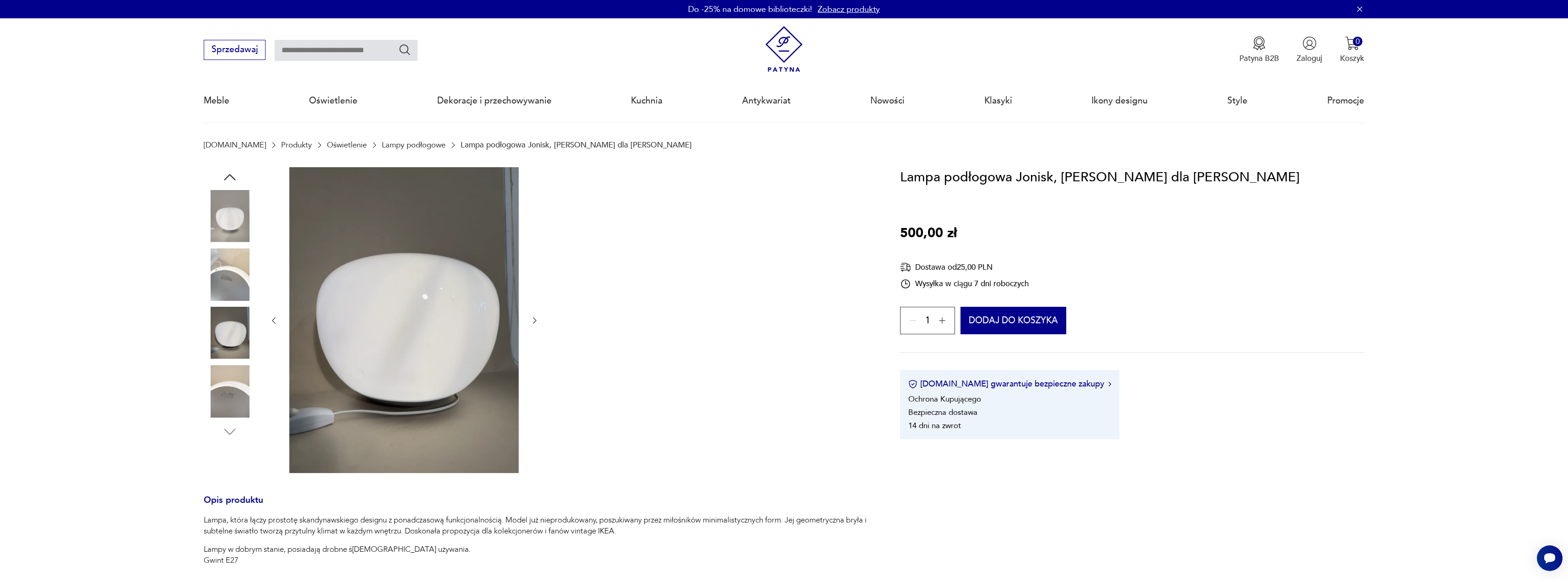
click at [534, 323] on icon "button" at bounding box center [534, 321] width 4 height 6
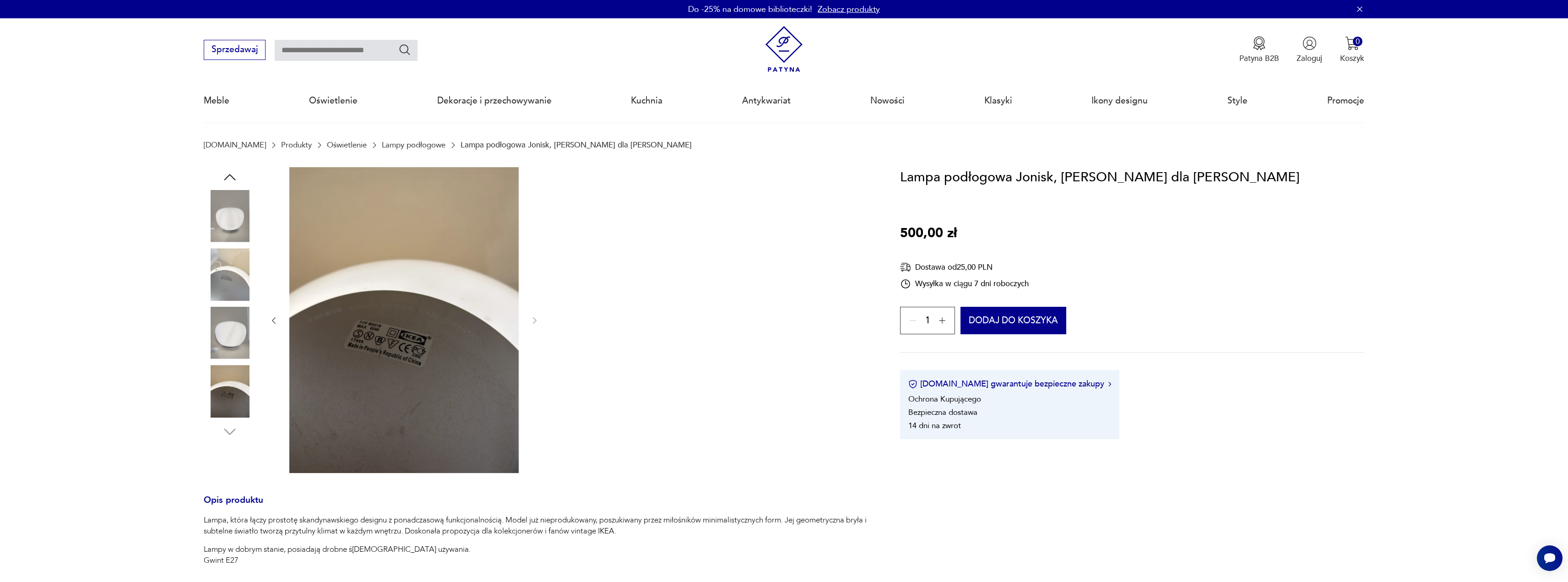
scroll to position [137, 0]
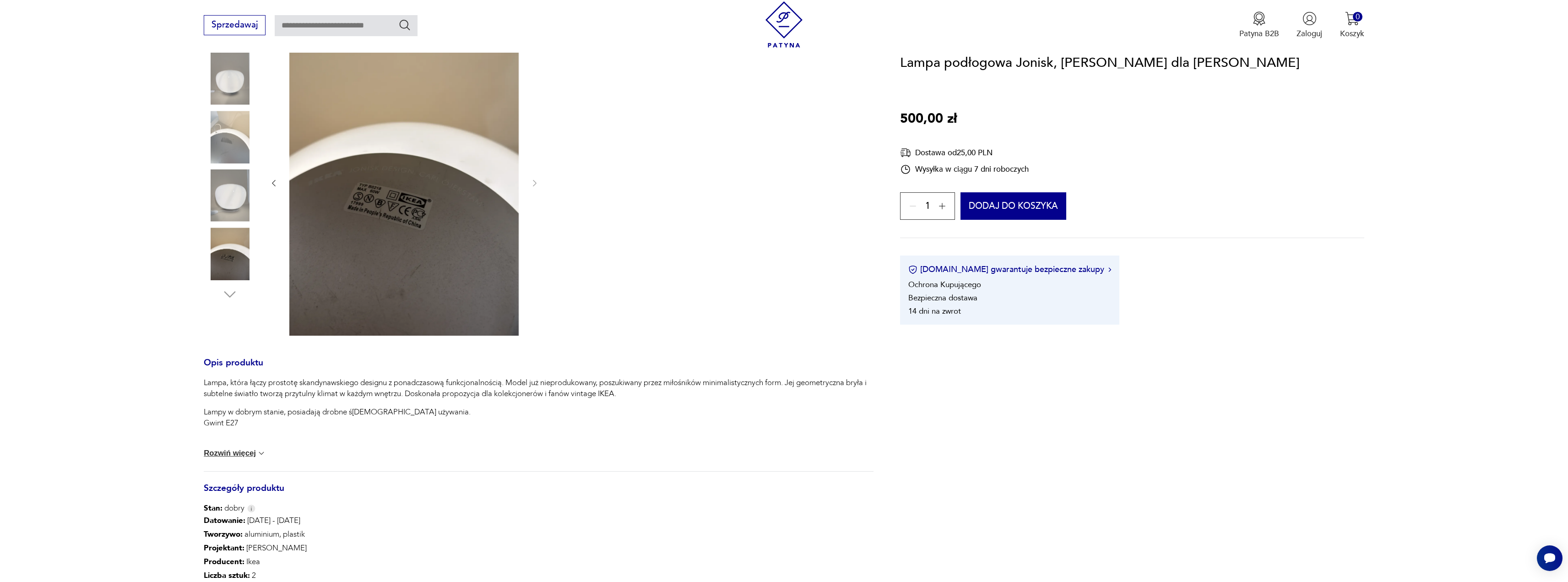
click at [226, 187] on img at bounding box center [229, 195] width 52 height 52
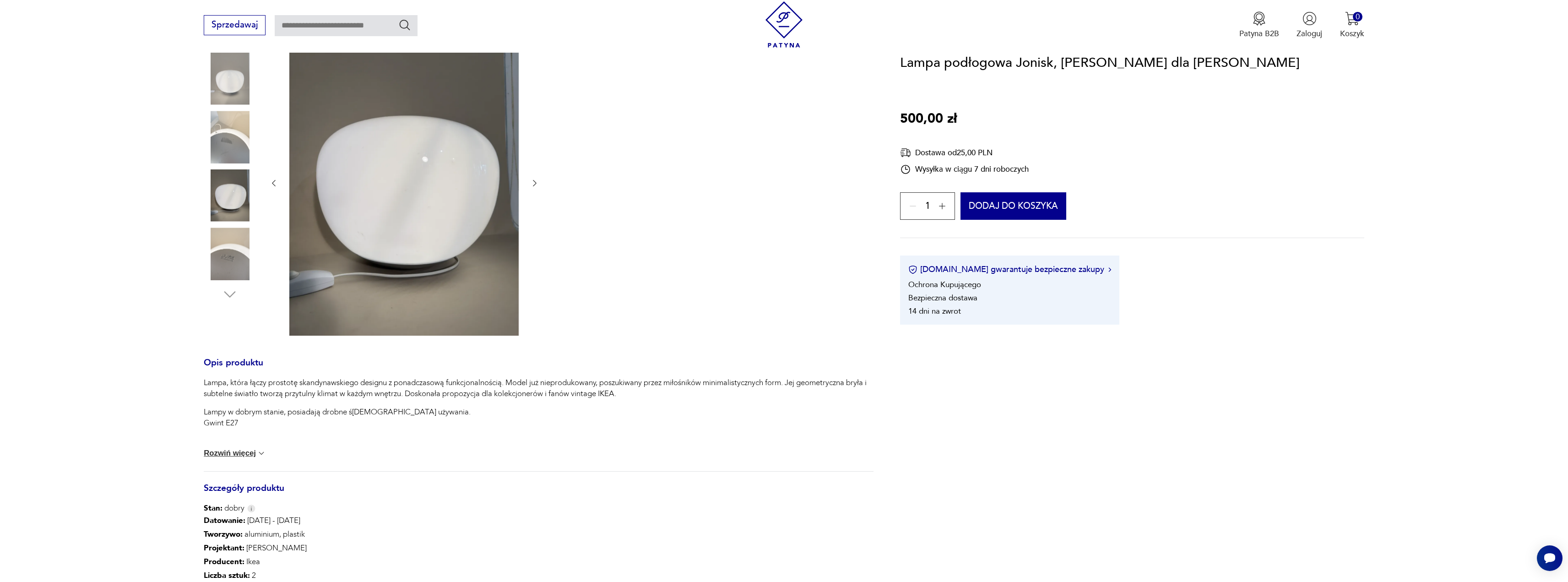
click at [231, 240] on img at bounding box center [229, 253] width 52 height 52
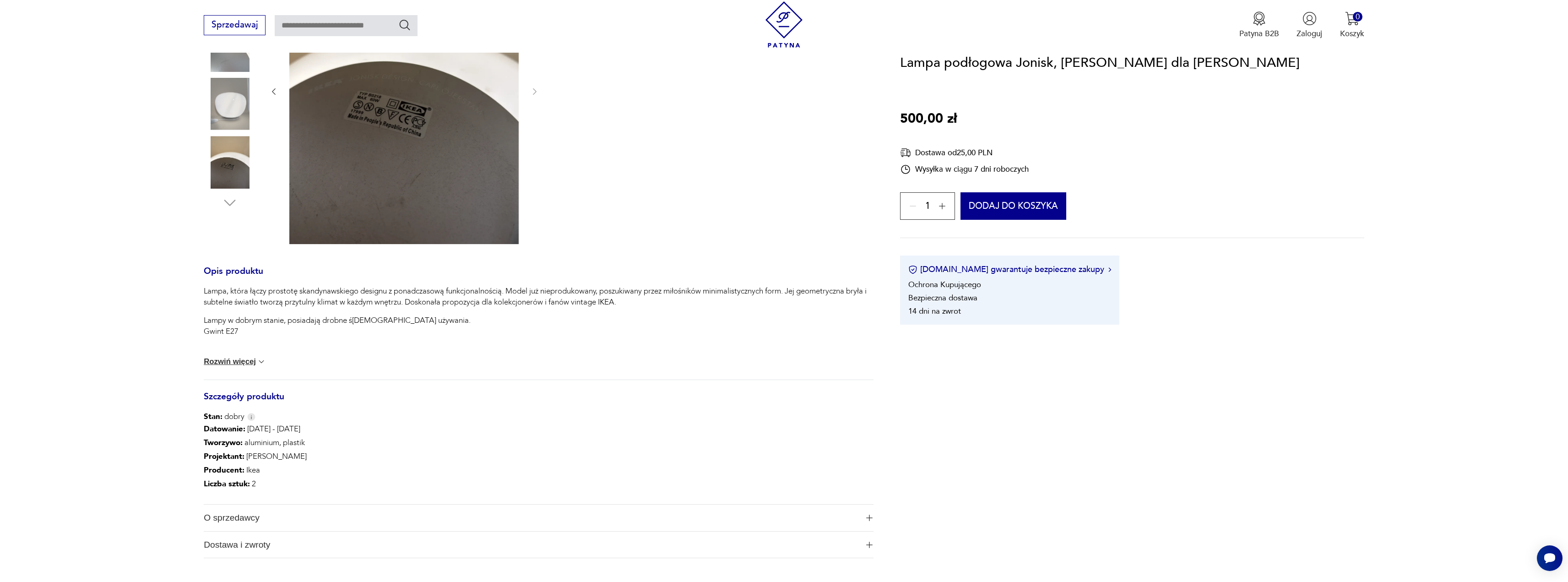
scroll to position [183, 0]
